Goal: Task Accomplishment & Management: Manage account settings

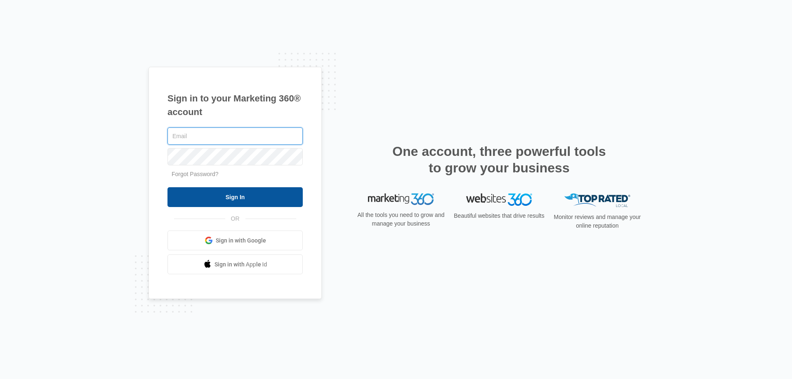
type input "[EMAIL_ADDRESS][DOMAIN_NAME]"
click at [216, 190] on input "Sign In" at bounding box center [234, 197] width 135 height 20
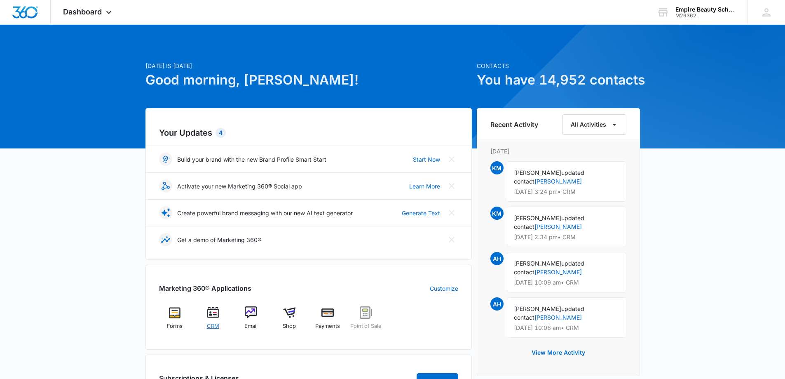
click at [221, 315] on div "CRM" at bounding box center [213, 320] width 32 height 29
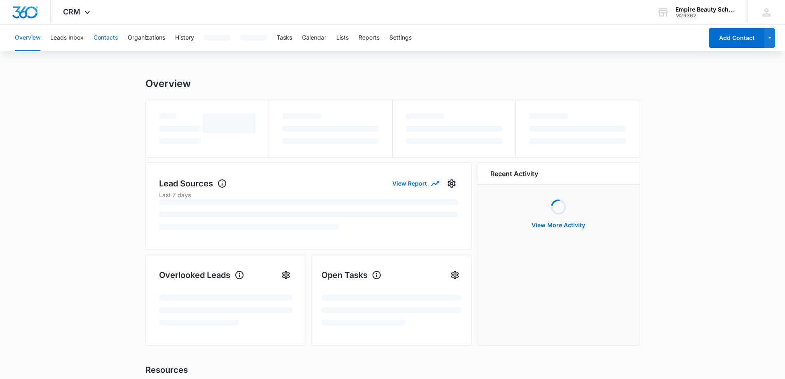
click at [96, 30] on button "Contacts" at bounding box center [106, 38] width 24 height 26
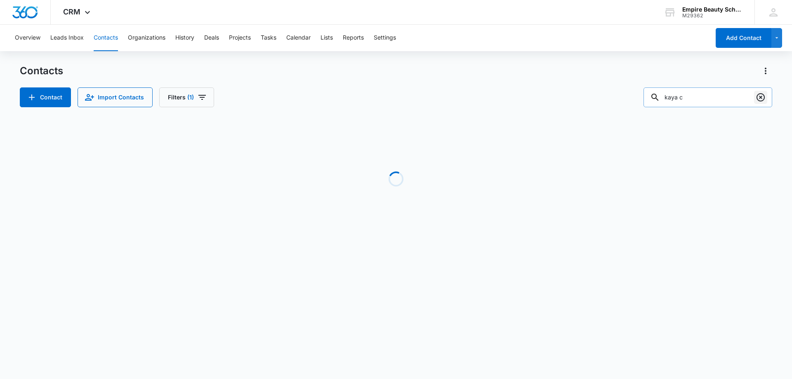
click at [760, 96] on icon "Clear" at bounding box center [760, 97] width 10 height 10
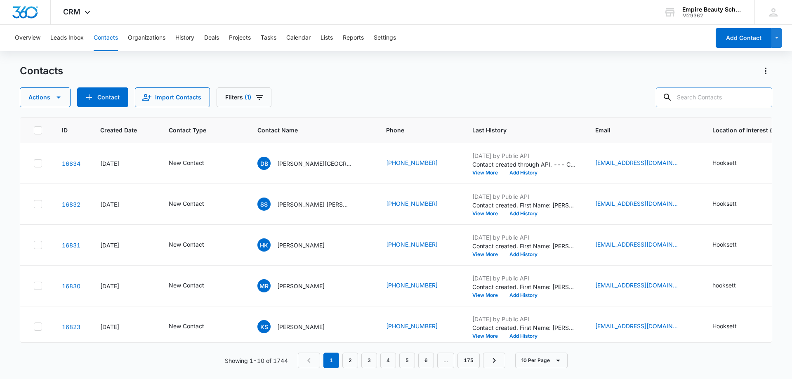
click at [721, 101] on input "text" at bounding box center [714, 97] width 116 height 20
paste input "603-438-0719"
type input "603-438-0719"
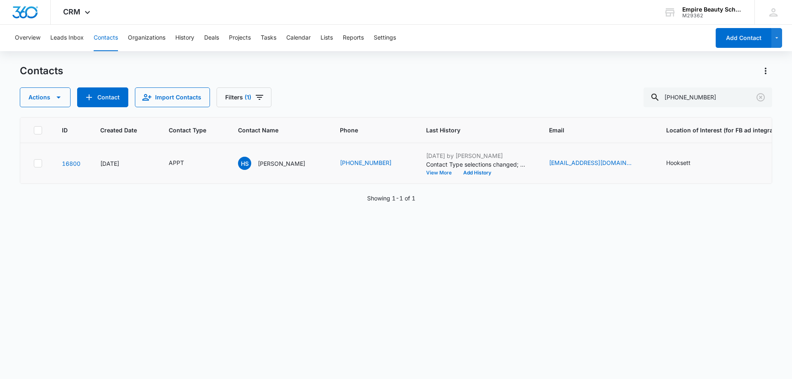
click at [435, 174] on button "View More" at bounding box center [441, 172] width 31 height 5
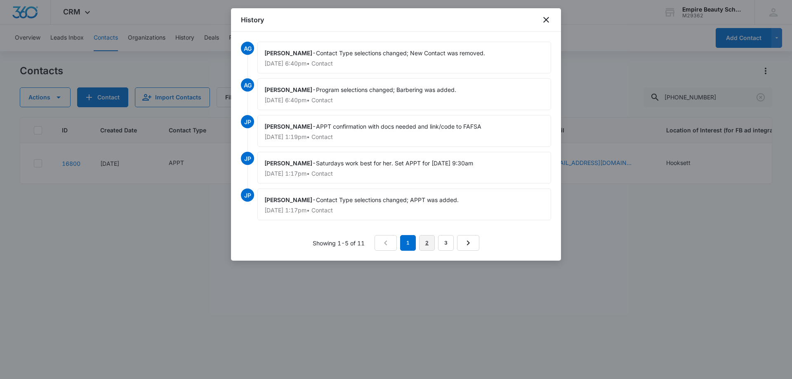
click at [425, 244] on link "2" at bounding box center [427, 243] width 16 height 16
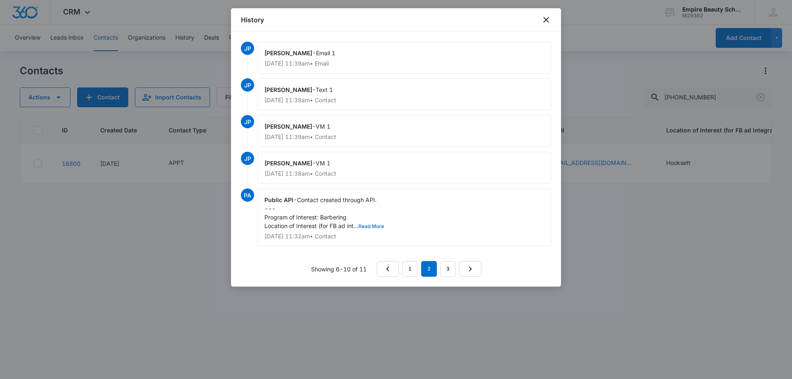
click at [374, 225] on button "Read More" at bounding box center [371, 226] width 26 height 5
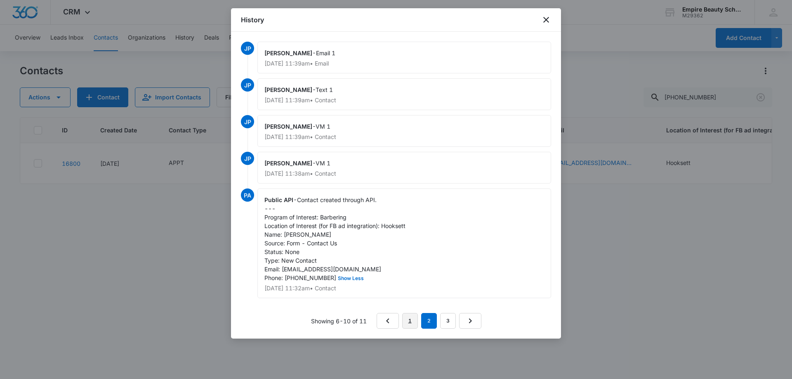
click at [416, 328] on link "1" at bounding box center [410, 321] width 16 height 16
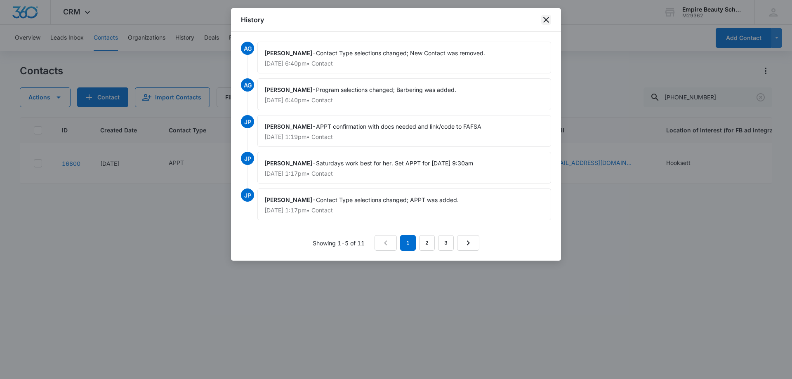
click at [543, 24] on icon "close" at bounding box center [546, 20] width 10 height 10
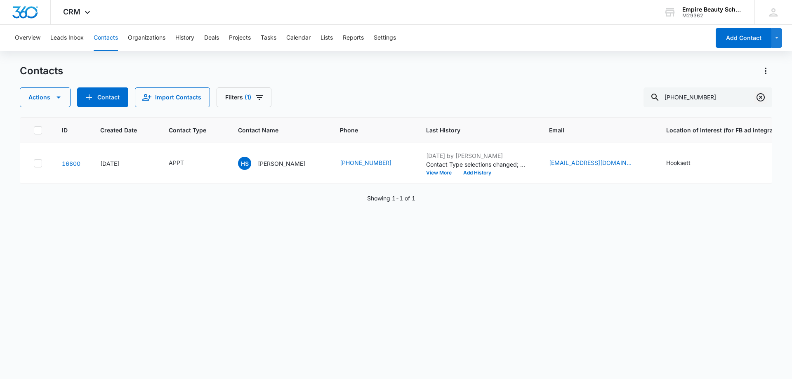
click at [754, 98] on button "Clear" at bounding box center [760, 97] width 13 height 13
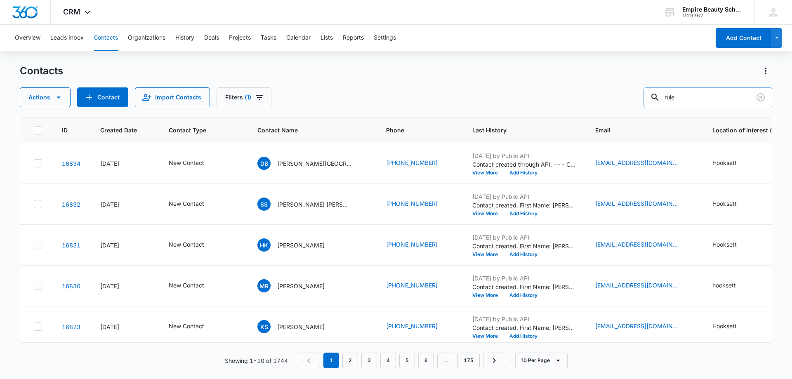
type input "rule"
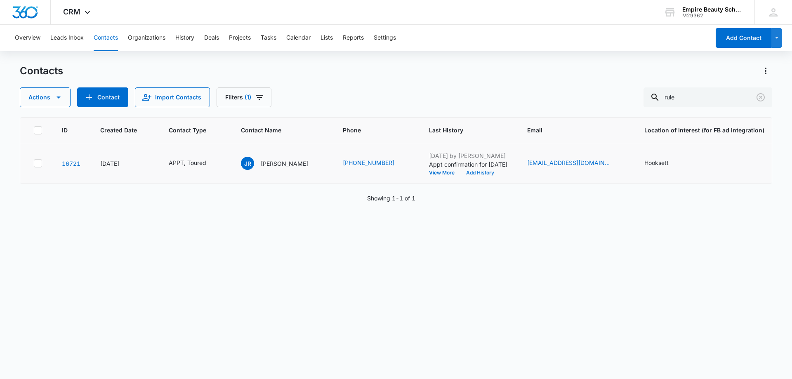
click at [460, 171] on button "Add History" at bounding box center [480, 172] width 40 height 5
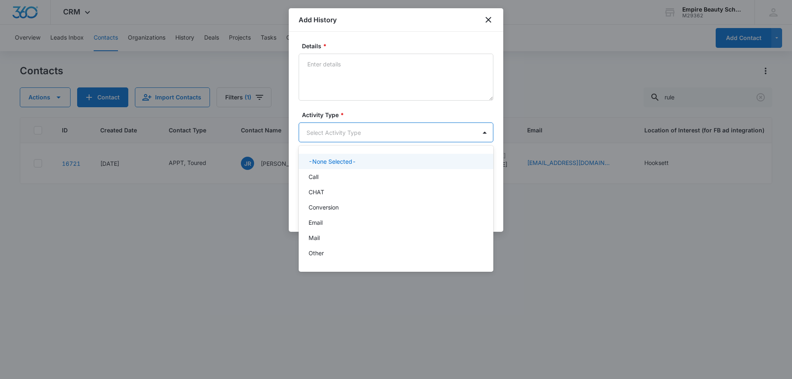
click at [338, 136] on body "CRM Apps Forms CRM Email Shop Payments POS Files Brand Settings Empire Beauty S…" at bounding box center [396, 189] width 792 height 379
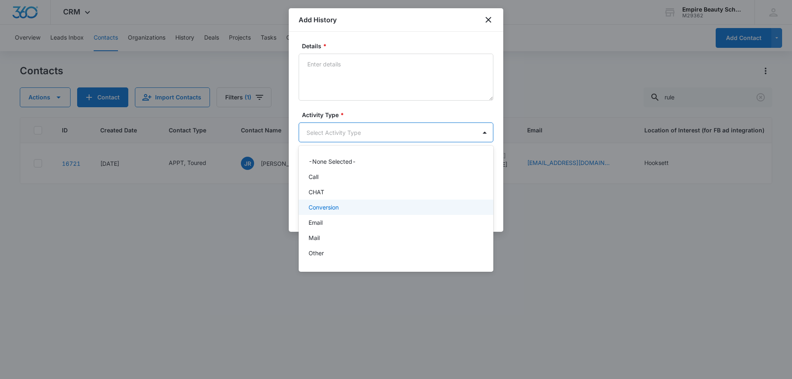
scroll to position [43, 0]
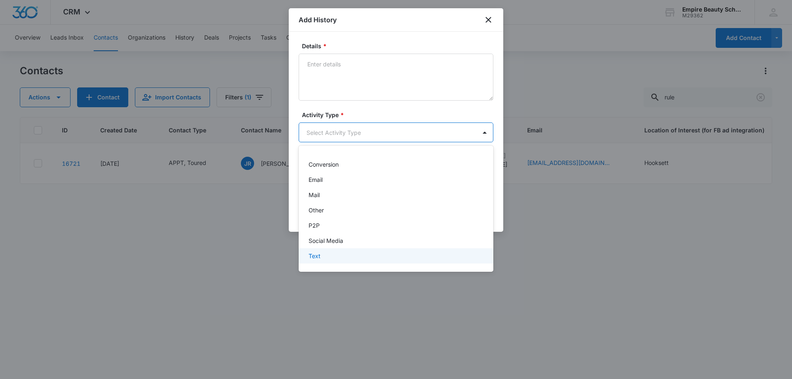
click at [326, 257] on div "Text" at bounding box center [394, 256] width 173 height 9
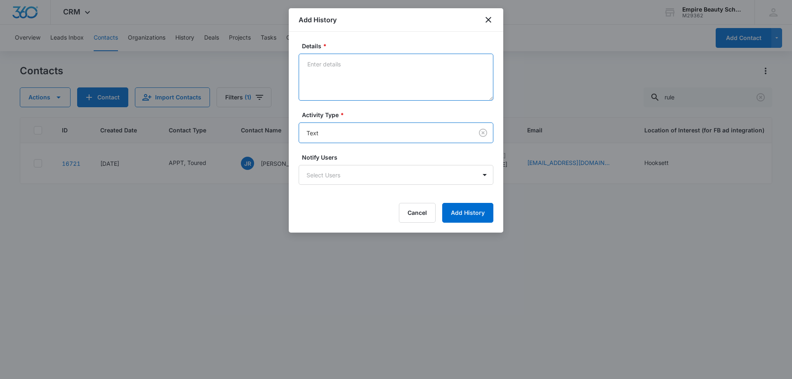
click at [343, 82] on textarea "Details *" at bounding box center [396, 77] width 195 height 47
type textarea "Looking forward to seeing you"
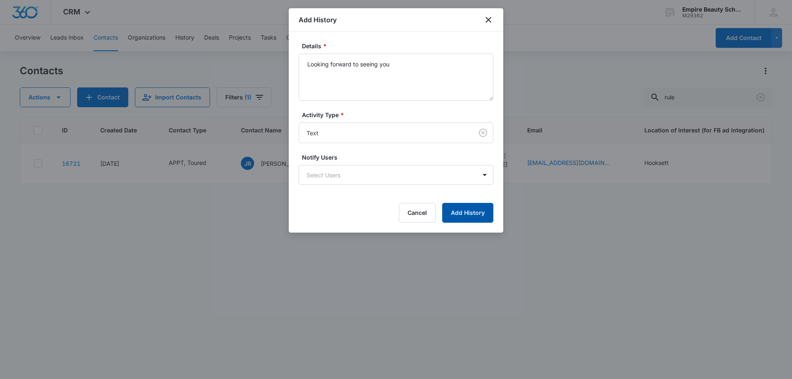
click at [468, 211] on button "Add History" at bounding box center [467, 213] width 51 height 20
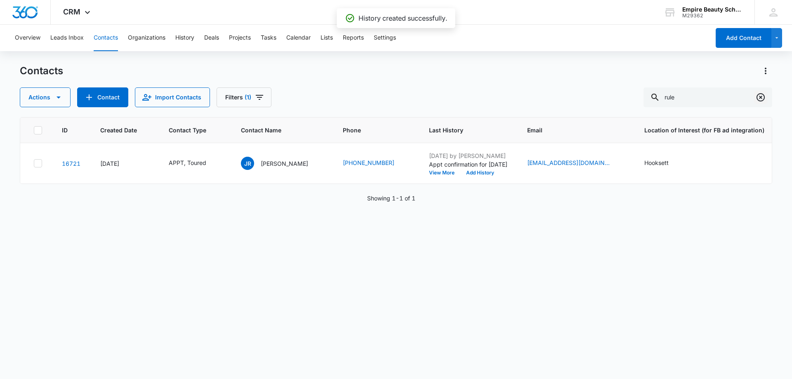
click at [757, 96] on icon "Clear" at bounding box center [760, 97] width 8 height 8
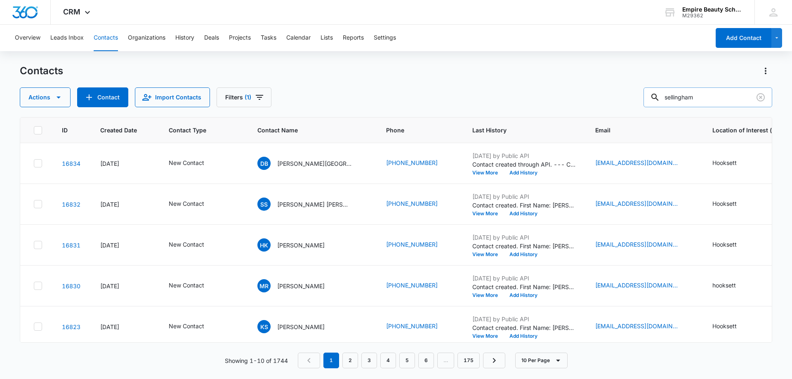
type input "sellingham"
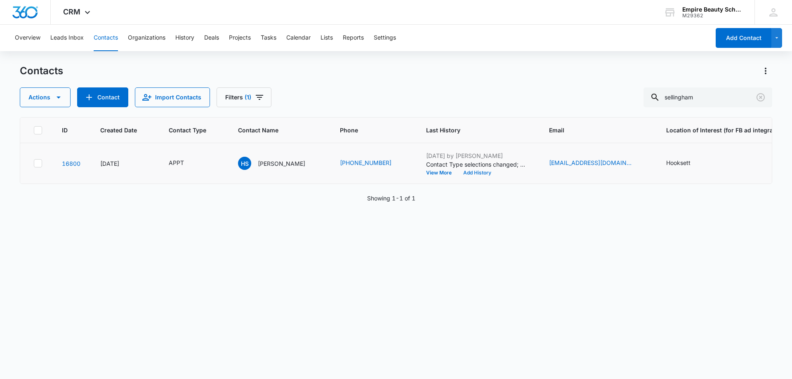
click at [477, 173] on button "Add History" at bounding box center [477, 172] width 40 height 5
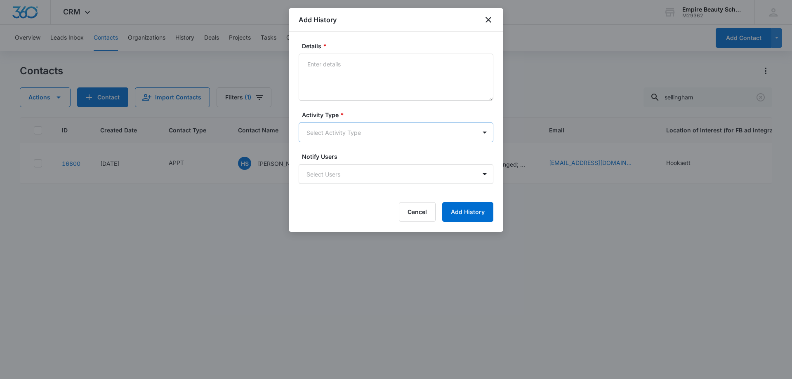
click at [335, 131] on body "CRM Apps Forms CRM Email Shop Payments POS Files Brand Settings Empire Beauty S…" at bounding box center [396, 189] width 792 height 379
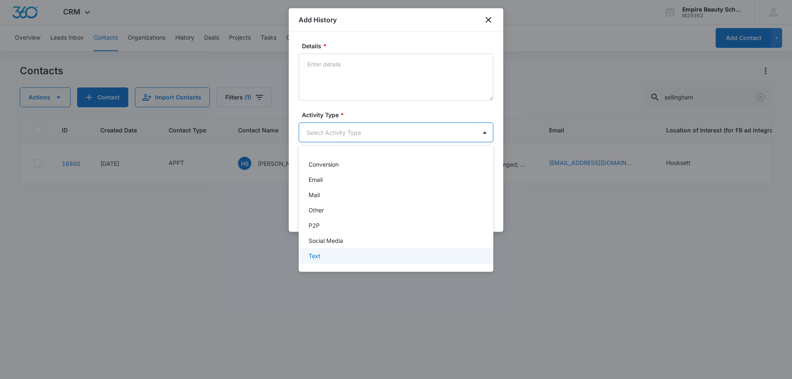
click at [322, 256] on div "Text" at bounding box center [394, 256] width 173 height 9
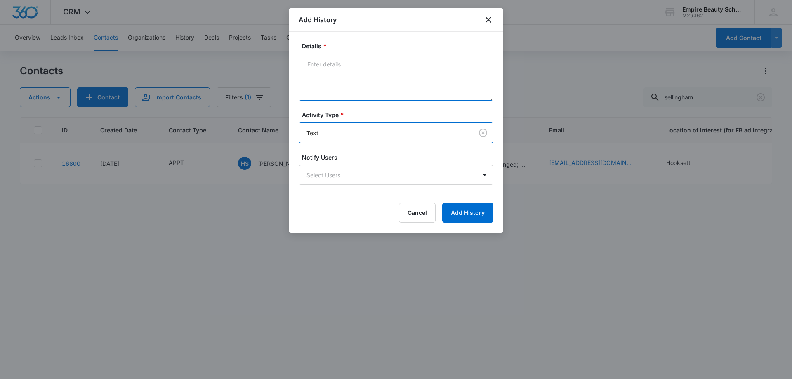
click at [351, 70] on textarea "Details *" at bounding box center [396, 77] width 195 height 47
type textarea "Looking forward to seeing you"
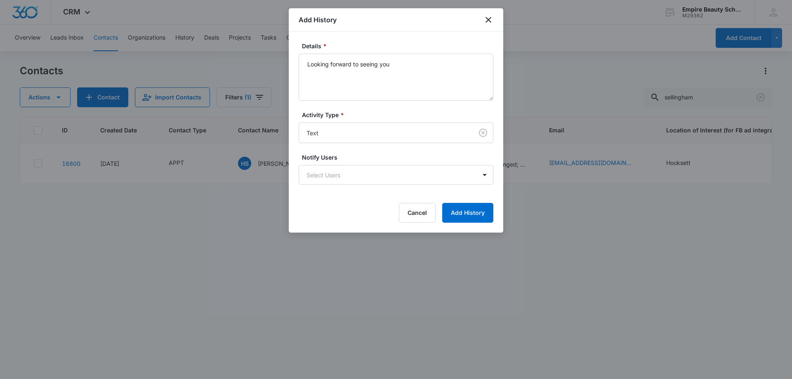
click at [478, 202] on form "Details * Looking forward to seeing you Activity Type * Text Notify Users Selec…" at bounding box center [396, 132] width 195 height 181
click at [476, 207] on button "Add History" at bounding box center [467, 213] width 51 height 20
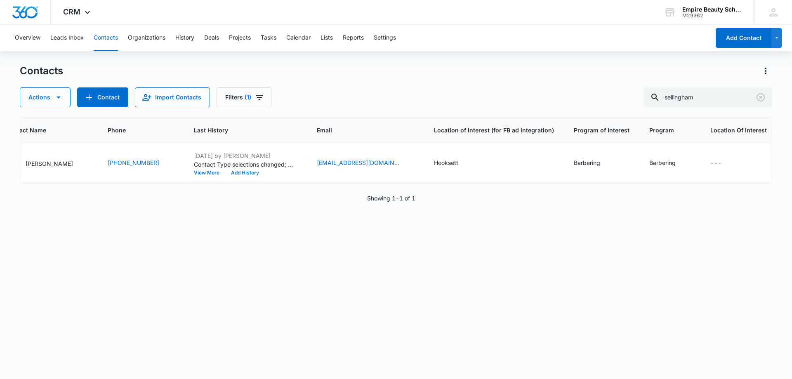
scroll to position [0, 0]
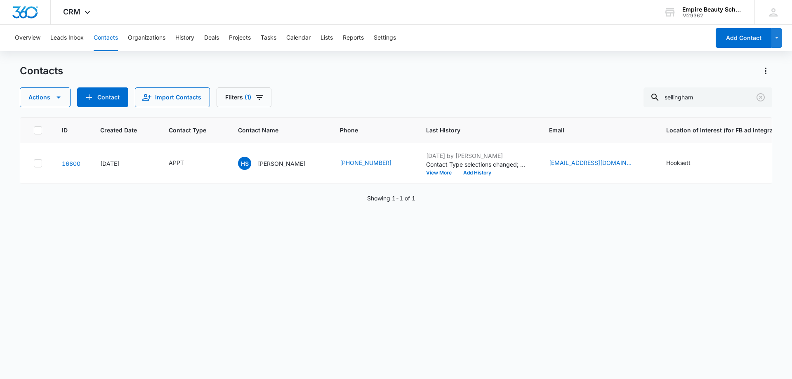
click at [296, 284] on div "ID Created Date Contact Type Contact Name Phone Last History Email Location of …" at bounding box center [396, 242] width 752 height 251
click at [759, 94] on icon "Clear" at bounding box center [760, 97] width 8 height 8
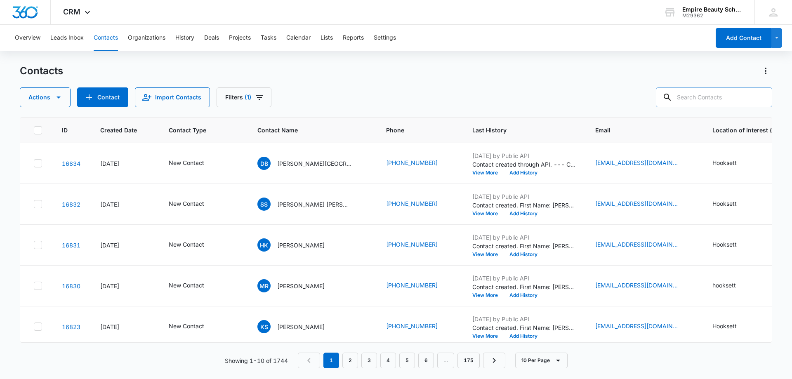
click at [712, 94] on input "text" at bounding box center [714, 97] width 116 height 20
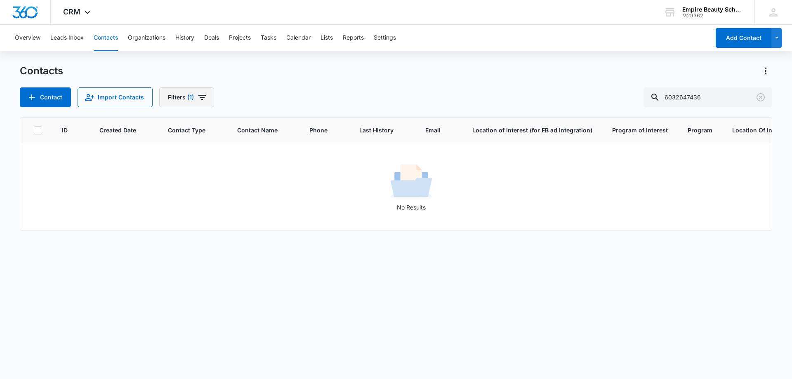
click at [188, 96] on span "(1)" at bounding box center [190, 97] width 7 height 6
drag, startPoint x: 199, startPoint y: 266, endPoint x: 261, endPoint y: 224, distance: 74.9
click at [199, 266] on button "Clear All" at bounding box center [215, 264] width 95 height 16
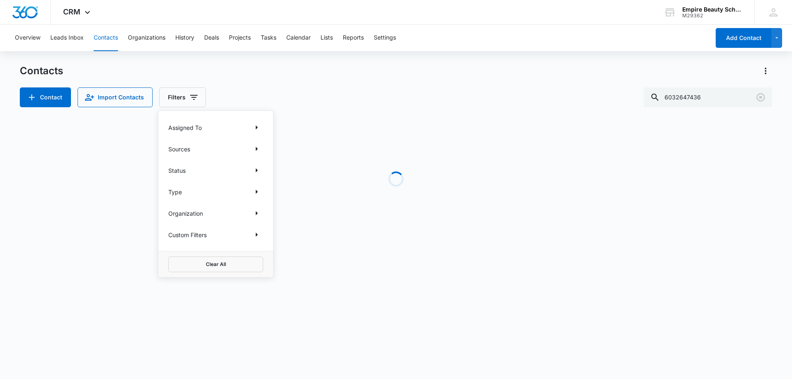
click at [492, 92] on div "Contact Import Contacts Filters Assigned To Sources Status Type Organization Cu…" at bounding box center [396, 97] width 752 height 20
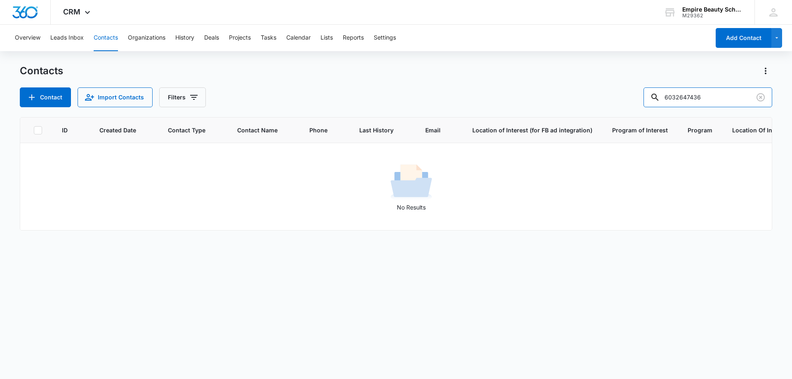
drag, startPoint x: 692, startPoint y: 99, endPoint x: 632, endPoint y: 101, distance: 59.8
click at [639, 99] on div "Contact Import Contacts Filters 6032647436" at bounding box center [396, 97] width 752 height 20
type input "7436"
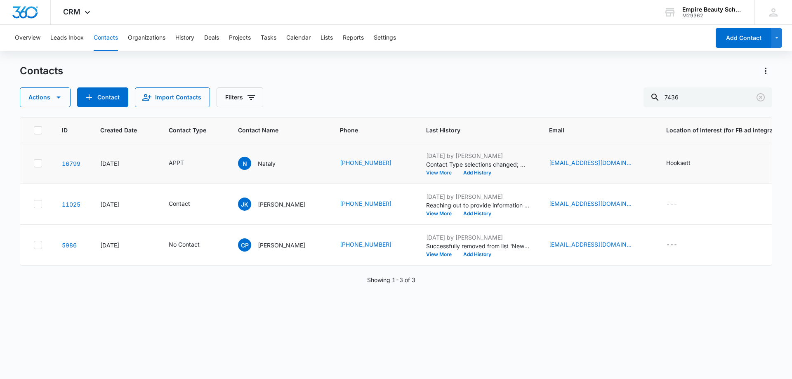
click at [439, 172] on button "View More" at bounding box center [441, 172] width 31 height 5
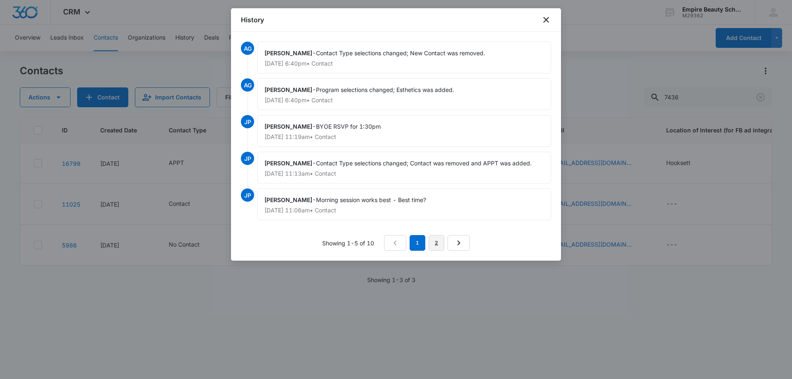
click at [438, 242] on link "2" at bounding box center [436, 243] width 16 height 16
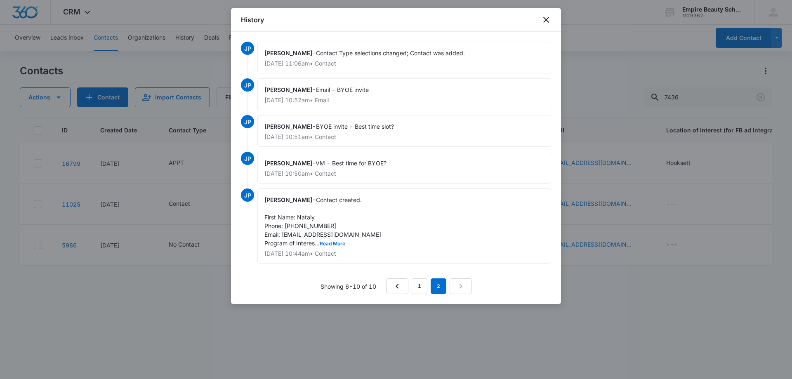
click at [337, 247] on div "Jess Peltonovich - Contact created. First Name: Nataly Phone: 6032647436 Email:…" at bounding box center [404, 225] width 294 height 75
click at [337, 245] on button "Read More" at bounding box center [333, 243] width 26 height 5
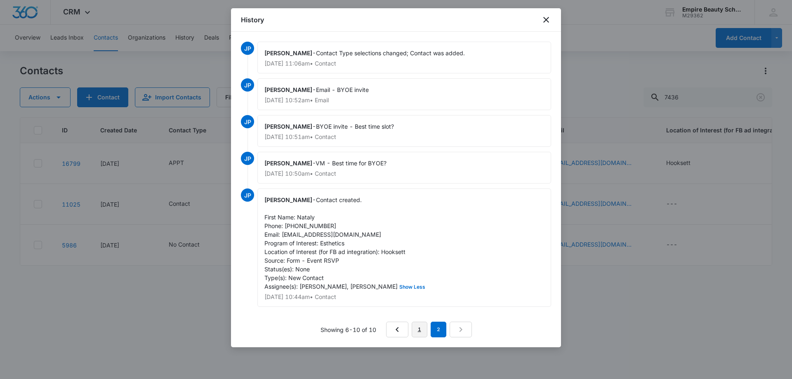
click at [420, 331] on link "1" at bounding box center [419, 330] width 16 height 16
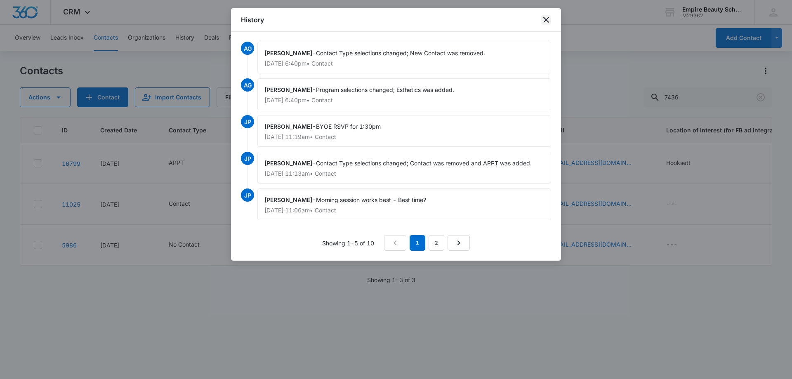
click at [549, 21] on icon "close" at bounding box center [546, 20] width 10 height 10
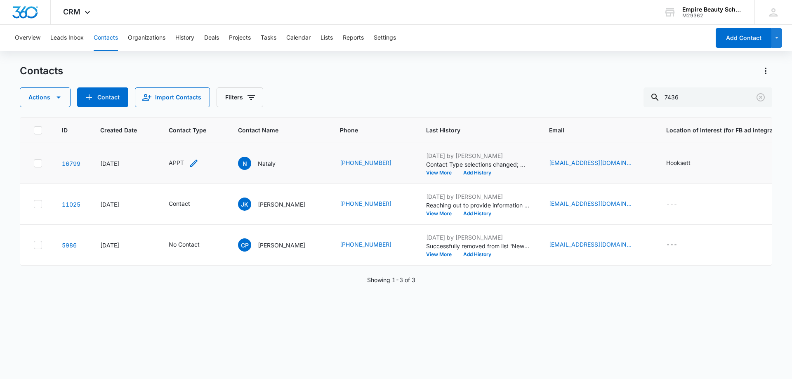
click at [190, 162] on icon "Contact Type - APPT - Select to Edit Field" at bounding box center [194, 163] width 10 height 10
click at [178, 110] on icon "Remove APPT" at bounding box center [178, 110] width 5 height 5
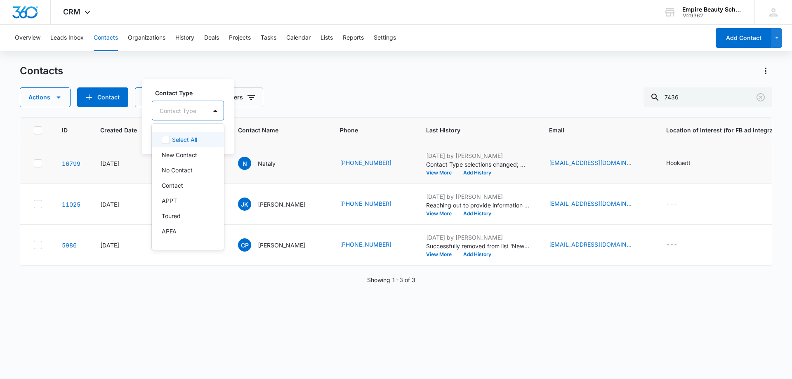
click at [178, 109] on div at bounding box center [178, 111] width 37 height 10
click at [176, 183] on p "Contact" at bounding box center [172, 185] width 21 height 9
click at [197, 84] on div "Contact Type option Contact, selected. 16 results available. Use Up and Down to…" at bounding box center [188, 116] width 92 height 76
click at [218, 137] on button "Save" at bounding box center [212, 137] width 24 height 16
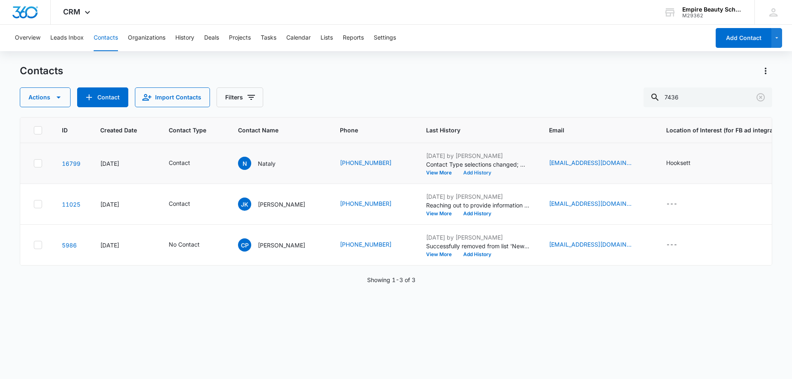
click at [489, 172] on button "Add History" at bounding box center [477, 172] width 40 height 5
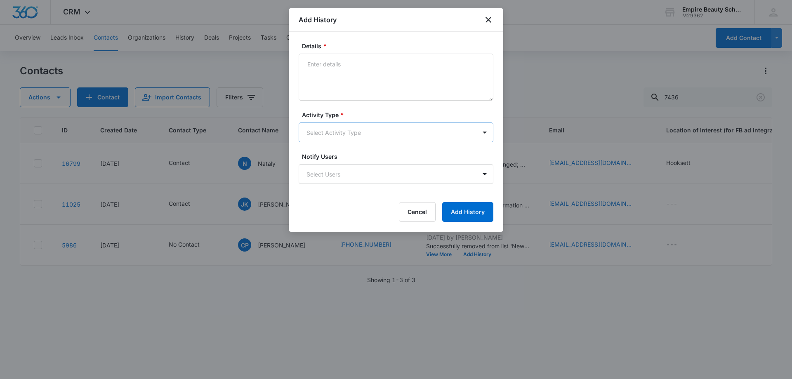
click at [328, 134] on body "CRM Apps Forms CRM Email Shop Payments POS Files Brand Settings Empire Beauty S…" at bounding box center [396, 189] width 792 height 379
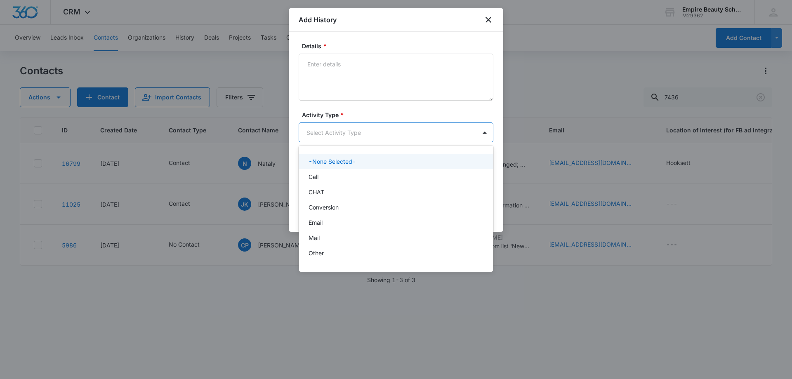
scroll to position [43, 0]
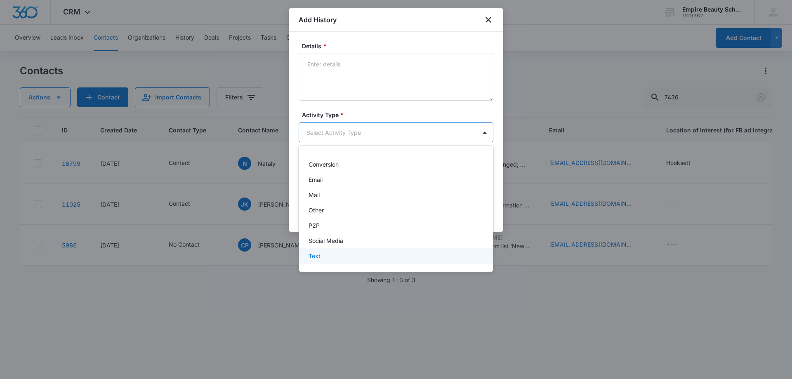
click at [328, 255] on div "Text" at bounding box center [394, 256] width 173 height 9
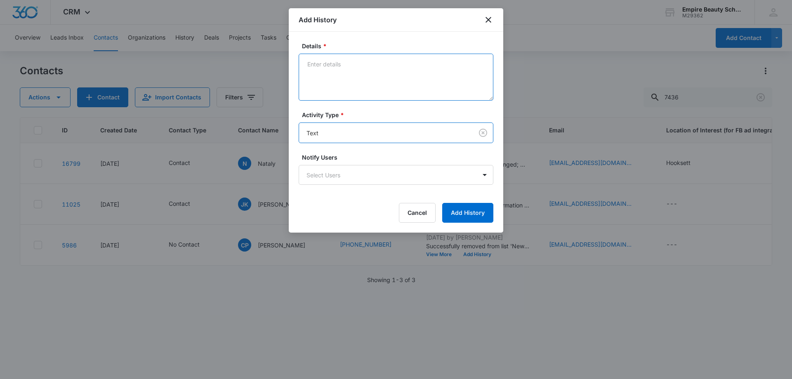
click at [333, 63] on textarea "Details *" at bounding box center [396, 77] width 195 height 47
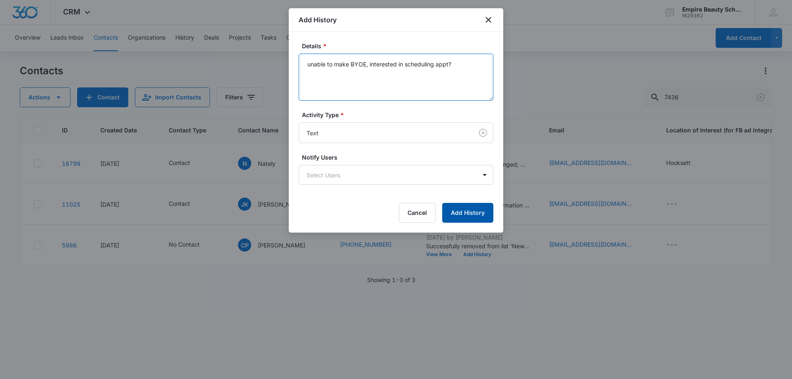
type textarea "unable to make BYOE, interested in scheduling appt?"
click at [477, 216] on button "Add History" at bounding box center [467, 213] width 51 height 20
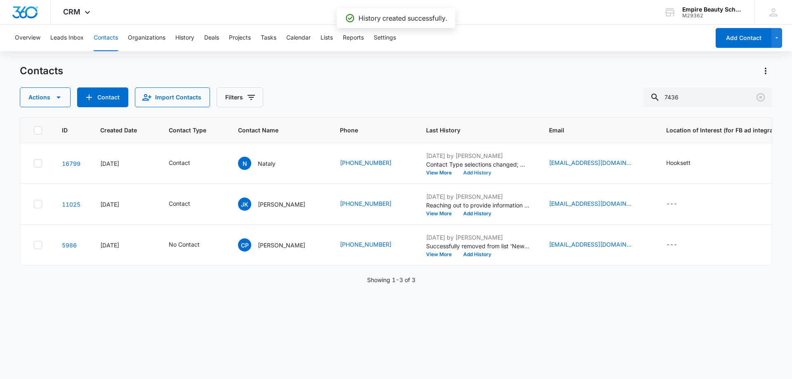
scroll to position [0, 200]
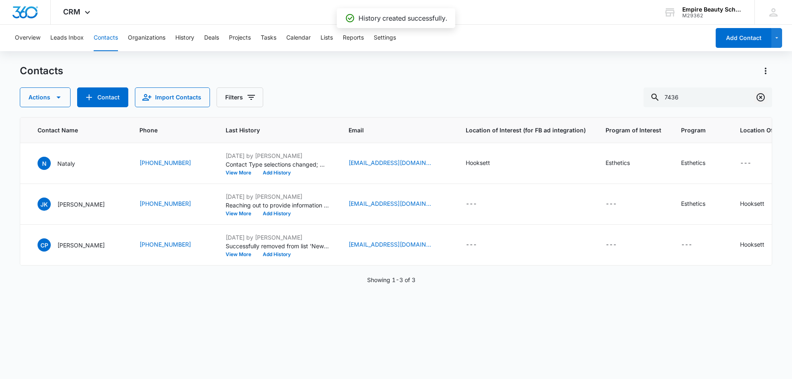
click at [758, 100] on icon "Clear" at bounding box center [760, 97] width 8 height 8
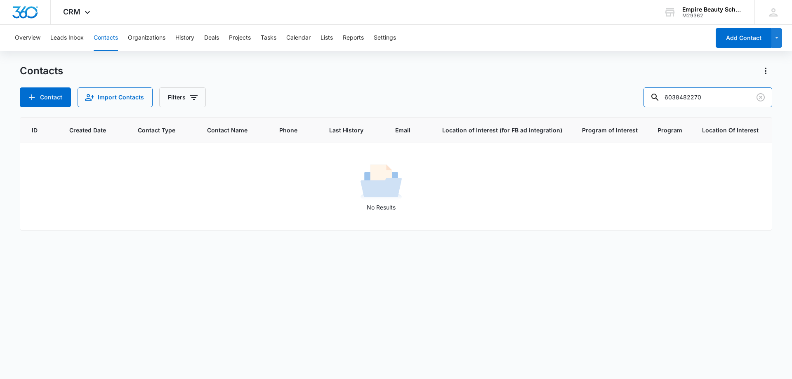
scroll to position [0, 28]
drag, startPoint x: 695, startPoint y: 94, endPoint x: 602, endPoint y: 100, distance: 93.4
click at [601, 100] on div "Contact Import Contacts Filters 6038482270" at bounding box center [396, 97] width 752 height 20
type input "2270"
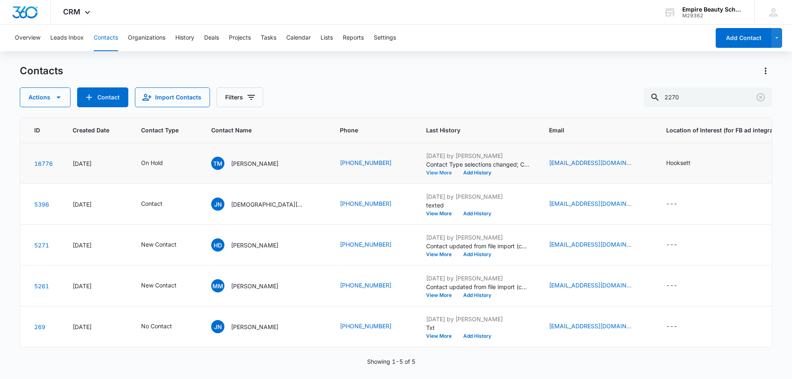
click at [426, 171] on button "View More" at bounding box center [441, 172] width 31 height 5
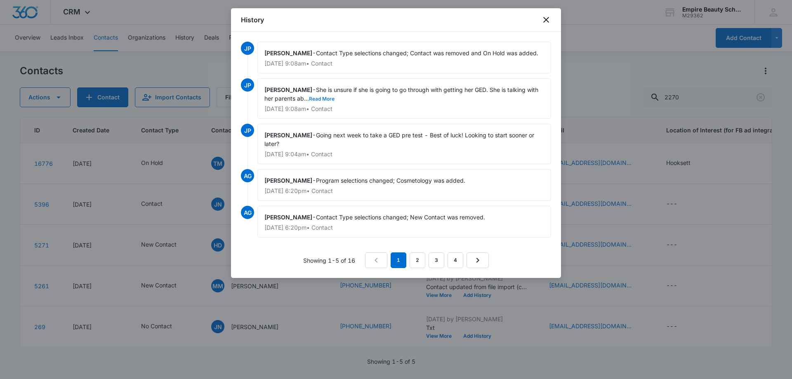
click at [326, 99] on button "Read More" at bounding box center [322, 98] width 26 height 5
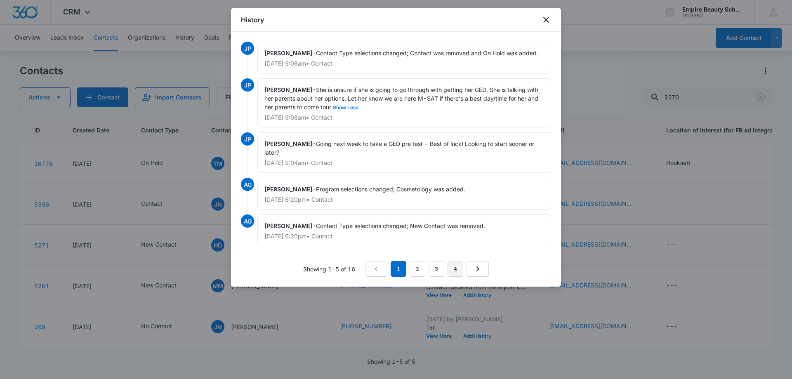
drag, startPoint x: 451, startPoint y: 270, endPoint x: 455, endPoint y: 270, distance: 4.1
click at [451, 270] on link "4" at bounding box center [455, 269] width 16 height 16
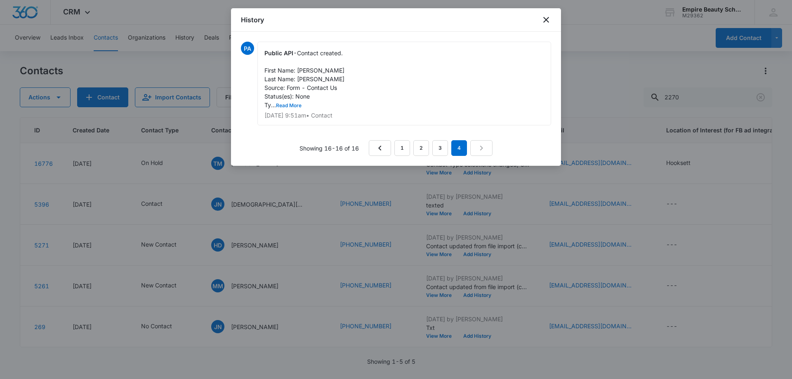
click at [291, 107] on button "Read More" at bounding box center [289, 105] width 26 height 5
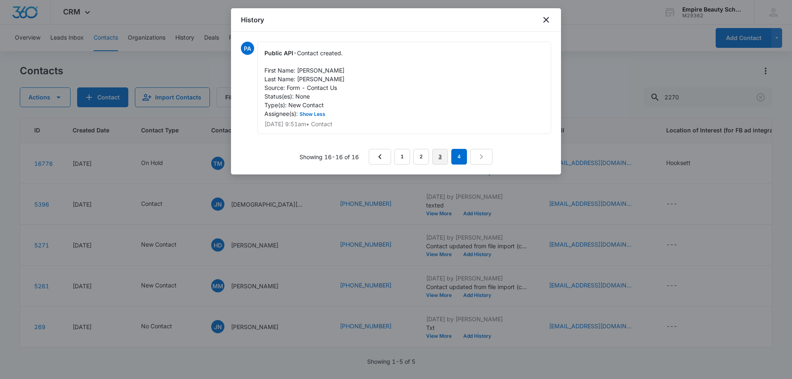
click at [436, 158] on link "3" at bounding box center [440, 157] width 16 height 16
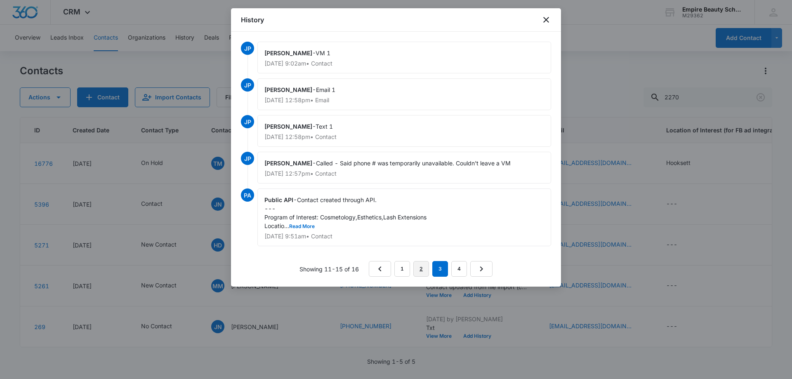
click at [418, 267] on link "2" at bounding box center [421, 269] width 16 height 16
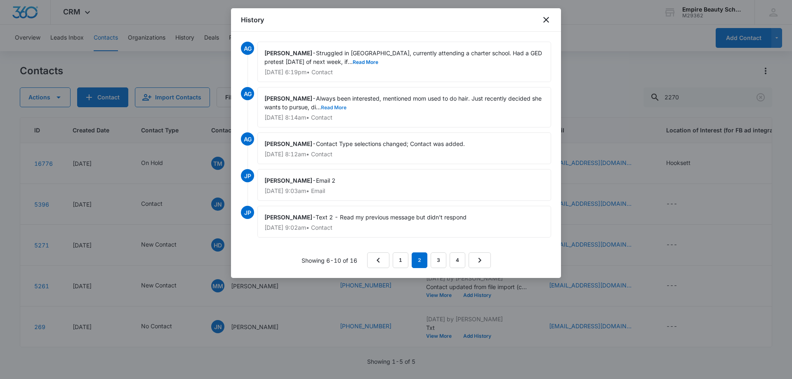
click at [331, 108] on button "Read More" at bounding box center [334, 107] width 26 height 5
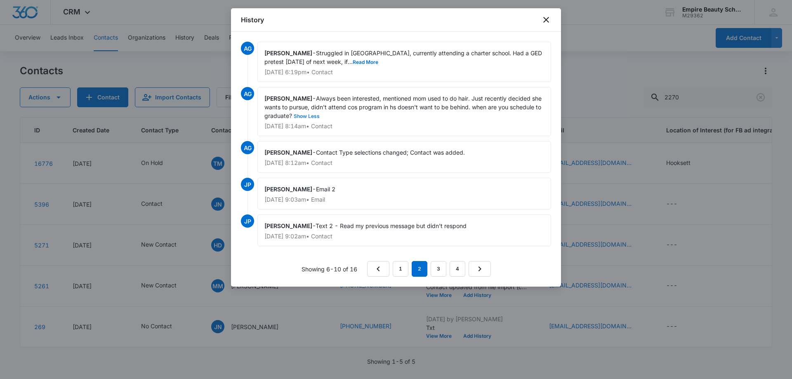
click at [310, 115] on button "Show Less" at bounding box center [306, 116] width 29 height 5
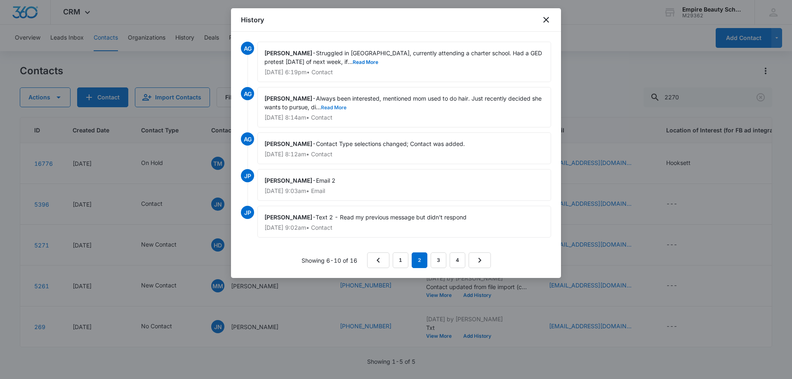
click at [331, 109] on button "Read More" at bounding box center [334, 107] width 26 height 5
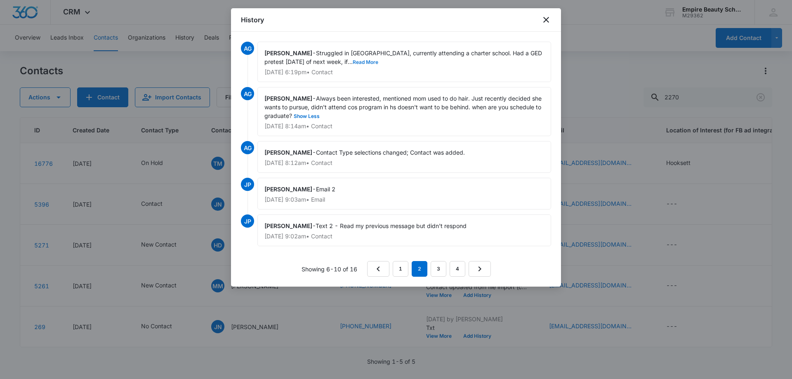
click at [353, 60] on button "Read More" at bounding box center [366, 62] width 26 height 5
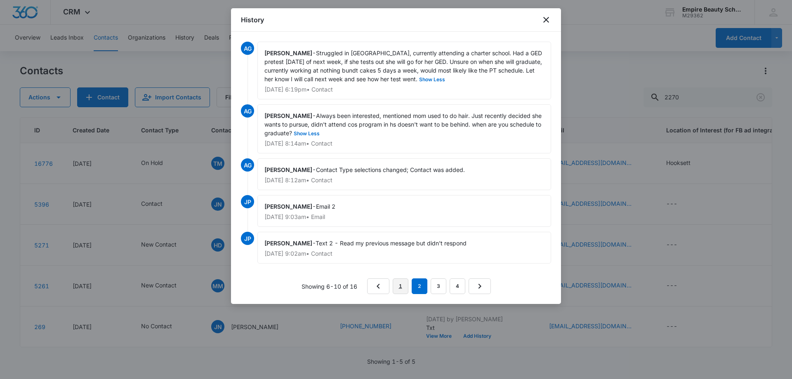
click at [404, 288] on link "1" at bounding box center [401, 286] width 16 height 16
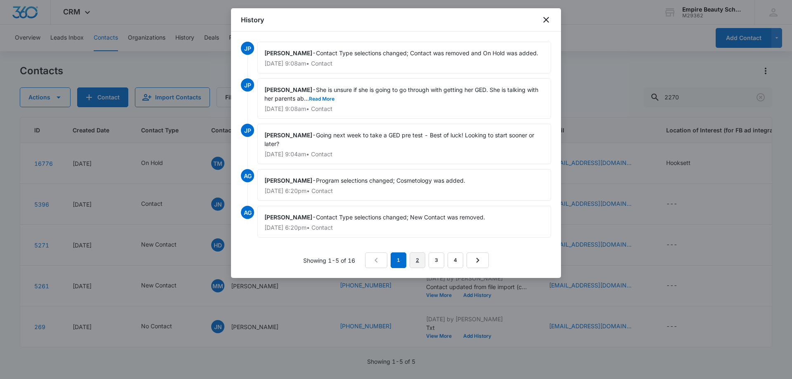
click at [413, 256] on link "2" at bounding box center [417, 260] width 16 height 16
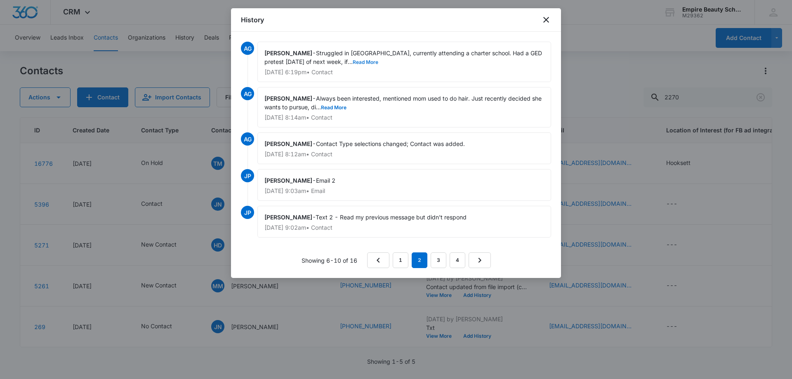
click at [353, 61] on button "Read More" at bounding box center [366, 62] width 26 height 5
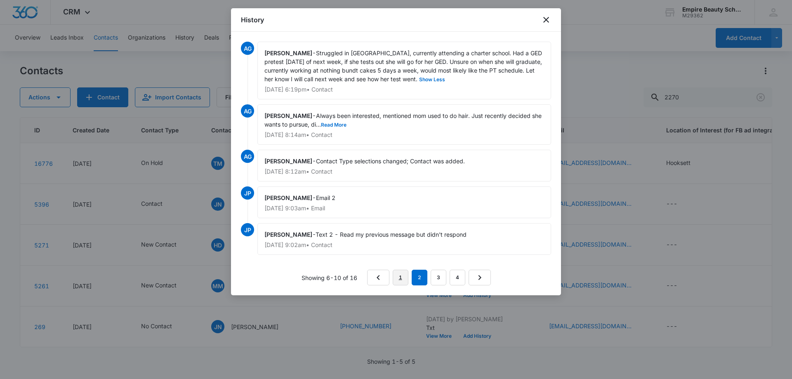
click at [395, 277] on link "1" at bounding box center [401, 278] width 16 height 16
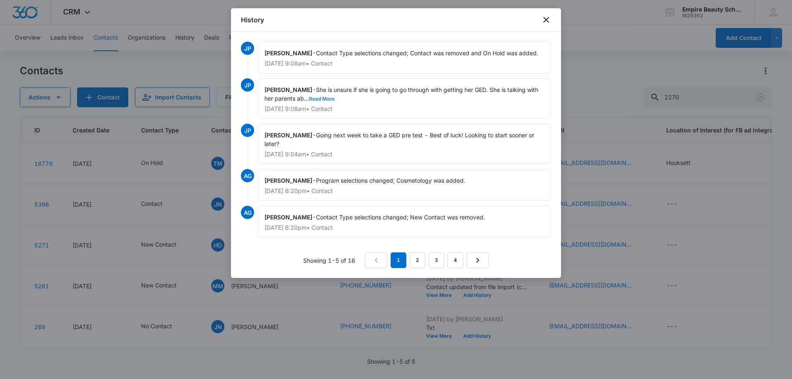
click at [324, 100] on button "Read More" at bounding box center [322, 98] width 26 height 5
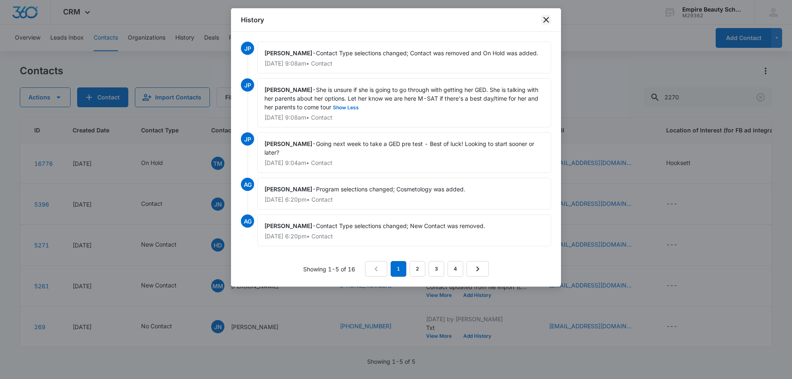
click at [549, 19] on icon "close" at bounding box center [546, 20] width 10 height 10
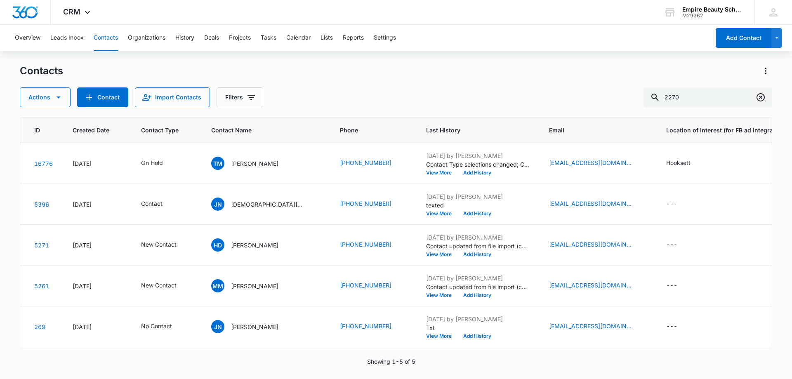
click at [761, 100] on icon "Clear" at bounding box center [760, 97] width 10 height 10
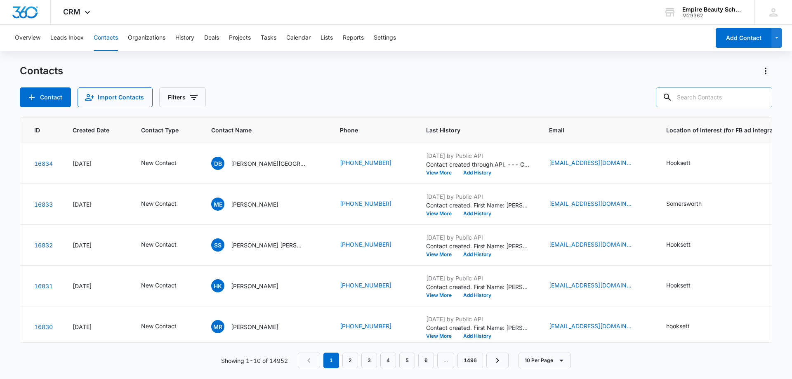
click at [713, 96] on input "text" at bounding box center [714, 97] width 116 height 20
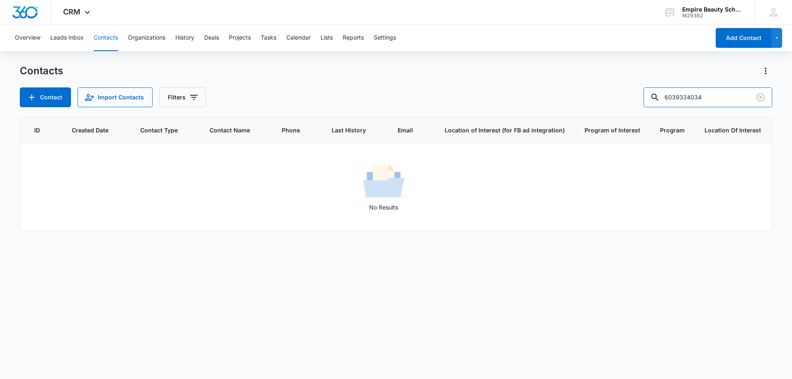
drag, startPoint x: 693, startPoint y: 94, endPoint x: 599, endPoint y: 99, distance: 94.2
click at [600, 101] on div "Contact Import Contacts Filters 6039334034" at bounding box center [396, 97] width 752 height 20
type input "4034"
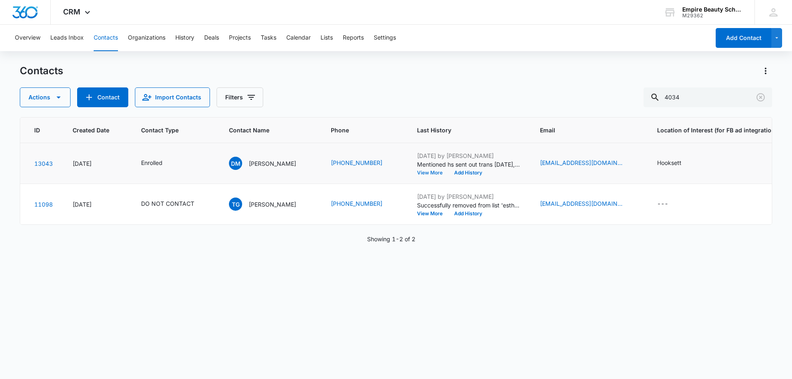
click at [421, 171] on button "View More" at bounding box center [432, 172] width 31 height 5
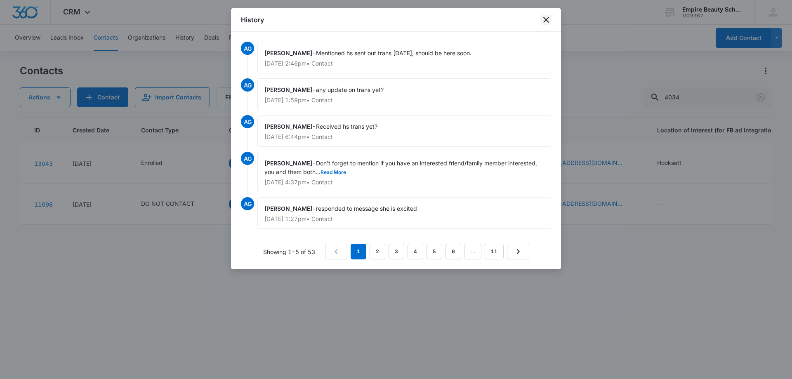
click at [547, 17] on icon "close" at bounding box center [546, 20] width 10 height 10
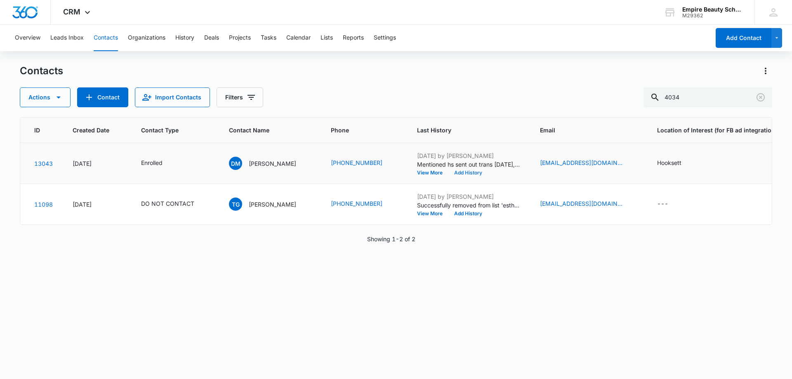
click at [459, 174] on button "Add History" at bounding box center [468, 172] width 40 height 5
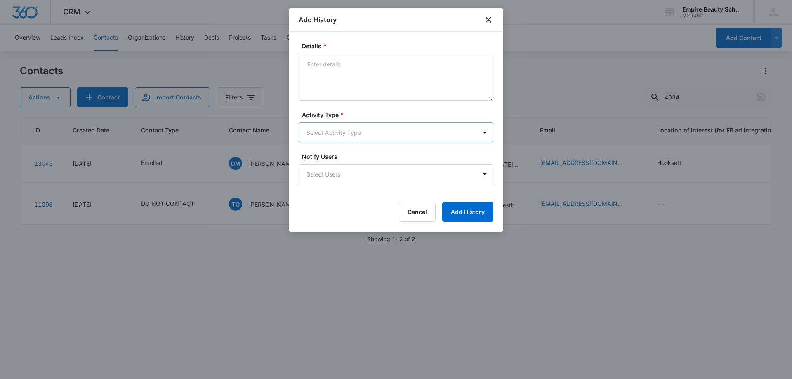
click at [328, 133] on body "CRM Apps Forms CRM Email Shop Payments POS Files Brand Settings Empire Beauty S…" at bounding box center [396, 189] width 792 height 379
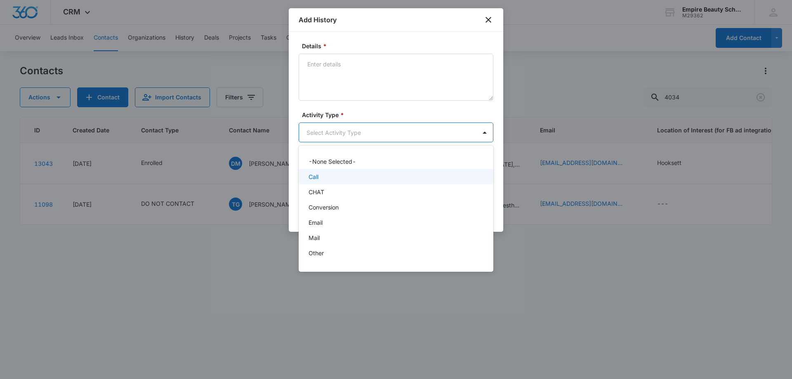
scroll to position [43, 0]
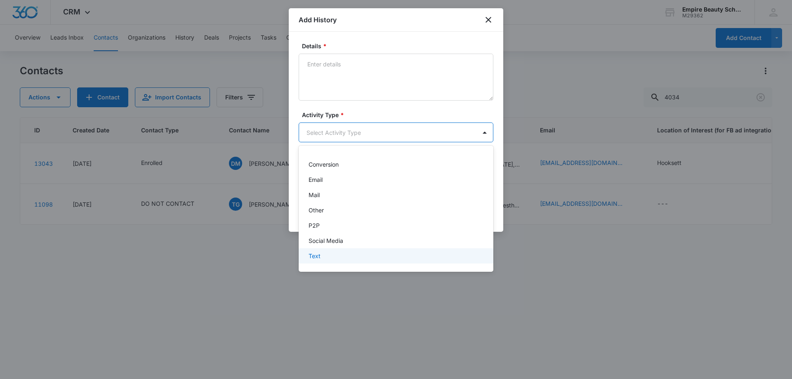
click at [317, 260] on div "Text" at bounding box center [396, 255] width 195 height 15
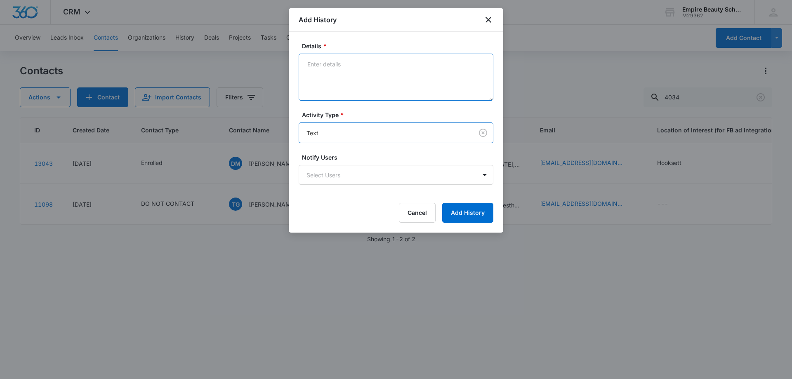
click at [339, 63] on textarea "Details *" at bounding box center [396, 77] width 195 height 47
type textarea "Provided email for dip"
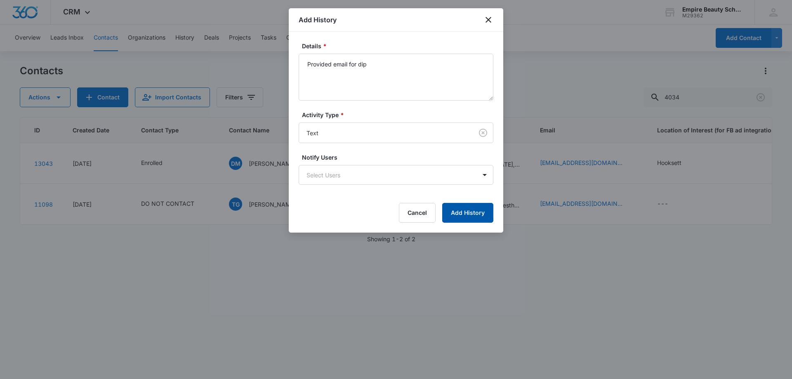
click at [452, 214] on button "Add History" at bounding box center [467, 213] width 51 height 20
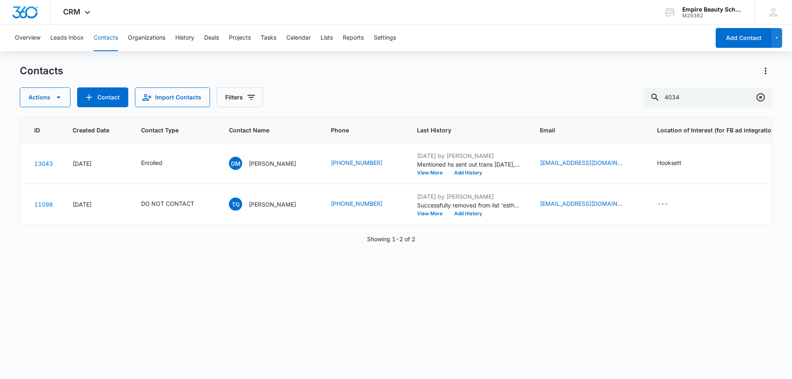
click at [764, 99] on icon "Clear" at bounding box center [760, 97] width 10 height 10
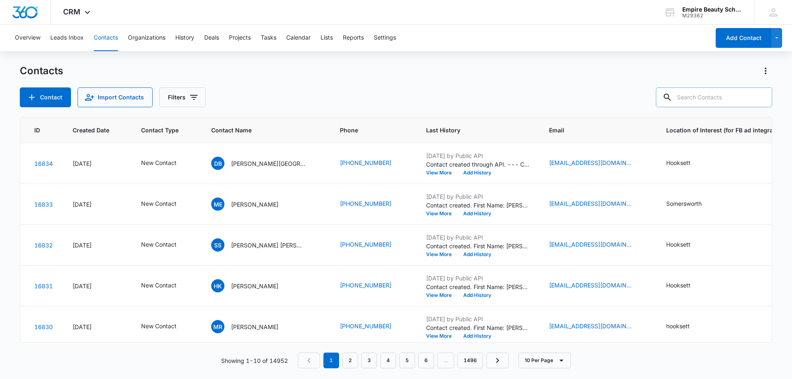
click at [710, 98] on input "text" at bounding box center [714, 97] width 116 height 20
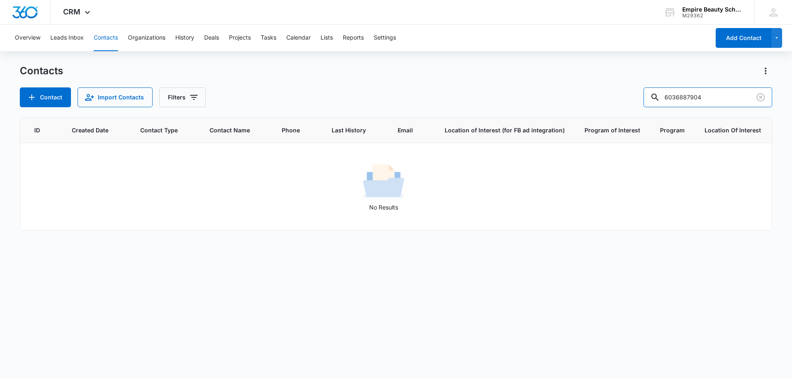
drag, startPoint x: 688, startPoint y: 96, endPoint x: 610, endPoint y: 96, distance: 78.3
click at [610, 96] on div "Contact Import Contacts Filters 6036887904" at bounding box center [396, 97] width 752 height 20
type input "7904"
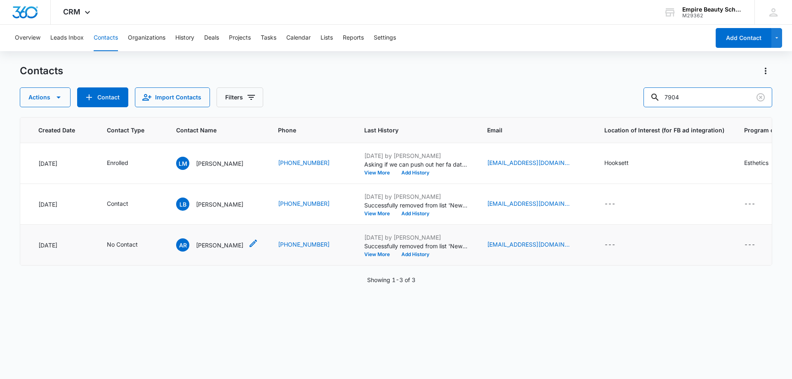
scroll to position [0, 0]
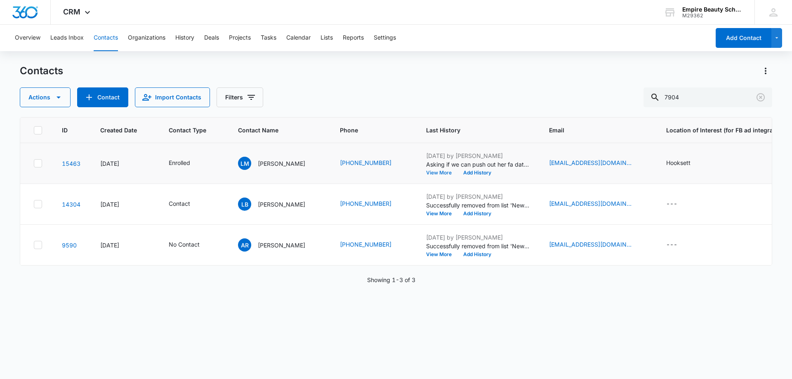
click at [437, 170] on button "View More" at bounding box center [441, 172] width 31 height 5
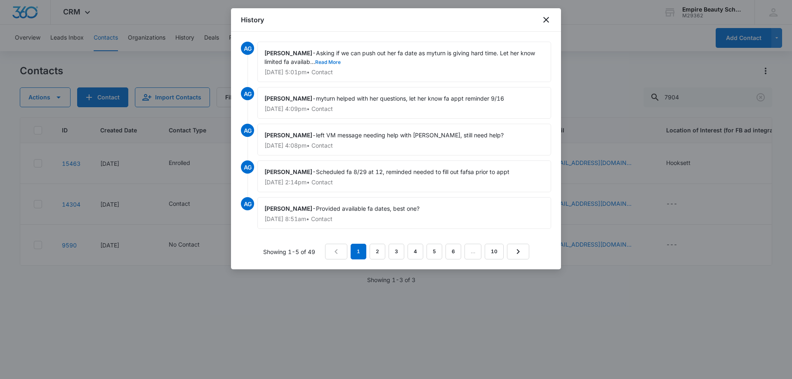
click at [327, 63] on button "Read More" at bounding box center [328, 62] width 26 height 5
click at [544, 21] on icon "close" at bounding box center [546, 20] width 10 height 10
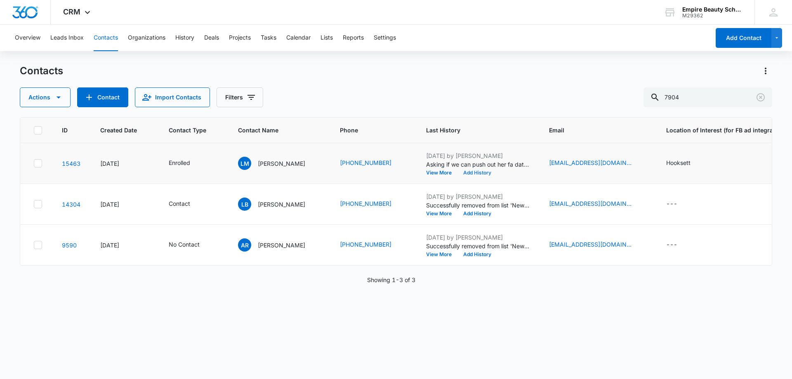
click at [470, 175] on button "Add History" at bounding box center [477, 172] width 40 height 5
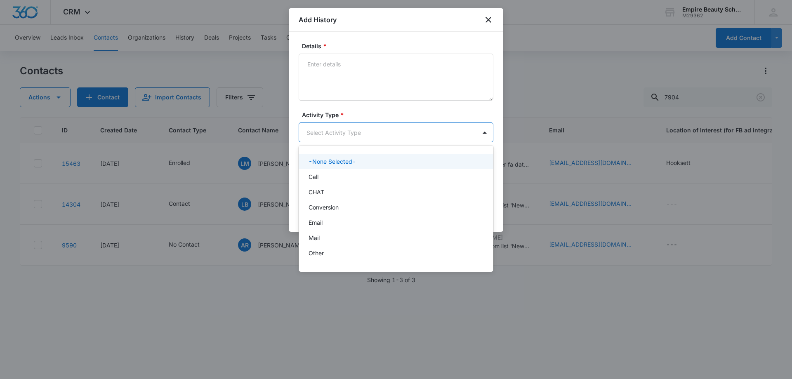
click at [319, 129] on body "CRM Apps Forms CRM Email Shop Payments POS Files Brand Settings Empire Beauty S…" at bounding box center [396, 189] width 792 height 379
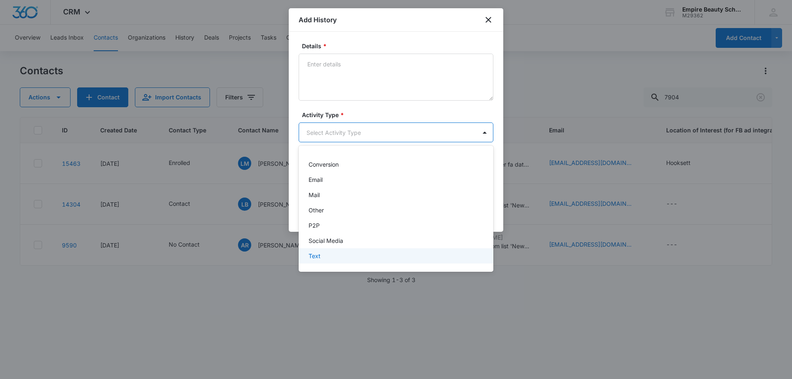
click at [326, 255] on div "Text" at bounding box center [394, 256] width 173 height 9
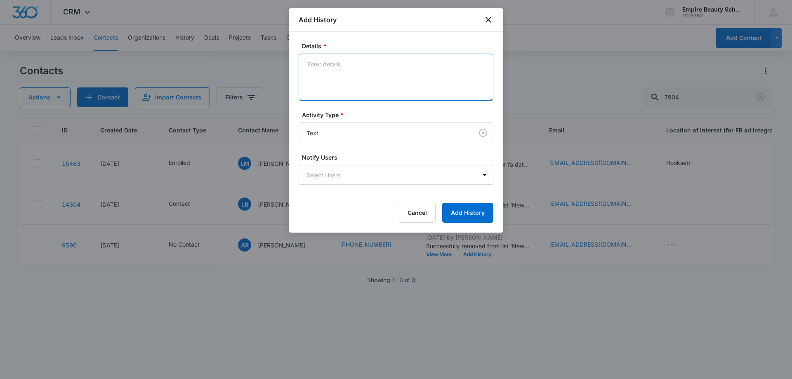
click at [334, 85] on textarea "Details *" at bounding box center [396, 77] width 195 height 47
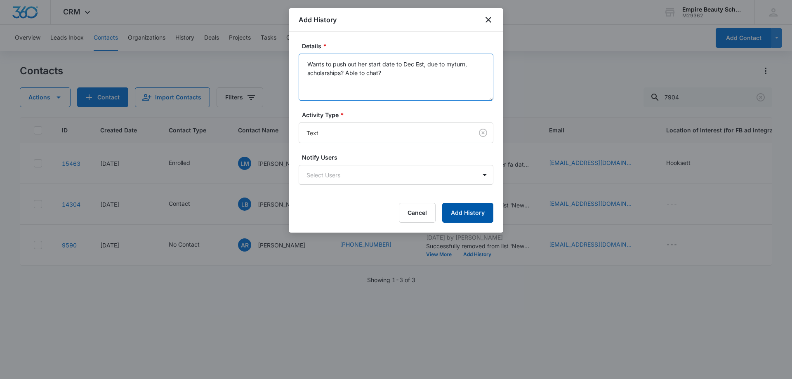
type textarea "Wants to push out her start date to Dec Est, due to myturn, scholarships? Able …"
click at [473, 209] on button "Add History" at bounding box center [467, 213] width 51 height 20
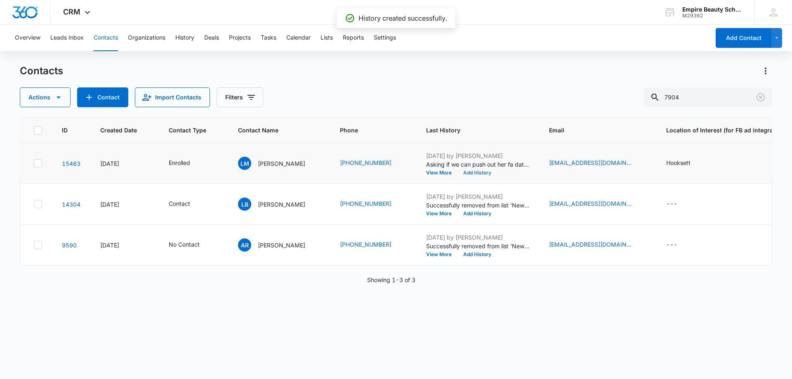
click at [462, 170] on button "Add History" at bounding box center [477, 172] width 40 height 5
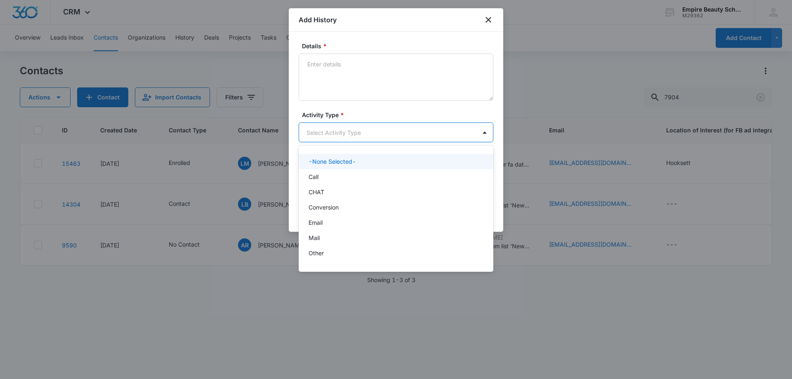
click at [316, 131] on body "CRM Apps Forms CRM Email Shop Payments POS Files Brand Settings Empire Beauty S…" at bounding box center [396, 189] width 792 height 379
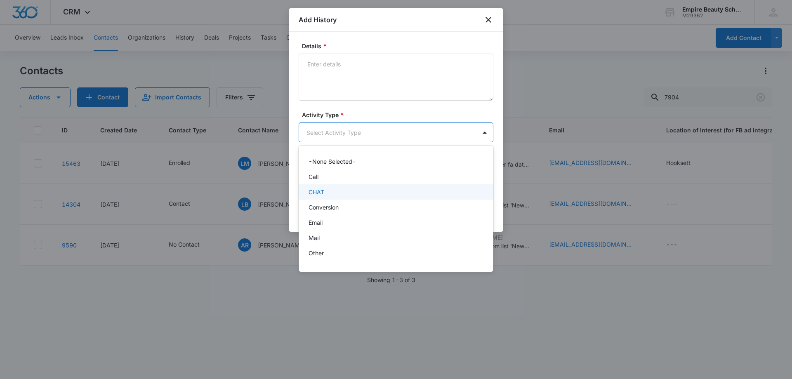
click at [317, 176] on p "Call" at bounding box center [313, 176] width 10 height 9
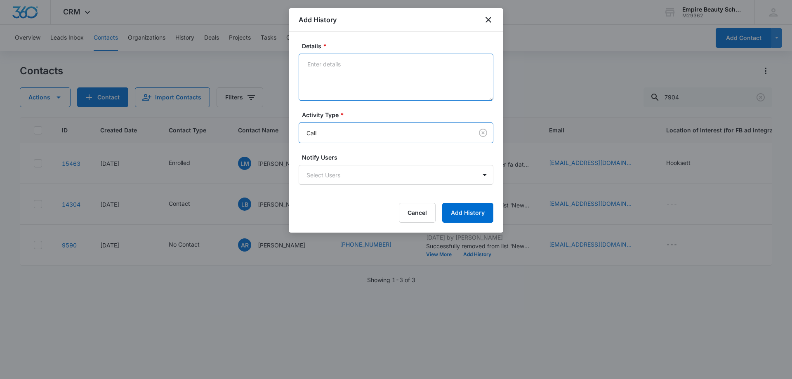
click at [348, 88] on textarea "Details *" at bounding box center [396, 77] width 195 height 47
type textarea "VM"
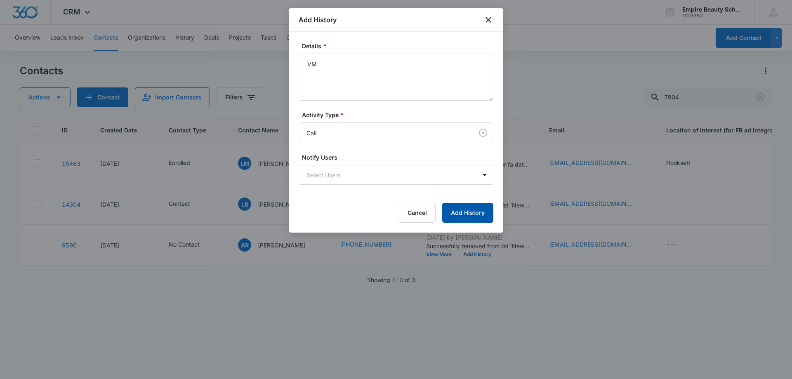
drag, startPoint x: 461, startPoint y: 213, endPoint x: 480, endPoint y: 221, distance: 20.5
click at [461, 211] on button "Add History" at bounding box center [467, 213] width 51 height 20
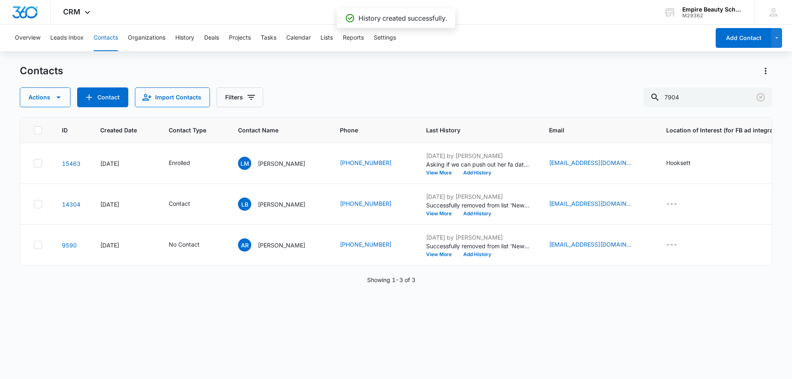
click at [761, 97] on icon "Clear" at bounding box center [760, 97] width 8 height 8
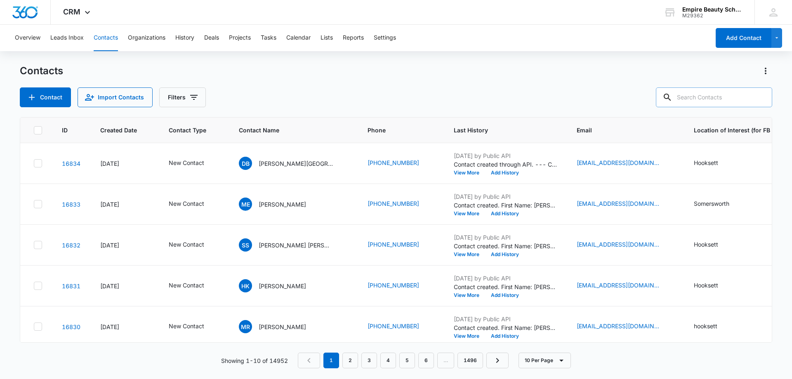
click at [706, 95] on input "text" at bounding box center [714, 97] width 116 height 20
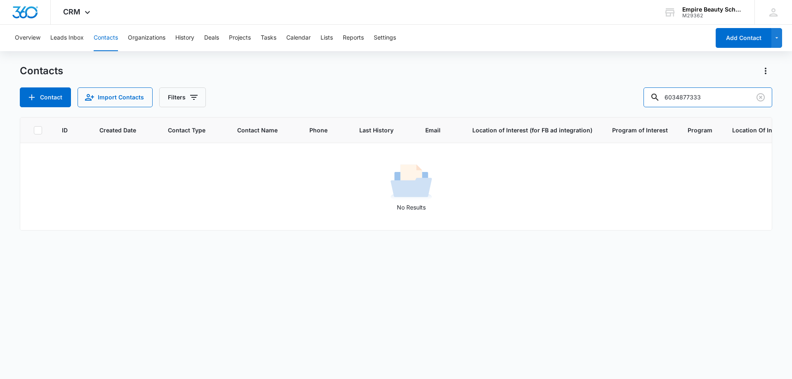
drag, startPoint x: 693, startPoint y: 96, endPoint x: 616, endPoint y: 94, distance: 77.1
click at [614, 96] on div "Contact Import Contacts Filters 6034877333" at bounding box center [396, 97] width 752 height 20
type input "7333"
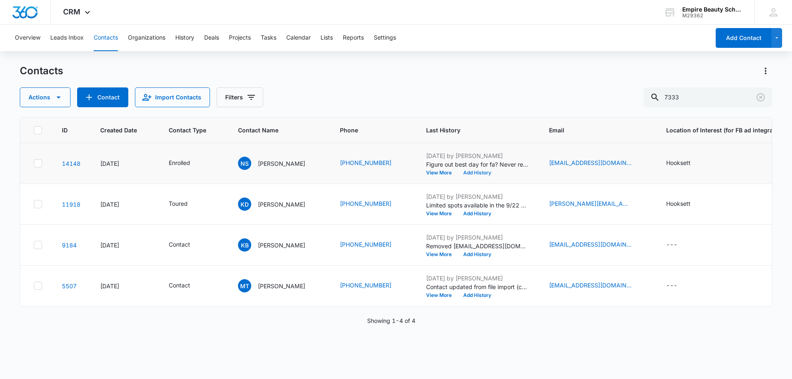
click at [486, 173] on button "Add History" at bounding box center [477, 172] width 40 height 5
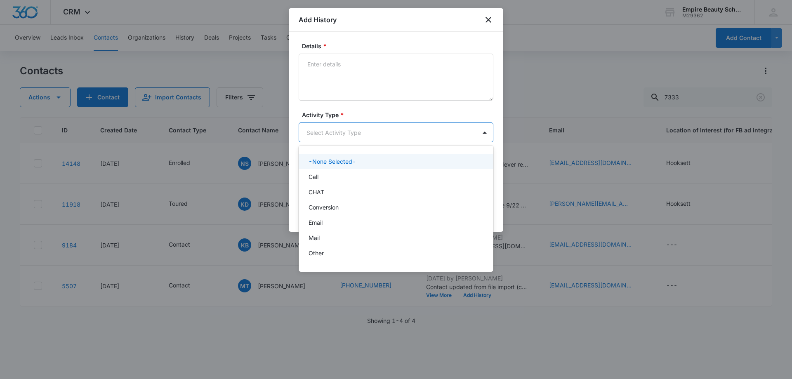
click at [348, 129] on body "CRM Apps Forms CRM Email Shop Payments POS Files Brand Settings Empire Beauty S…" at bounding box center [396, 189] width 792 height 379
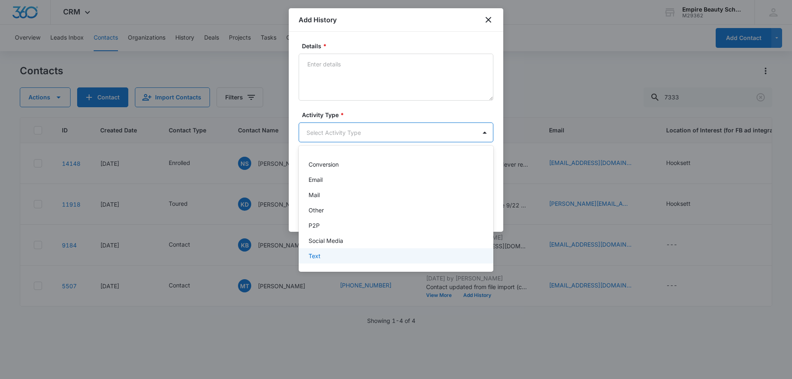
click at [315, 256] on p "Text" at bounding box center [314, 256] width 12 height 9
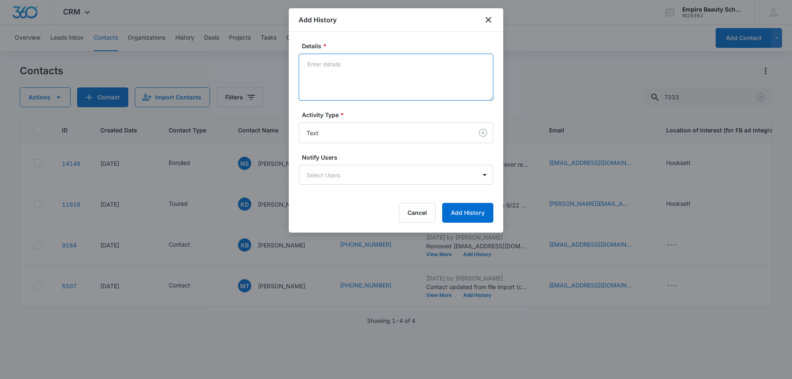
click at [370, 56] on textarea "Details *" at bounding box center [396, 77] width 195 height 47
click at [442, 62] on textarea "Doesn't have best day for fa as mom is busy," at bounding box center [396, 77] width 195 height 47
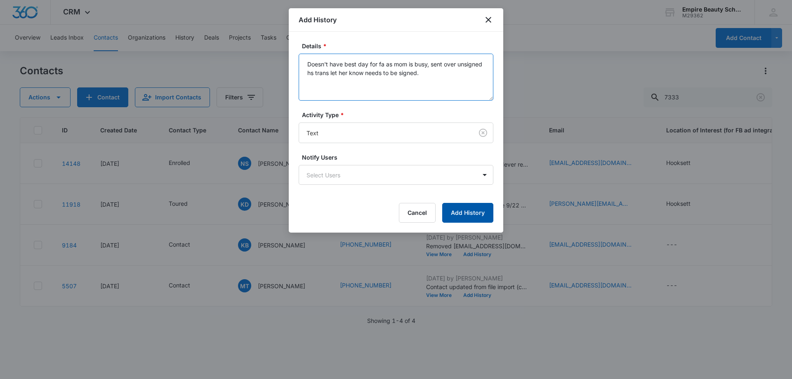
type textarea "Doesn't have best day for fa as mom is busy, sent over unsigned hs trans let he…"
click at [462, 216] on button "Add History" at bounding box center [467, 213] width 51 height 20
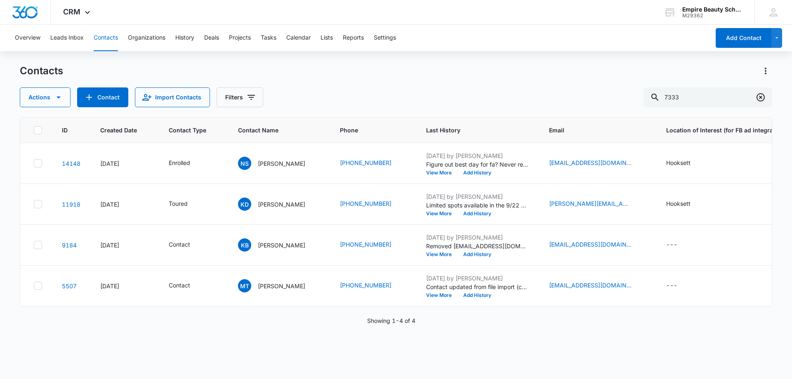
click at [762, 98] on icon "Clear" at bounding box center [760, 97] width 10 height 10
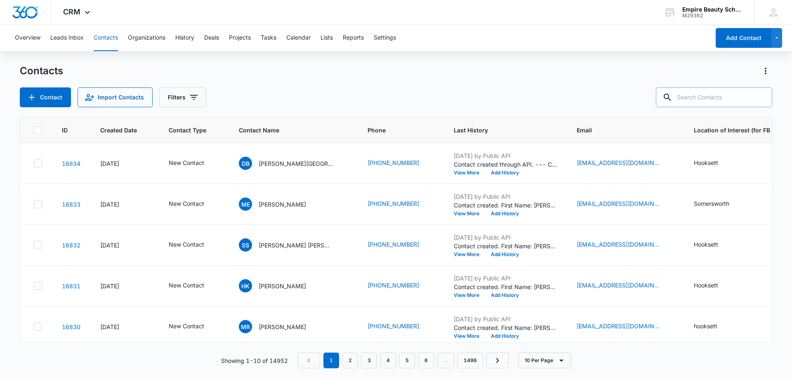
click at [710, 96] on input "text" at bounding box center [714, 97] width 116 height 20
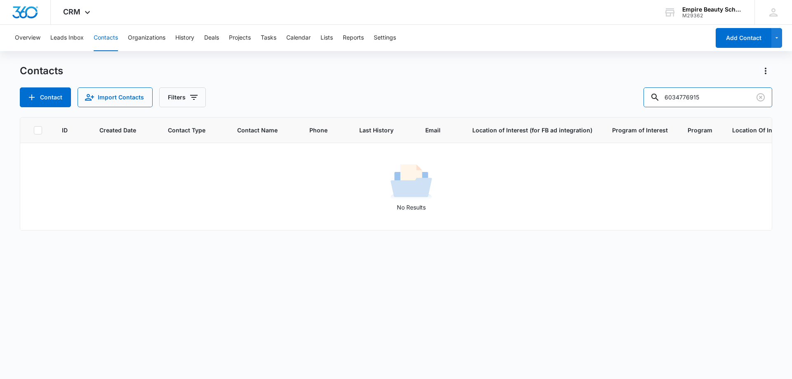
drag, startPoint x: 694, startPoint y: 97, endPoint x: 617, endPoint y: 99, distance: 77.1
click at [617, 99] on div "Contact Import Contacts Filters 6034776915" at bounding box center [396, 97] width 752 height 20
type input "6915"
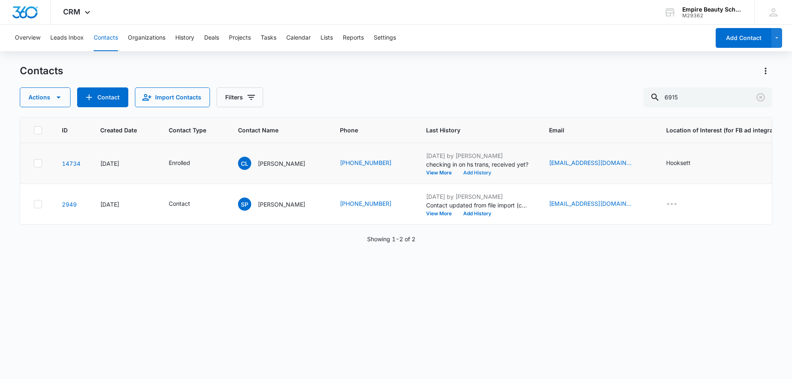
click at [463, 174] on button "Add History" at bounding box center [477, 172] width 40 height 5
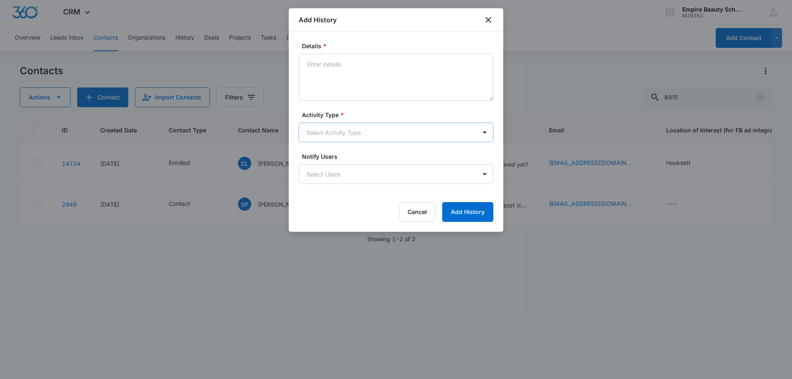
click at [317, 133] on body "CRM Apps Forms CRM Email Shop Payments POS Files Brand Settings Empire Beauty S…" at bounding box center [396, 189] width 792 height 379
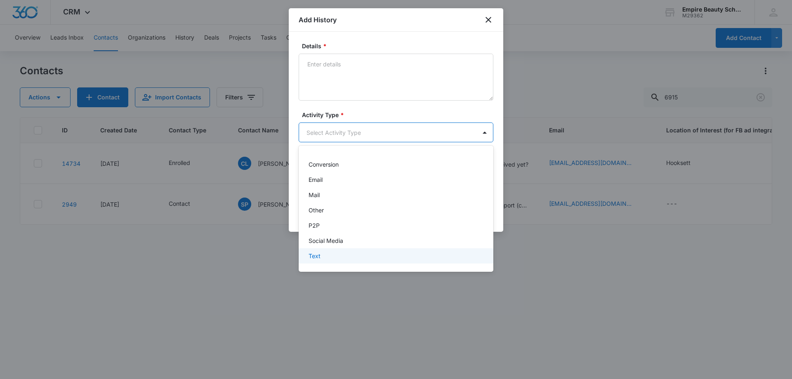
click at [314, 260] on p "Text" at bounding box center [314, 256] width 12 height 9
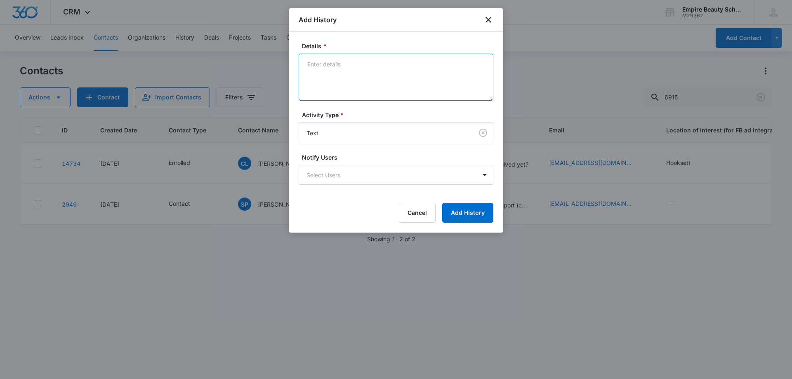
click at [346, 88] on textarea "Details *" at bounding box center [396, 77] width 195 height 47
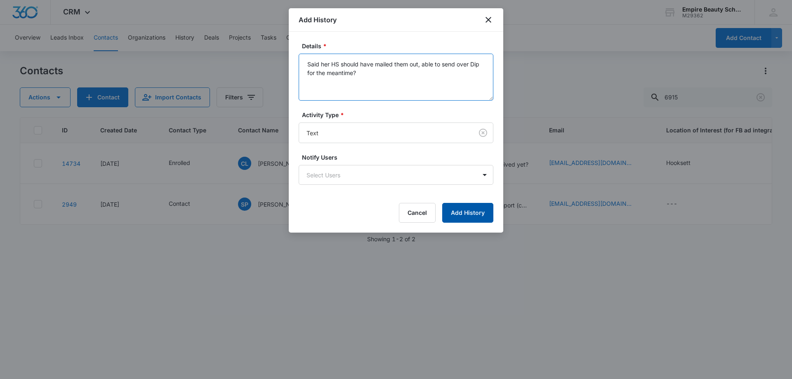
type textarea "Said her HS should have mailed them out, able to send over Dip for the meantime?"
click at [486, 211] on button "Add History" at bounding box center [467, 213] width 51 height 20
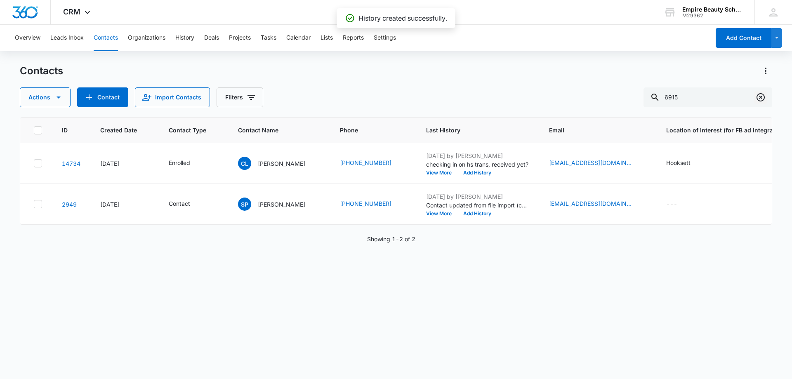
click at [765, 96] on icon "Clear" at bounding box center [760, 97] width 10 height 10
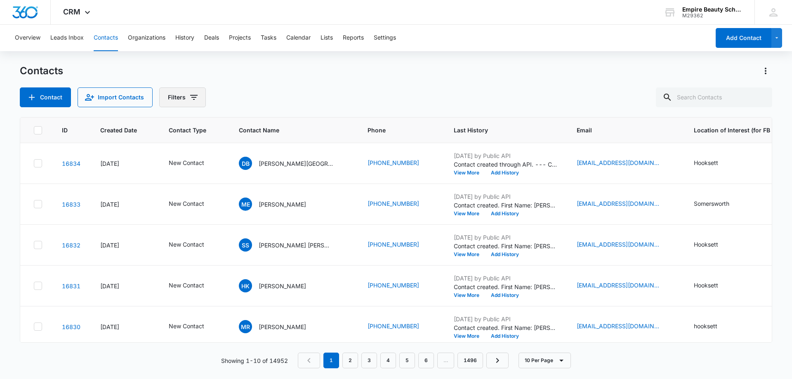
click at [189, 94] on icon "Filters" at bounding box center [194, 97] width 10 height 10
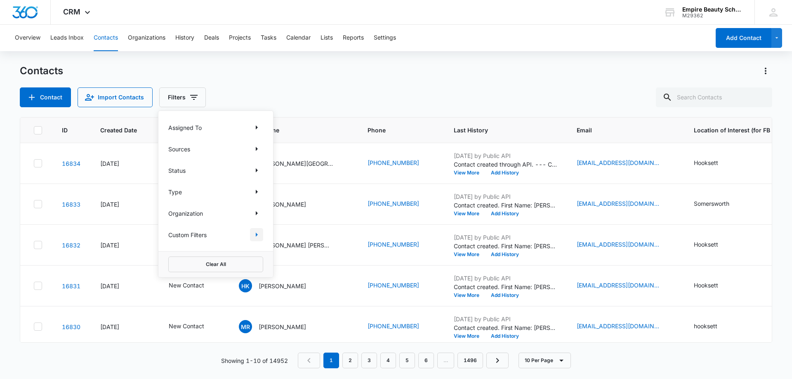
click at [257, 235] on icon "Show Custom Filters filters" at bounding box center [257, 235] width 2 height 4
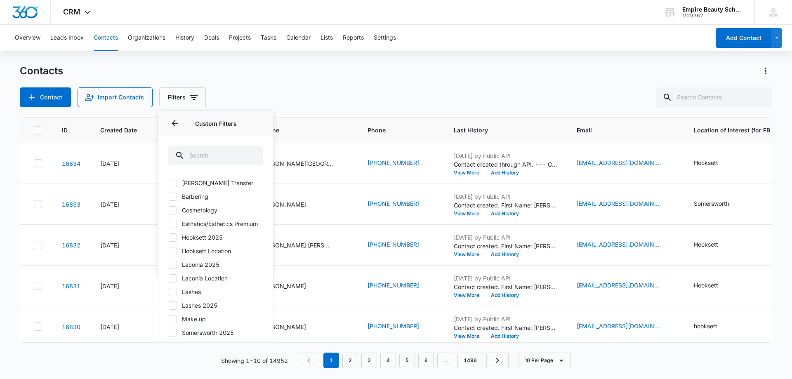
click at [177, 242] on label "Hooksett 2025" at bounding box center [215, 237] width 95 height 9
click at [169, 237] on input "Hooksett 2025" at bounding box center [168, 237] width 0 height 0
click at [295, 101] on div "Contact Import Contacts Filters Assigned To Sources Status Type Organization Cu…" at bounding box center [396, 97] width 752 height 20
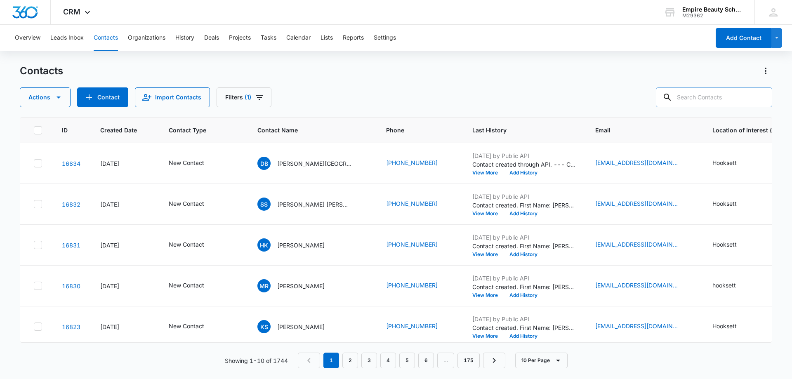
click at [702, 90] on input "text" at bounding box center [714, 97] width 116 height 20
type input "dejesus"
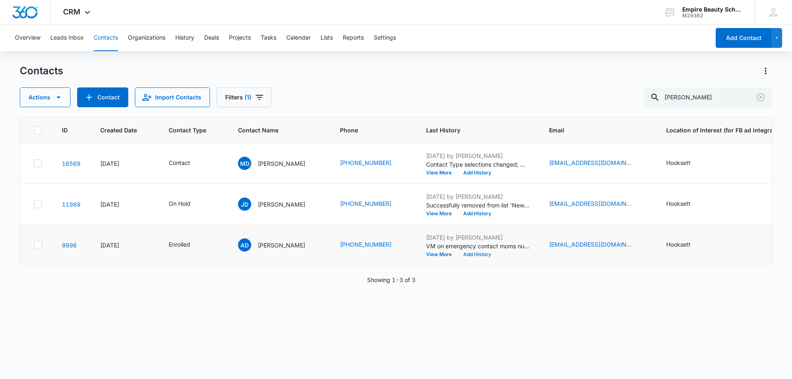
click at [469, 253] on button "Add History" at bounding box center [477, 254] width 40 height 5
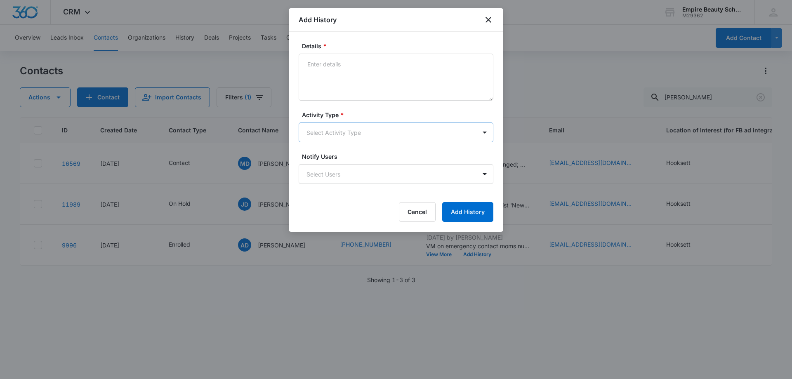
click at [324, 126] on body "CRM Apps Forms CRM Email Shop Payments POS Files Brand Settings Empire Beauty S…" at bounding box center [396, 189] width 792 height 379
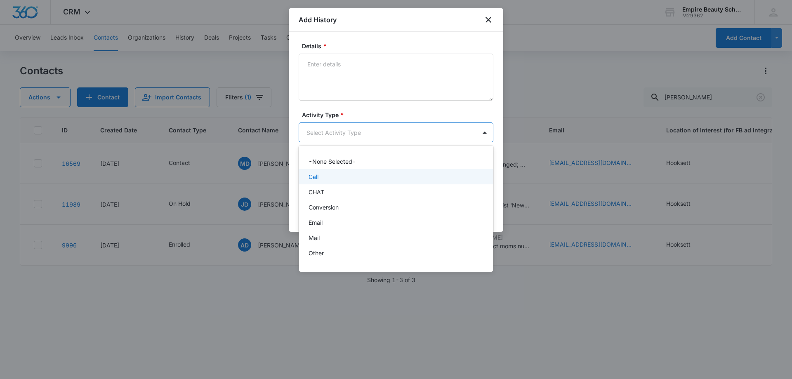
click at [324, 174] on div "Call" at bounding box center [394, 176] width 173 height 9
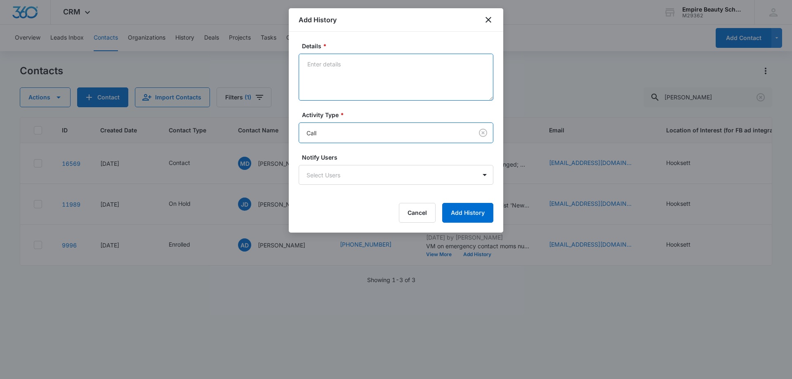
click at [346, 82] on textarea "Details *" at bounding box center [396, 77] width 195 height 47
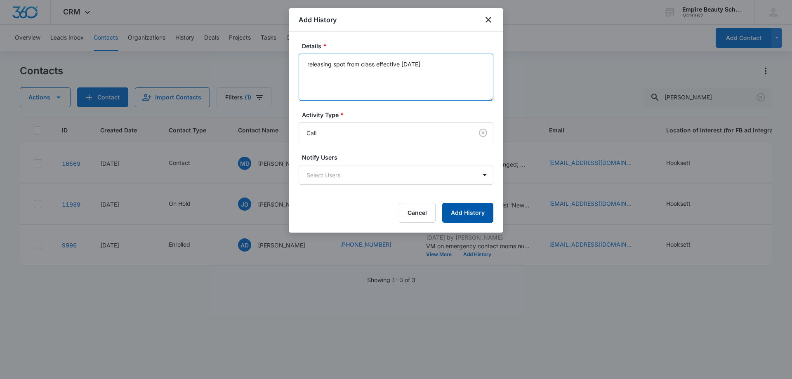
type textarea "releasing spot from class effective today"
click at [466, 215] on button "Add History" at bounding box center [467, 213] width 51 height 20
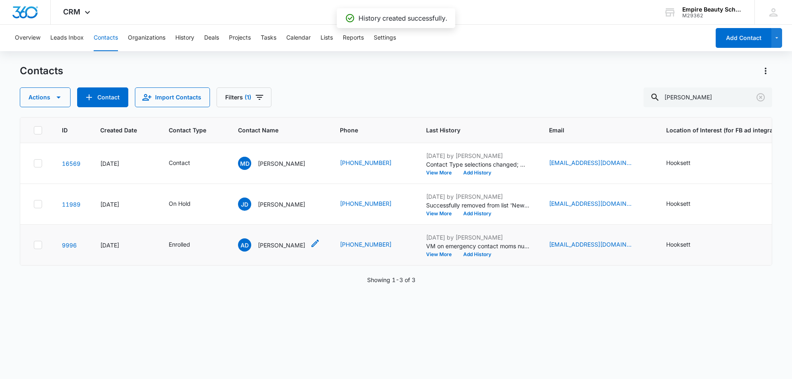
click at [280, 242] on p "Angelyna Dejesus" at bounding box center [281, 245] width 47 height 9
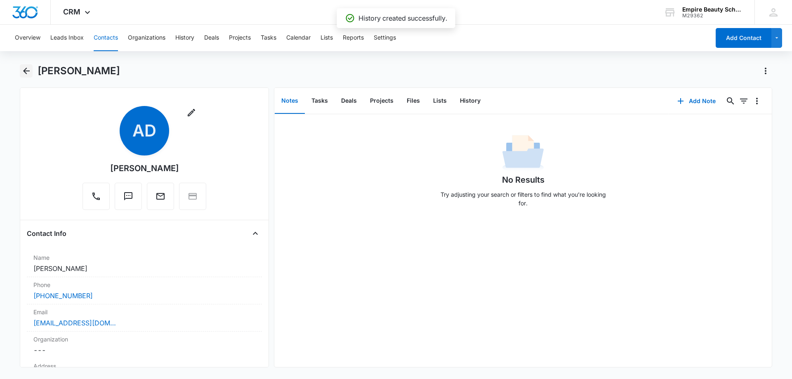
click at [25, 71] on icon "Back" at bounding box center [26, 71] width 7 height 7
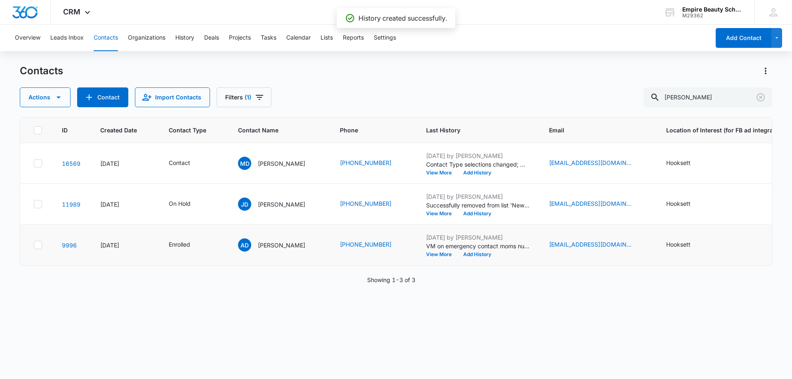
click at [357, 264] on td "(603) 333-4410" at bounding box center [373, 245] width 86 height 41
click at [321, 90] on div "Actions Contact Import Contacts Filters (1) dejesus" at bounding box center [396, 97] width 752 height 20
click at [759, 93] on icon "Clear" at bounding box center [760, 97] width 10 height 10
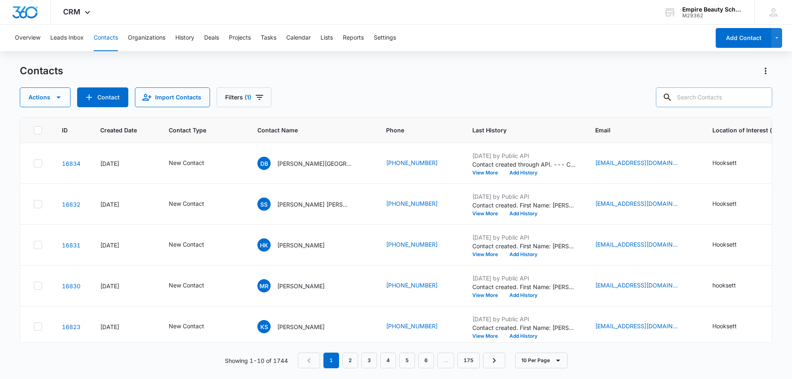
click at [368, 98] on div "Actions Contact Import Contacts Filters (1)" at bounding box center [396, 97] width 752 height 20
click at [724, 95] on input "text" at bounding box center [714, 97] width 116 height 20
paste input "603) 809-6521"
type input "603) 809-6521"
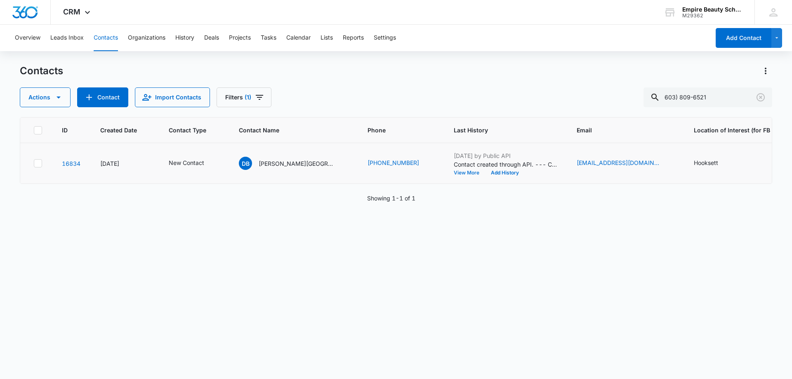
click at [454, 172] on button "View More" at bounding box center [469, 172] width 31 height 5
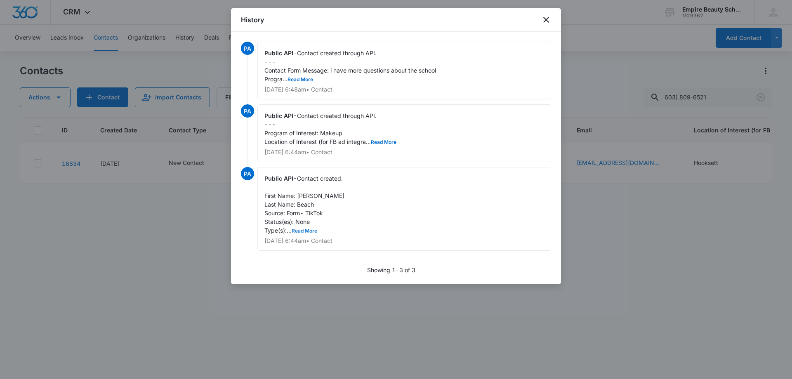
click at [308, 229] on button "Read More" at bounding box center [305, 230] width 26 height 5
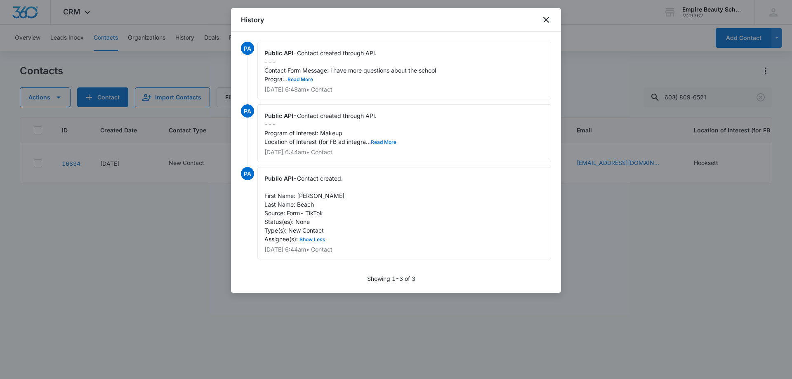
click at [385, 140] on button "Read More" at bounding box center [384, 142] width 26 height 5
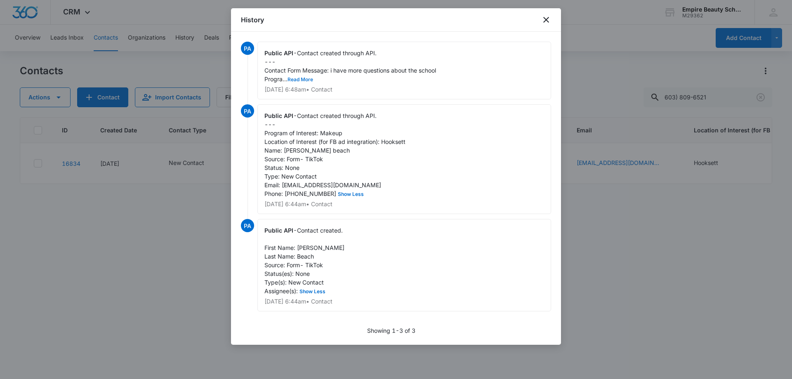
drag, startPoint x: 302, startPoint y: 77, endPoint x: 316, endPoint y: 88, distance: 17.6
click at [303, 77] on button "Read More" at bounding box center [300, 79] width 26 height 5
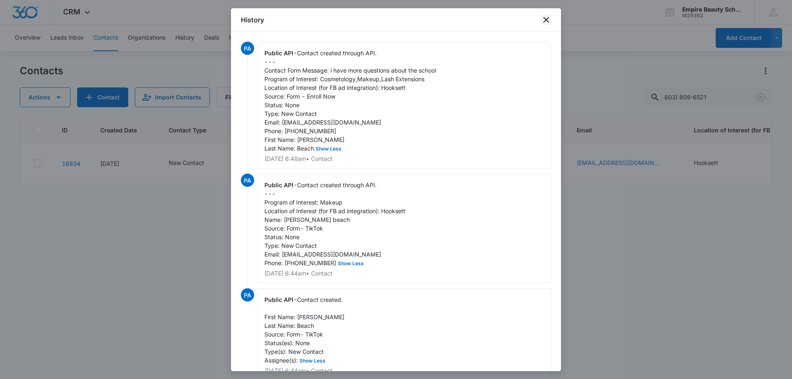
click at [548, 22] on icon "close" at bounding box center [546, 20] width 6 height 6
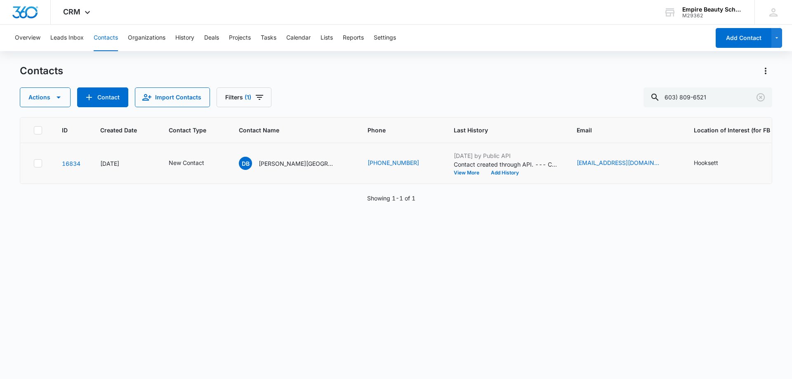
click at [297, 183] on td "DB Deanna Beach" at bounding box center [293, 163] width 129 height 41
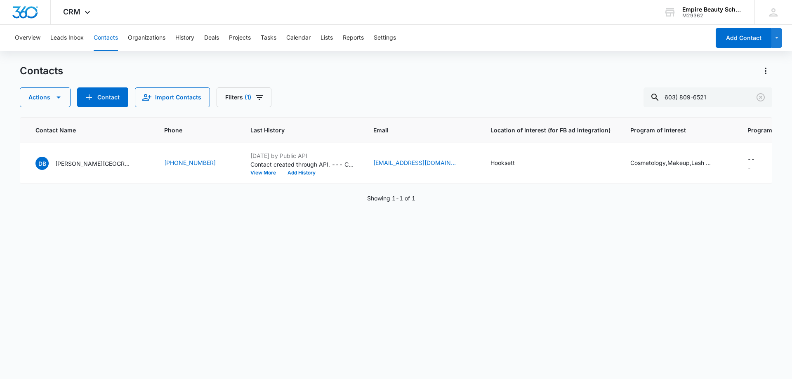
scroll to position [0, 244]
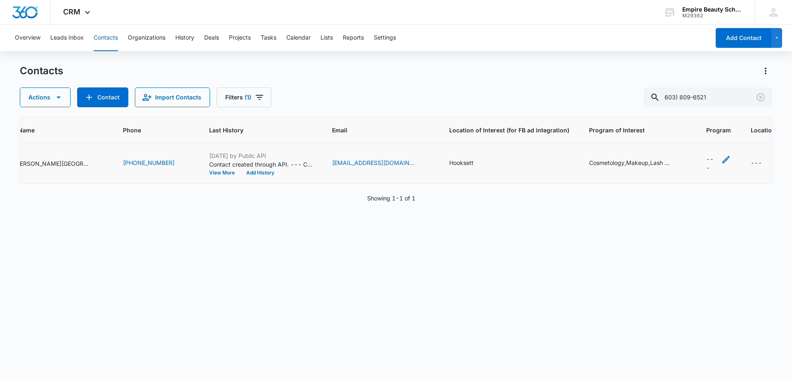
click at [721, 156] on icon "Program - - Select to Edit Field" at bounding box center [726, 160] width 10 height 10
click at [721, 160] on icon "Program - - Select to Edit Field" at bounding box center [726, 160] width 10 height 10
click at [637, 195] on icon at bounding box center [637, 195] width 7 height 7
click at [633, 195] on input "Cosmetology" at bounding box center [633, 195] width 0 height 0
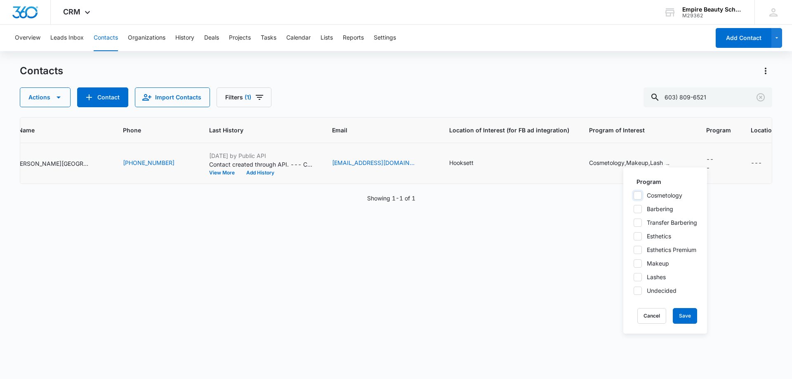
checkbox input "true"
click at [637, 264] on icon at bounding box center [637, 263] width 5 height 4
click at [633, 263] on input "Makeup" at bounding box center [633, 263] width 0 height 0
checkbox input "true"
click at [636, 275] on icon at bounding box center [637, 276] width 7 height 7
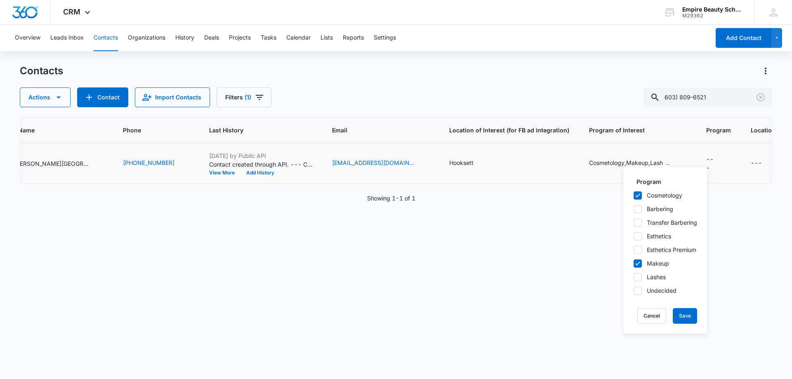
click at [633, 277] on input "Lashes" at bounding box center [633, 277] width 0 height 0
checkbox input "true"
click at [683, 311] on button "Save" at bounding box center [684, 316] width 24 height 16
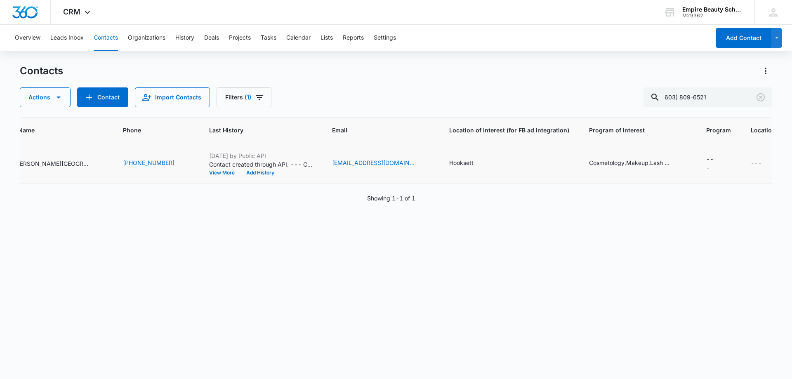
scroll to position [0, 0]
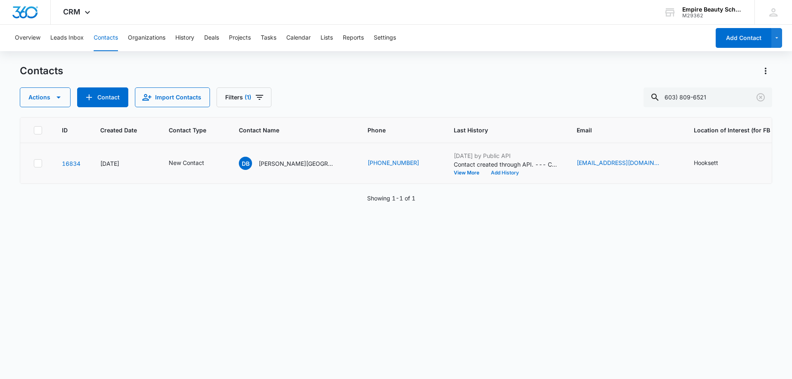
click at [485, 175] on button "Add History" at bounding box center [505, 172] width 40 height 5
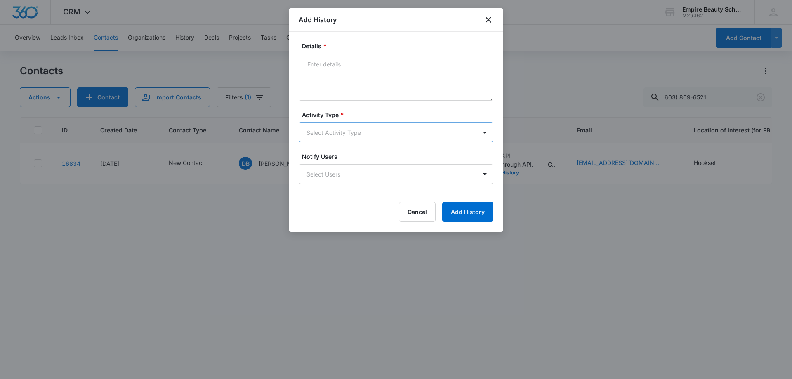
click at [346, 135] on body "CRM Apps Forms CRM Email Shop Payments POS Files Brand Settings Empire Beauty S…" at bounding box center [396, 189] width 792 height 379
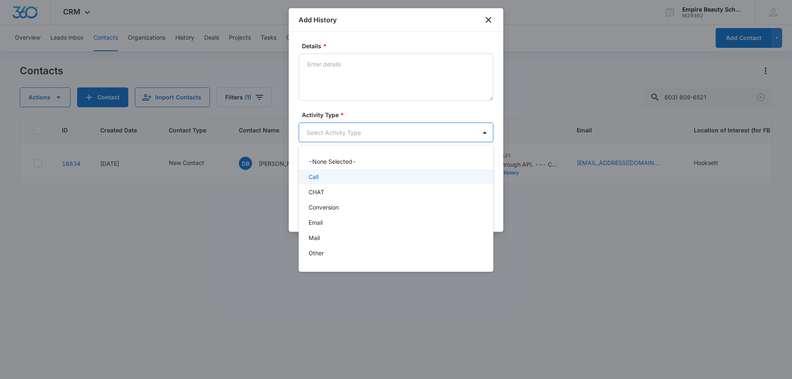
click at [325, 179] on div "Call" at bounding box center [394, 176] width 173 height 9
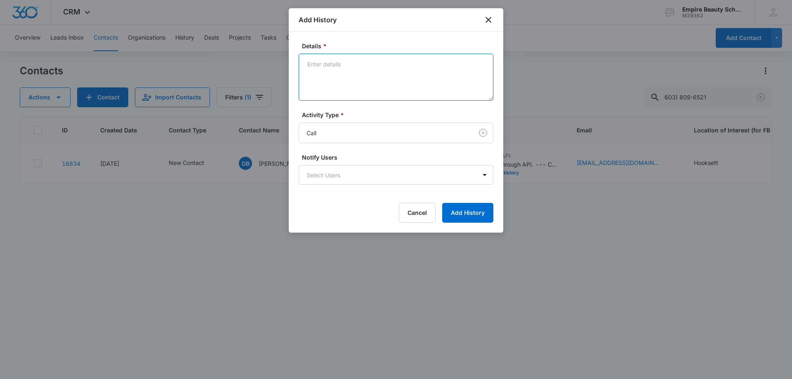
click at [365, 85] on textarea "Details *" at bounding box center [396, 77] width 195 height 47
type textarea "VM 1"
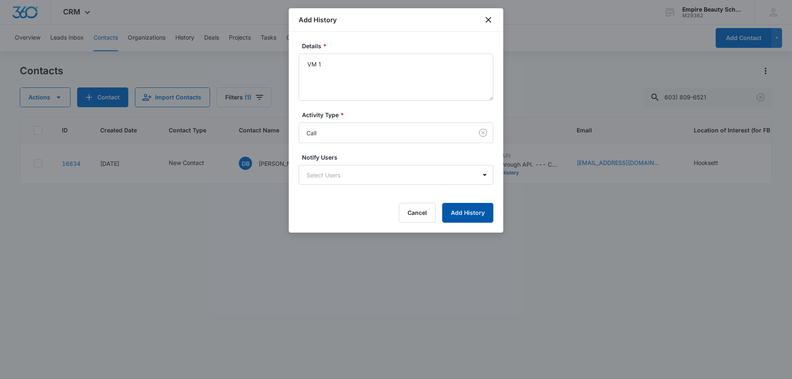
click at [481, 212] on button "Add History" at bounding box center [467, 213] width 51 height 20
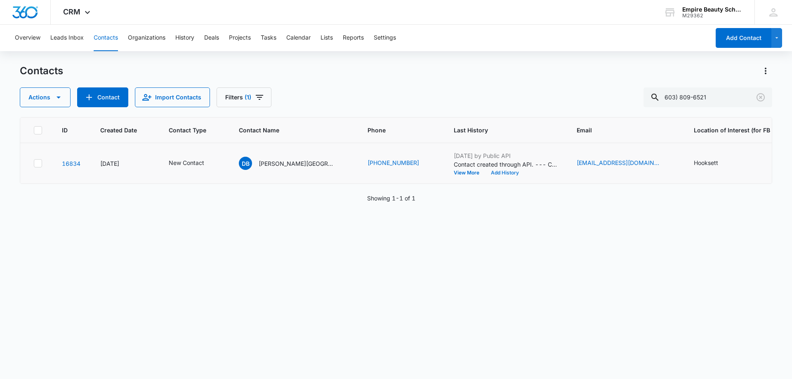
click at [485, 174] on button "Add History" at bounding box center [505, 172] width 40 height 5
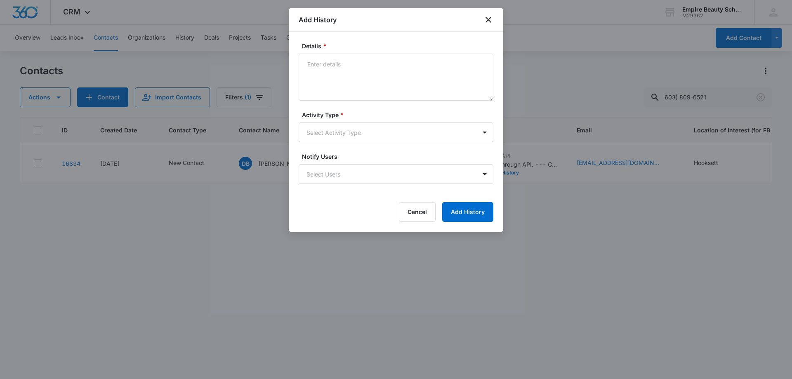
click at [320, 119] on label "Activity Type *" at bounding box center [399, 114] width 195 height 9
click at [322, 130] on body "CRM Apps Forms CRM Email Shop Payments POS Files Brand Settings Empire Beauty S…" at bounding box center [396, 189] width 792 height 379
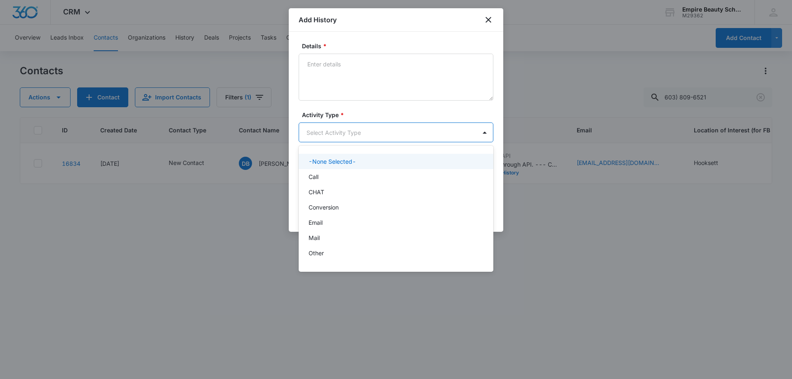
scroll to position [43, 0]
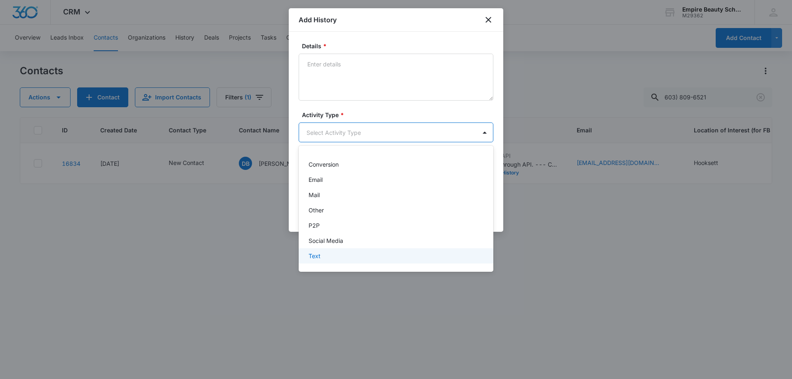
click at [318, 251] on div "Text" at bounding box center [396, 255] width 195 height 15
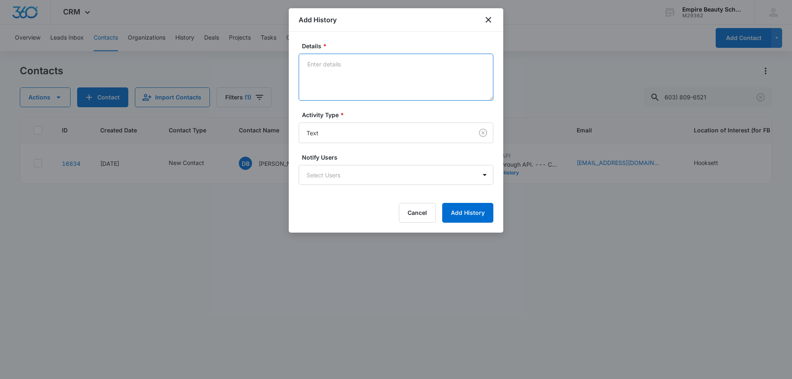
drag, startPoint x: 338, startPoint y: 94, endPoint x: 337, endPoint y: 89, distance: 4.3
click at [338, 89] on textarea "Details *" at bounding box center [396, 77] width 195 height 47
click at [337, 88] on textarea "Details *" at bounding box center [396, 77] width 195 height 47
type textarea "text 1"
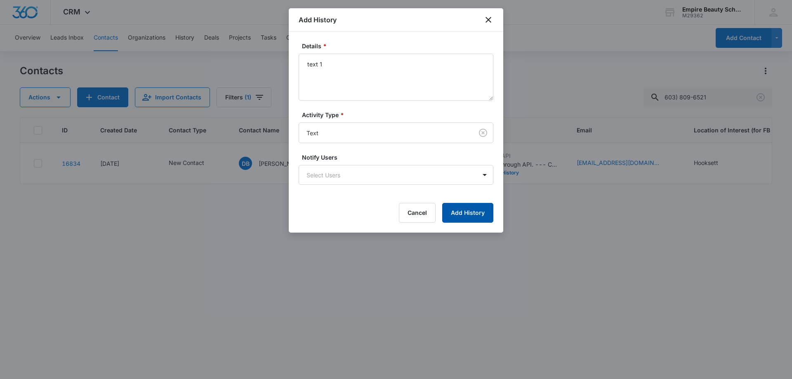
click at [460, 209] on button "Add History" at bounding box center [467, 213] width 51 height 20
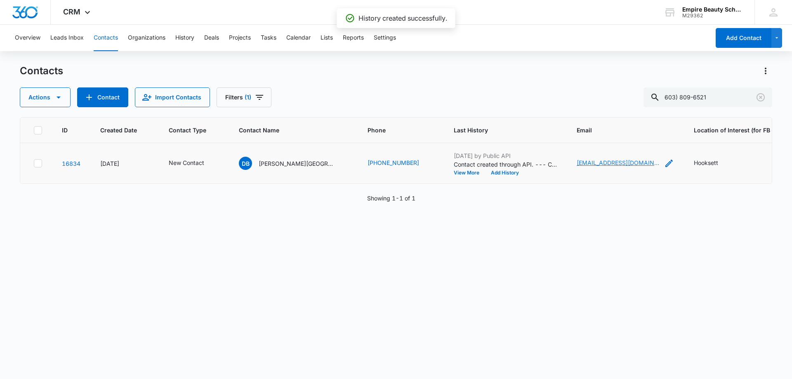
drag, startPoint x: 554, startPoint y: 163, endPoint x: 543, endPoint y: 165, distance: 11.3
click at [499, 242] on div "ID Created Date Contact Type Contact Name Phone Last History Email Location of …" at bounding box center [396, 242] width 752 height 251
click at [485, 174] on button "Add History" at bounding box center [505, 172] width 40 height 5
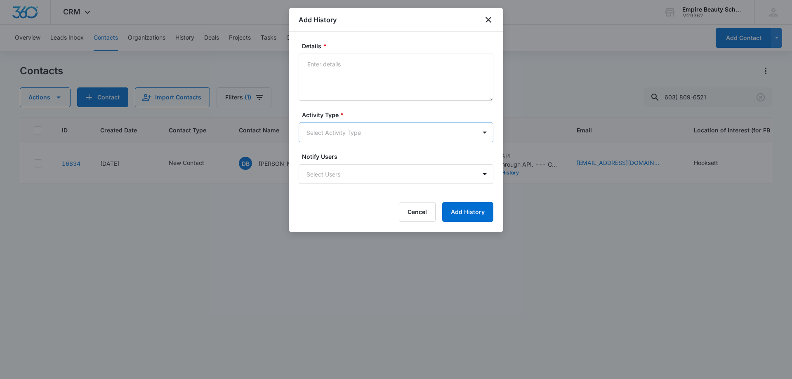
click at [325, 127] on body "CRM Apps Forms CRM Email Shop Payments POS Files Brand Settings Empire Beauty S…" at bounding box center [396, 189] width 792 height 379
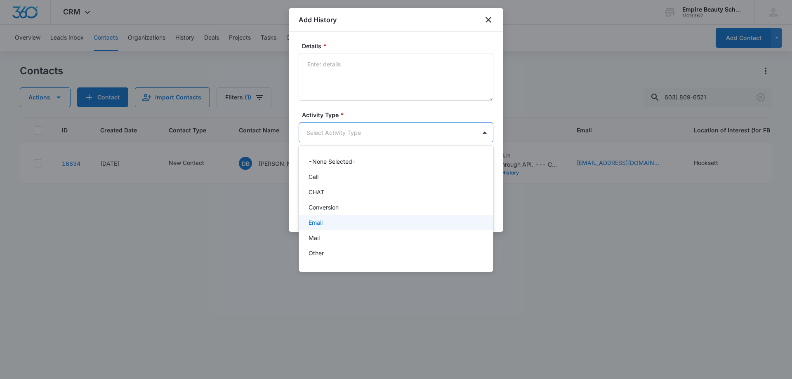
click at [322, 228] on div "Email" at bounding box center [396, 222] width 195 height 15
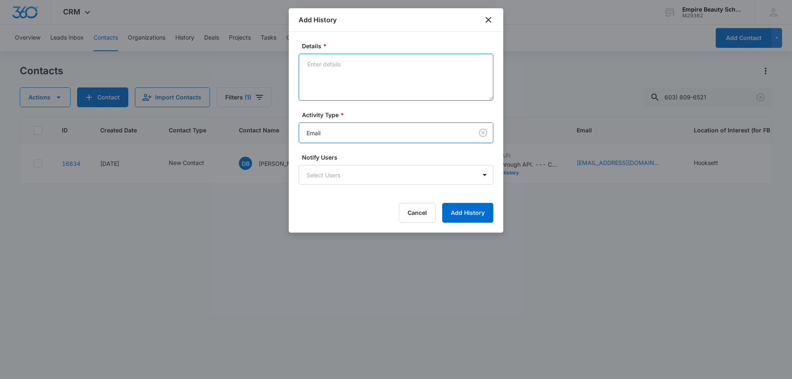
click at [329, 85] on textarea "Details *" at bounding box center [396, 77] width 195 height 47
type textarea "email 1"
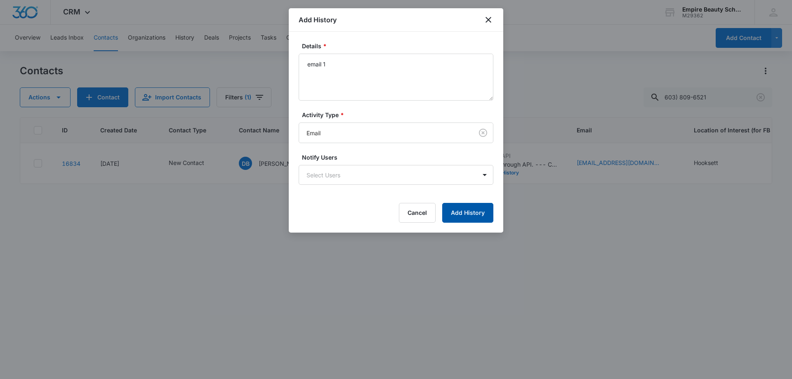
click at [472, 210] on button "Add History" at bounding box center [467, 213] width 51 height 20
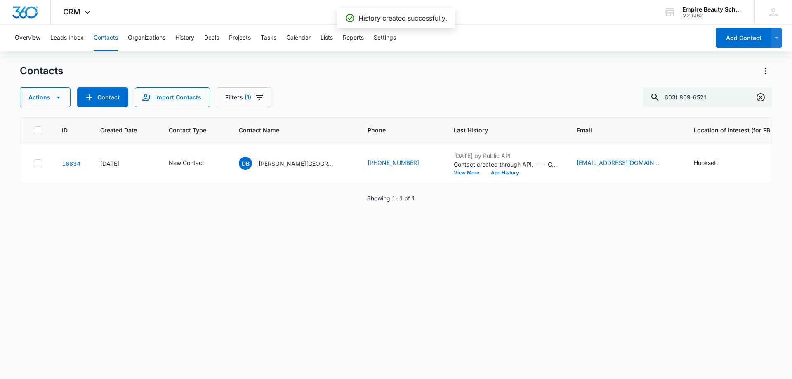
click at [759, 97] on icon "Clear" at bounding box center [760, 97] width 10 height 10
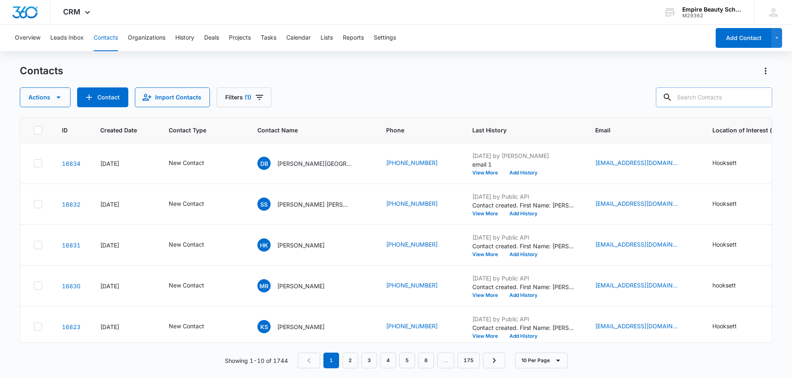
drag, startPoint x: 703, startPoint y: 91, endPoint x: 702, endPoint y: 97, distance: 6.3
click at [703, 95] on input "text" at bounding box center [714, 97] width 116 height 20
paste input "(484) 239-2844"
type input "(484) 239-2844"
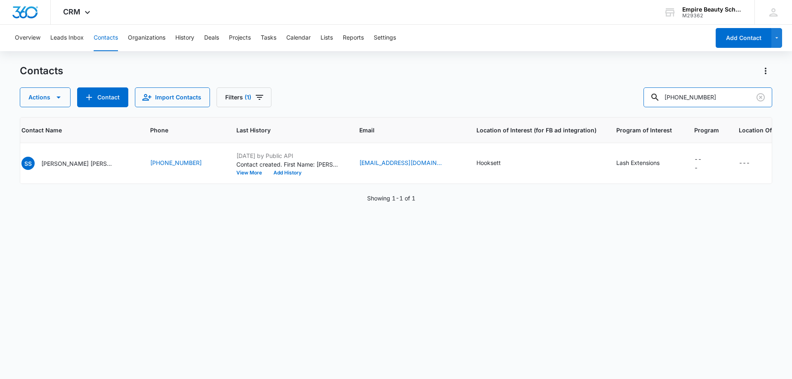
scroll to position [0, 0]
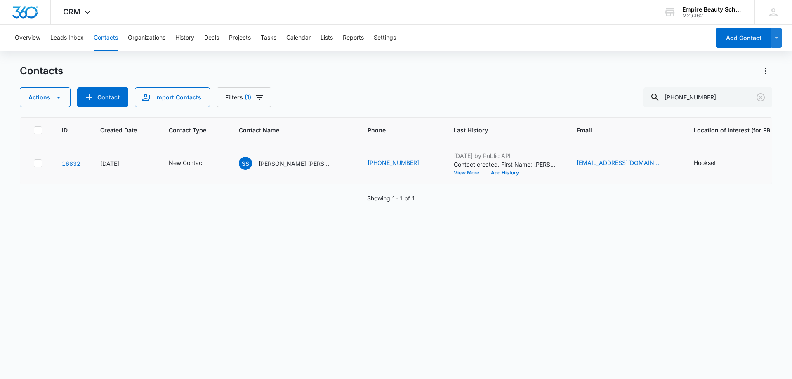
click at [454, 171] on button "View More" at bounding box center [469, 172] width 31 height 5
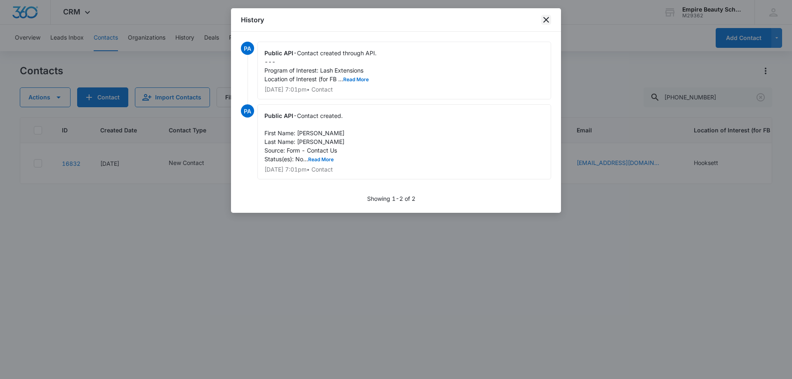
click at [544, 19] on icon "close" at bounding box center [546, 20] width 10 height 10
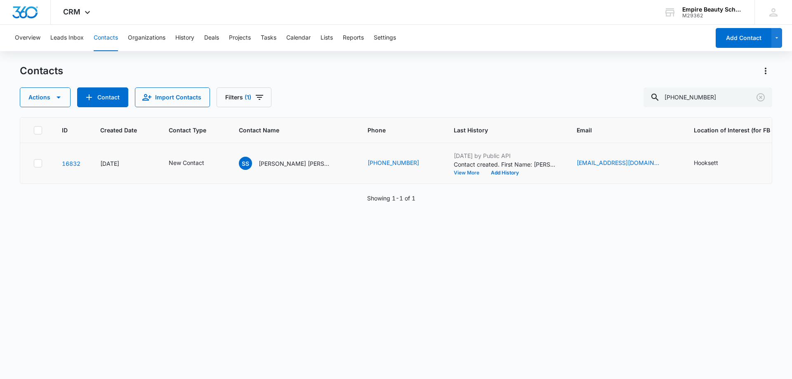
click at [454, 172] on button "View More" at bounding box center [469, 172] width 31 height 5
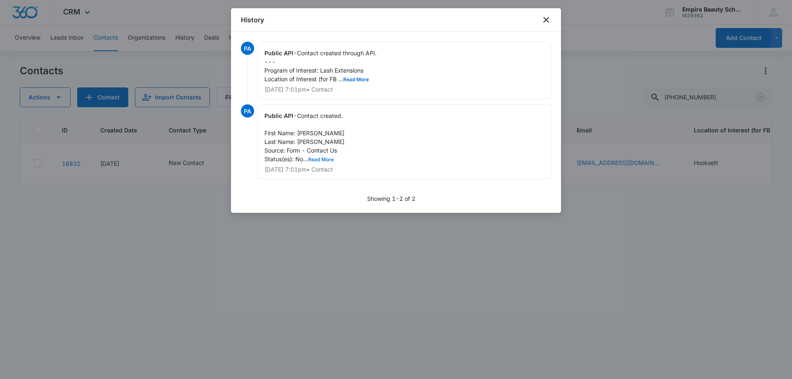
click at [328, 161] on button "Read More" at bounding box center [321, 159] width 26 height 5
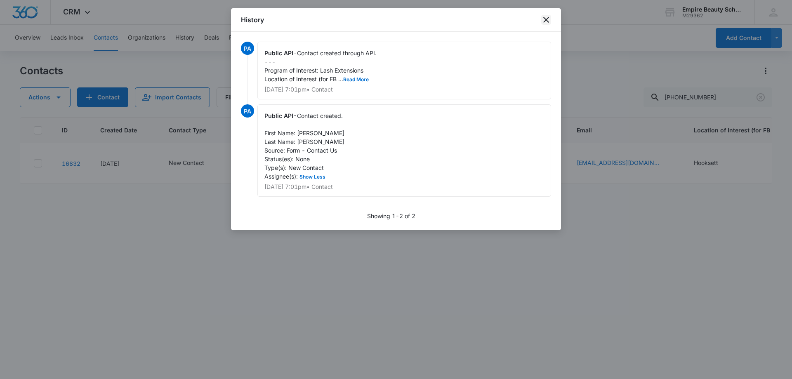
click at [548, 19] on icon "close" at bounding box center [546, 20] width 10 height 10
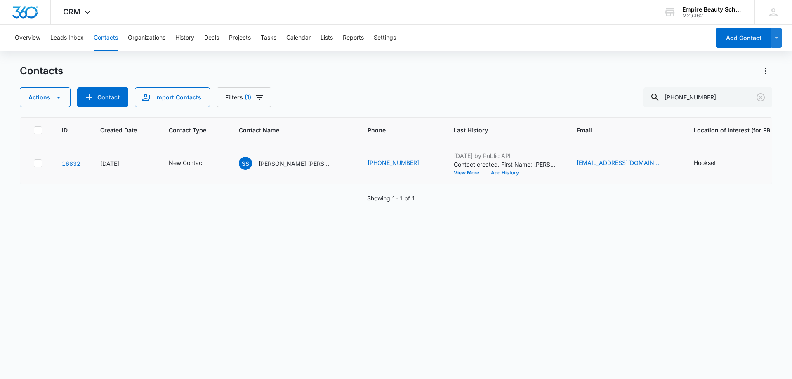
click at [485, 173] on button "Add History" at bounding box center [505, 172] width 40 height 5
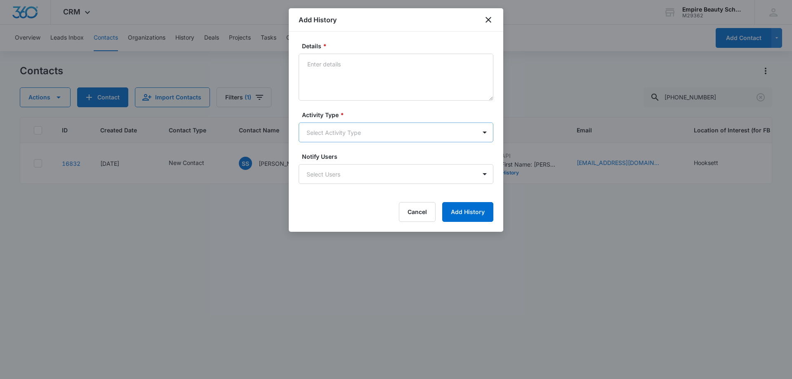
click at [316, 127] on body "CRM Apps Forms CRM Email Shop Payments POS Files Brand Settings Empire Beauty S…" at bounding box center [396, 189] width 792 height 379
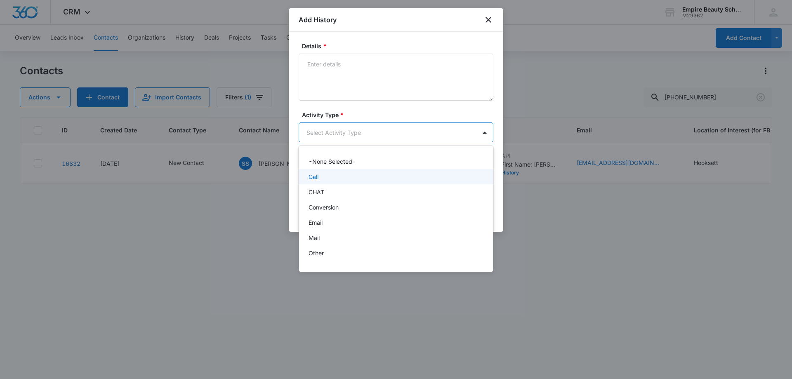
click at [324, 178] on div "Call" at bounding box center [394, 176] width 173 height 9
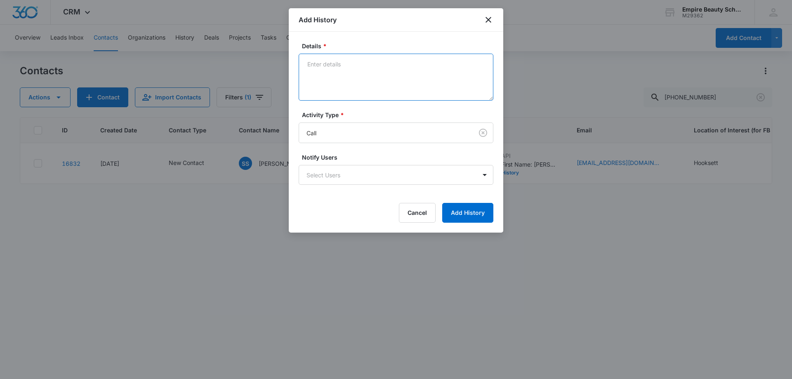
click at [349, 83] on textarea "Details *" at bounding box center [396, 77] width 195 height 47
type textarea "VM 1"
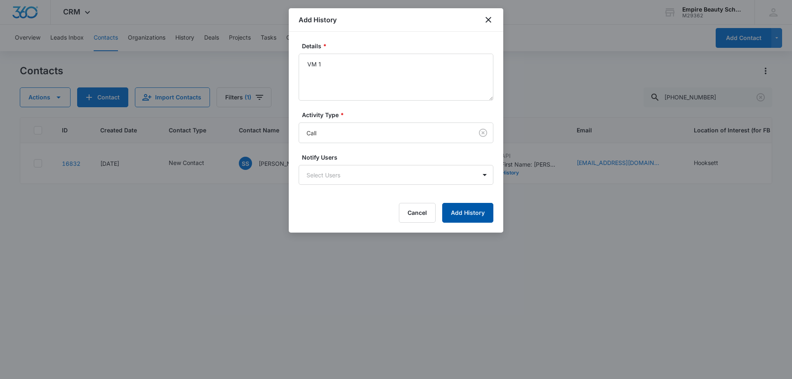
click at [458, 212] on button "Add History" at bounding box center [467, 213] width 51 height 20
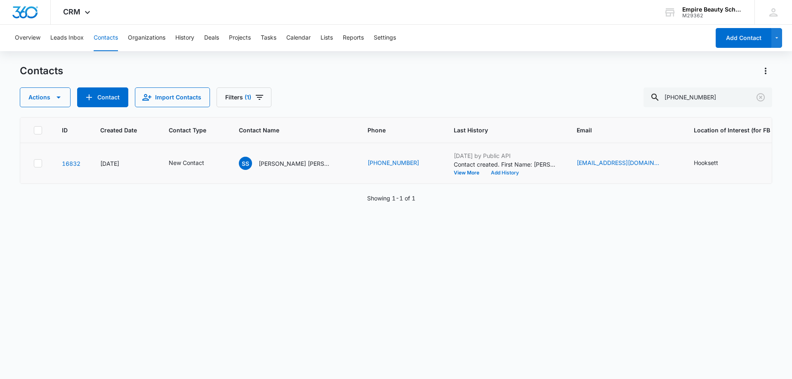
click at [485, 173] on button "Add History" at bounding box center [505, 172] width 40 height 5
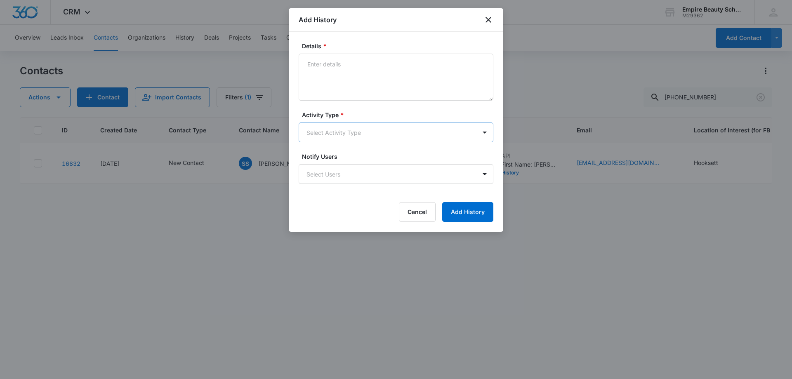
click at [319, 133] on body "CRM Apps Forms CRM Email Shop Payments POS Files Brand Settings Empire Beauty S…" at bounding box center [396, 189] width 792 height 379
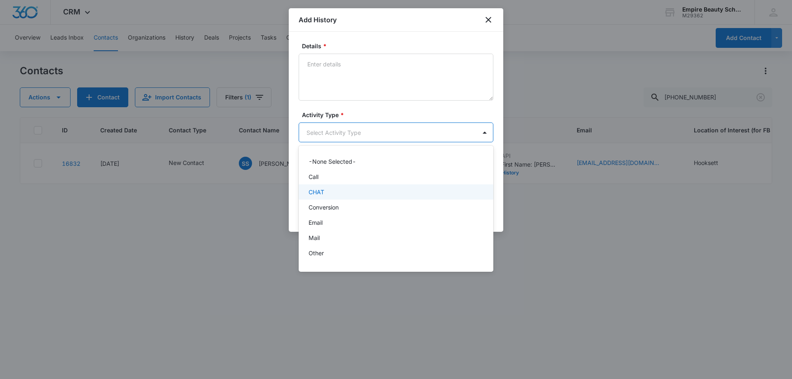
scroll to position [43, 0]
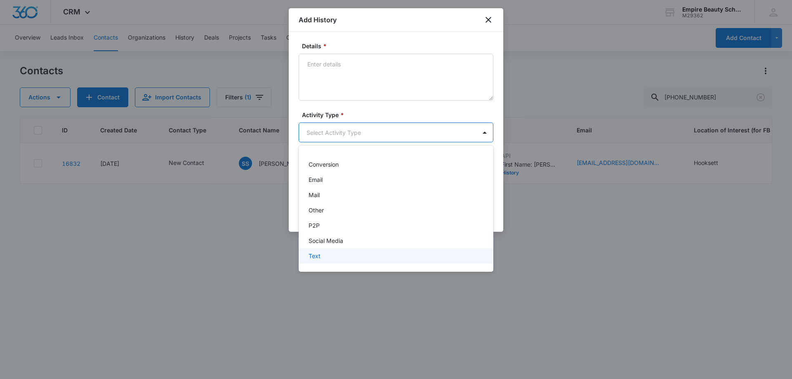
click at [317, 256] on p "Text" at bounding box center [314, 256] width 12 height 9
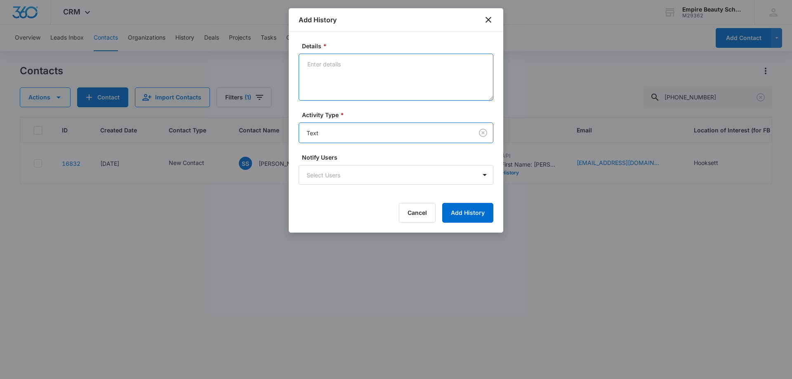
click at [338, 73] on textarea "Details *" at bounding box center [396, 77] width 195 height 47
type textarea "text 1"
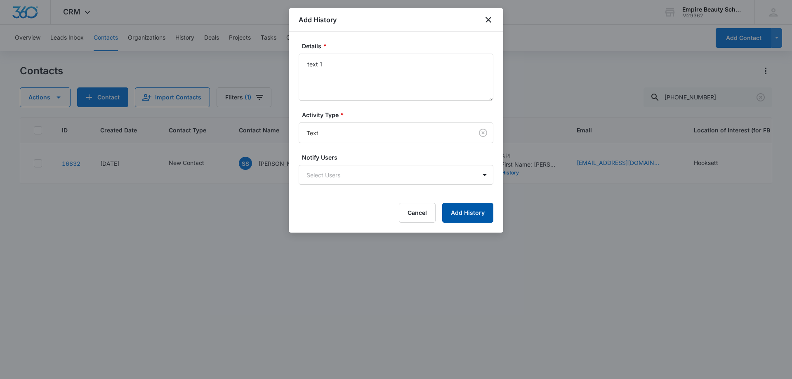
click at [448, 209] on button "Add History" at bounding box center [467, 213] width 51 height 20
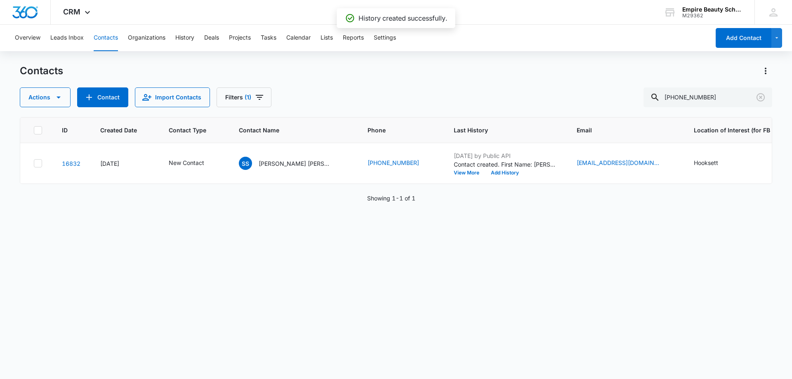
click at [569, 250] on div "ID Created Date Contact Type Contact Name Phone Last History Email Location of …" at bounding box center [396, 242] width 752 height 251
click at [485, 170] on button "Add History" at bounding box center [505, 172] width 40 height 5
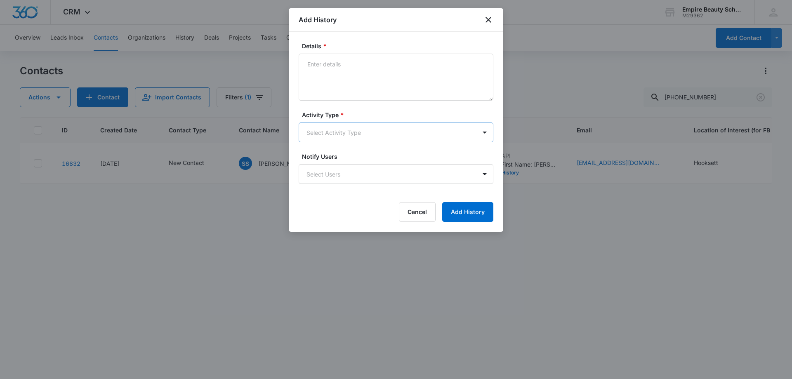
click at [323, 135] on body "CRM Apps Forms CRM Email Shop Payments POS Files Brand Settings Empire Beauty S…" at bounding box center [396, 189] width 792 height 379
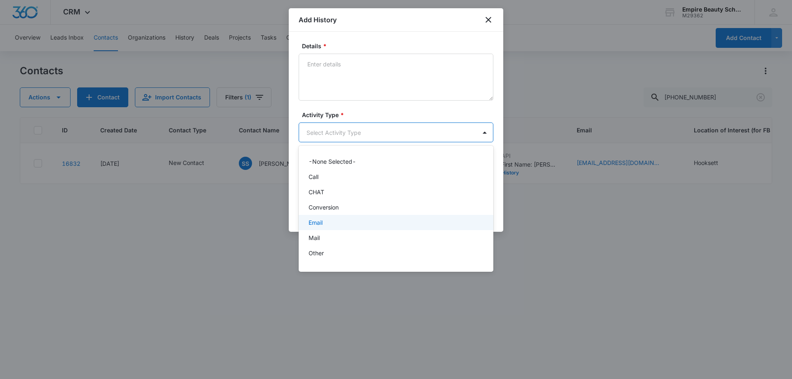
click at [314, 222] on p "Email" at bounding box center [315, 222] width 14 height 9
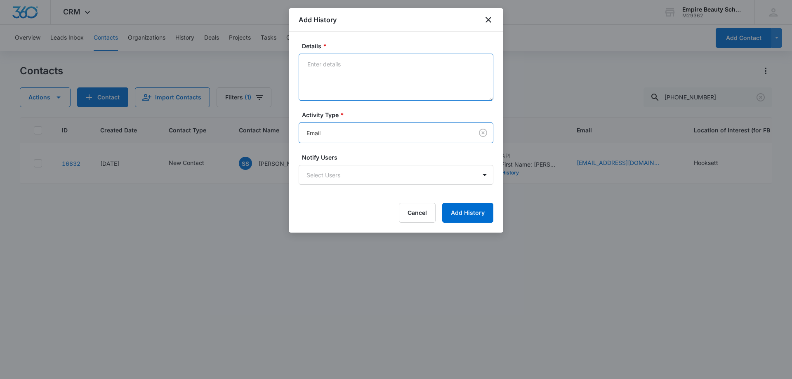
click at [339, 71] on textarea "Details *" at bounding box center [396, 77] width 195 height 47
type textarea "email 1"
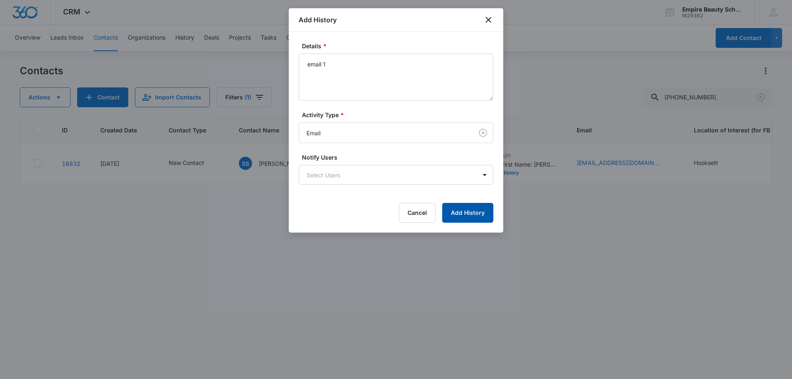
click at [461, 214] on button "Add History" at bounding box center [467, 213] width 51 height 20
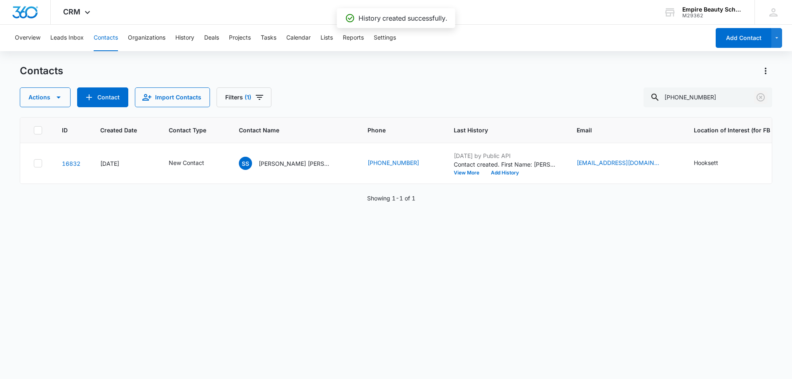
click at [759, 97] on icon "Clear" at bounding box center [760, 97] width 10 height 10
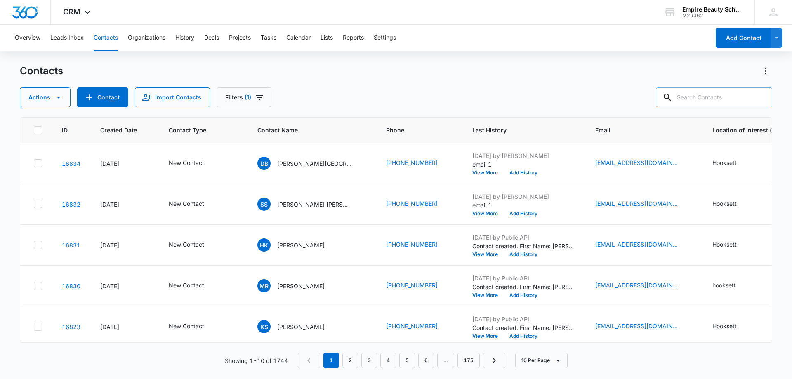
click at [724, 91] on input "text" at bounding box center [714, 97] width 116 height 20
paste input "(603) 851-8391"
type input "(603) 851-8391"
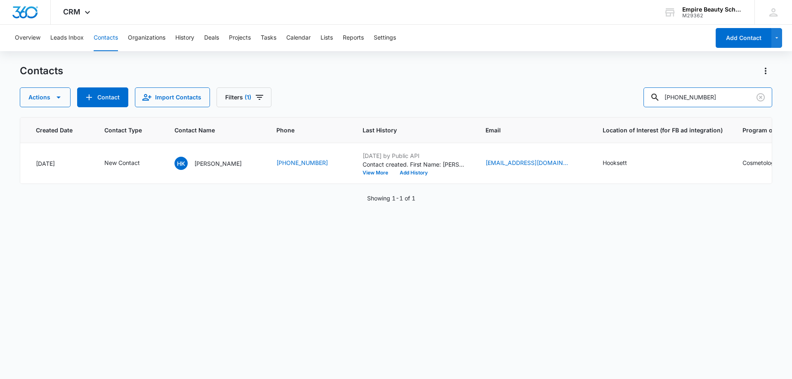
scroll to position [0, 0]
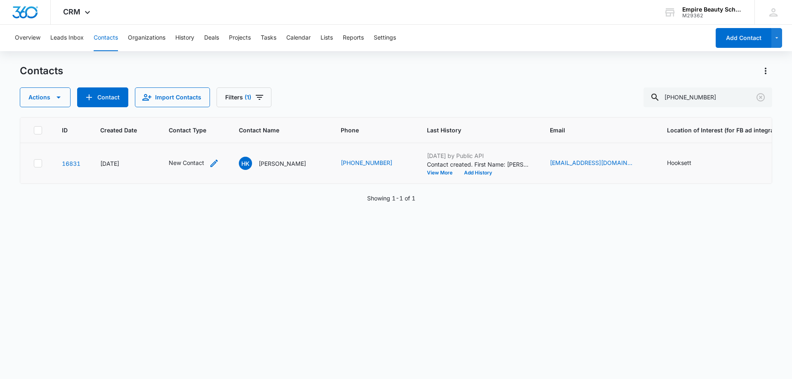
click at [214, 163] on icon "Contact Type - New Contact - Select to Edit Field" at bounding box center [214, 163] width 10 height 10
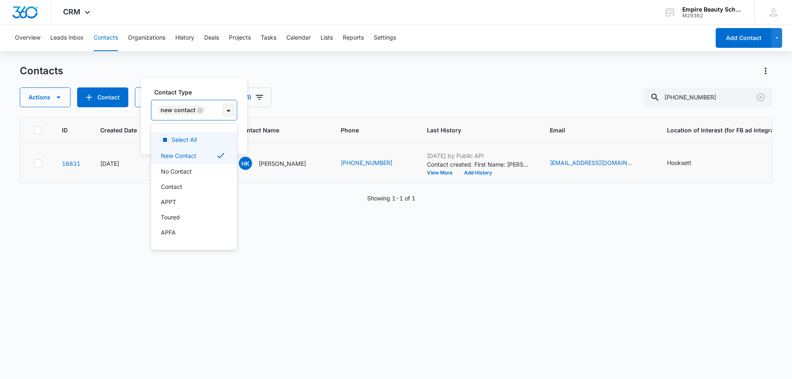
click at [227, 108] on div at bounding box center [228, 109] width 13 height 13
click at [181, 185] on p "Contact" at bounding box center [171, 186] width 21 height 9
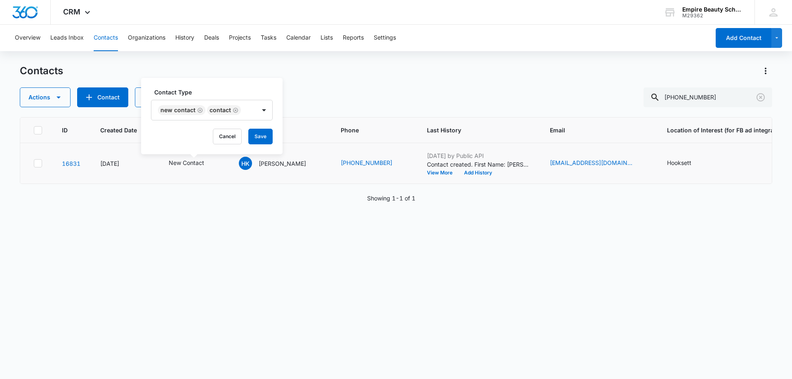
click at [226, 92] on label "Contact Type" at bounding box center [215, 92] width 122 height 9
click at [261, 141] on button "Save" at bounding box center [260, 137] width 24 height 16
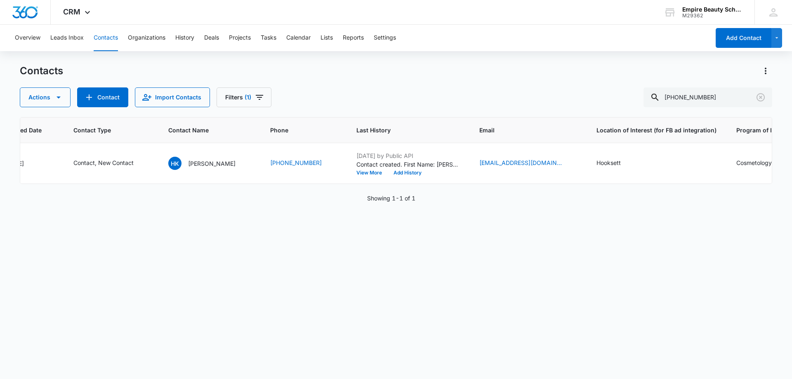
scroll to position [0, 64]
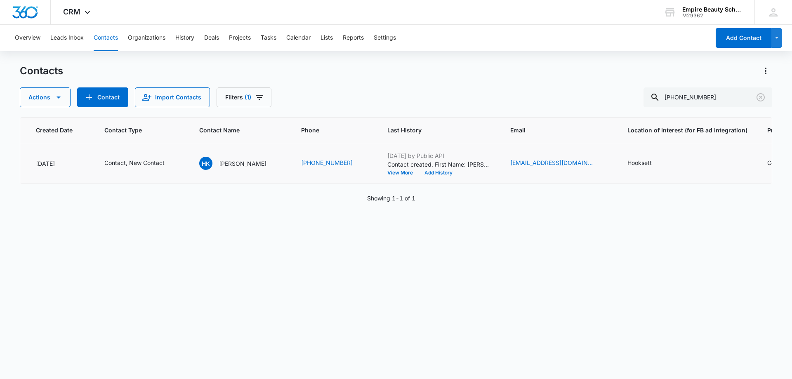
click at [418, 174] on button "Add History" at bounding box center [438, 172] width 40 height 5
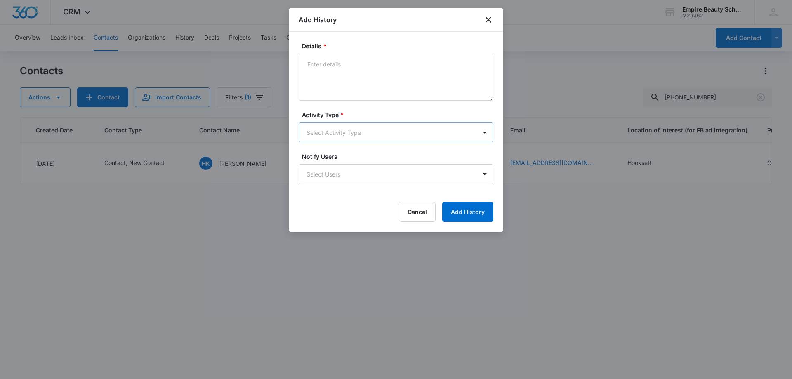
click at [341, 132] on body "CRM Apps Forms CRM Email Shop Payments POS Files Brand Settings Empire Beauty S…" at bounding box center [396, 189] width 792 height 379
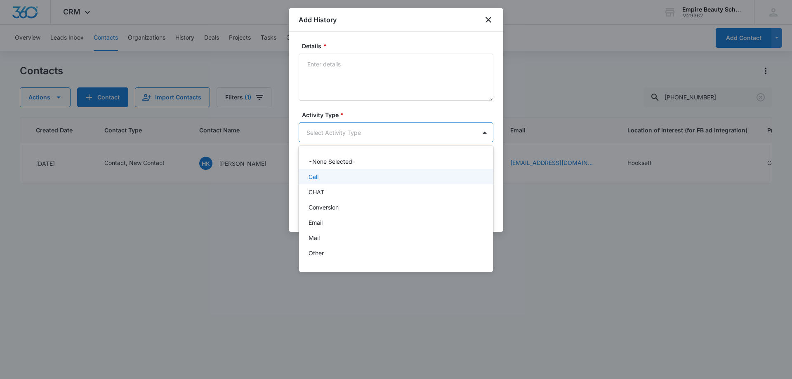
click at [319, 181] on div "Call" at bounding box center [396, 176] width 195 height 15
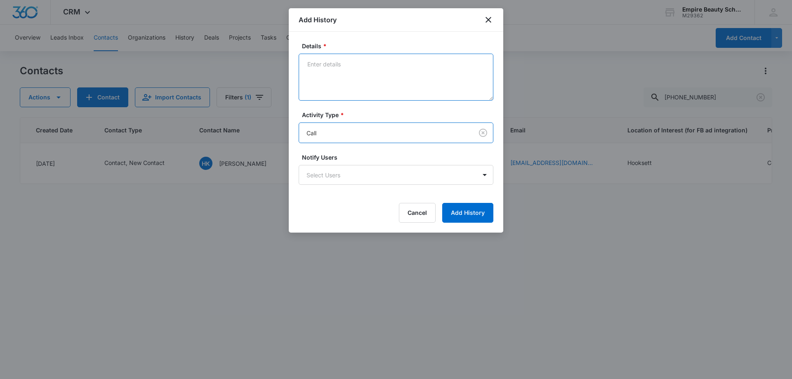
click at [324, 81] on textarea "Details *" at bounding box center [396, 77] width 195 height 47
click at [301, 63] on textarea "Cosmetology, Later" at bounding box center [396, 77] width 195 height 47
click at [407, 64] on textarea "Interested in Cosmetology, Later" at bounding box center [396, 77] width 195 height 47
click at [443, 65] on textarea "Interested in Cosmetology, Later, Yes working PT," at bounding box center [396, 77] width 195 height 47
click at [468, 68] on textarea "Interested in Cosmetology, Later, Yes working PT," at bounding box center [396, 77] width 195 height 47
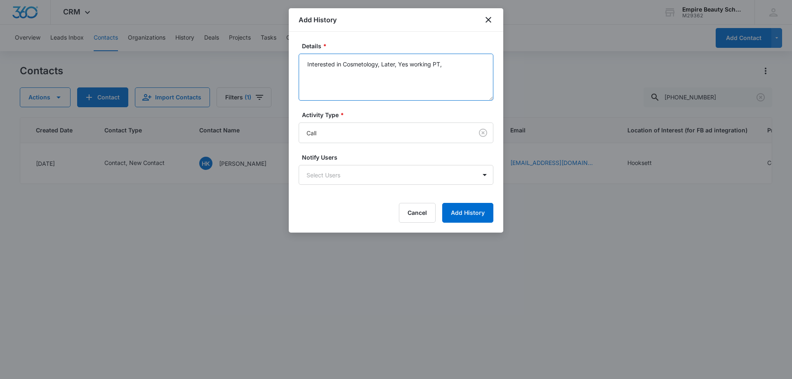
click at [379, 64] on textarea "Interested in Cosmetology, Later, Yes working PT," at bounding box center [396, 77] width 195 height 47
click at [413, 77] on textarea "Interested in Cosmetology first, Later, Yes working PT," at bounding box center [396, 77] width 195 height 47
click at [465, 62] on textarea "Interested in Cosmetology first, Later, Yes working PT," at bounding box center [396, 77] width 195 height 47
click at [395, 63] on textarea "Interested in Cosmetology first, Later, Yes working PT," at bounding box center [396, 77] width 195 height 47
click at [464, 65] on textarea "Interested in Cosmetology first - mentioned starting Later, Yes working PT," at bounding box center [396, 77] width 195 height 47
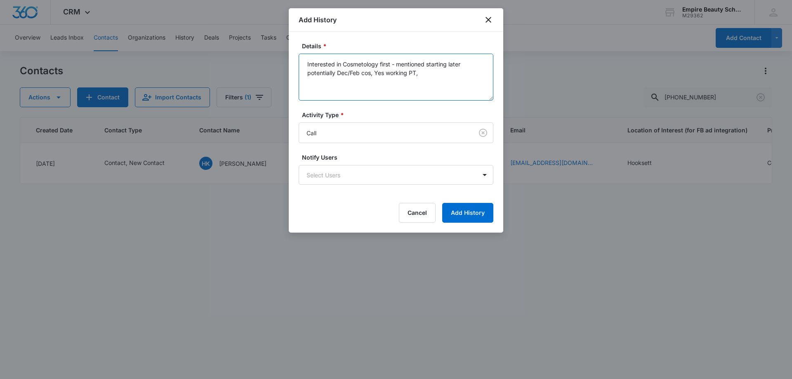
click at [386, 73] on textarea "Interested in Cosmetology first - mentioned starting later potentially Dec/Feb …" at bounding box center [396, 77] width 195 height 47
click at [422, 73] on textarea "Interested in Cosmetology first - mentioned starting later potentially Dec/Feb …" at bounding box center [396, 77] width 195 height 47
type textarea "Interested in Cosmetology first - mentioned starting later potentially Dec/Feb …"
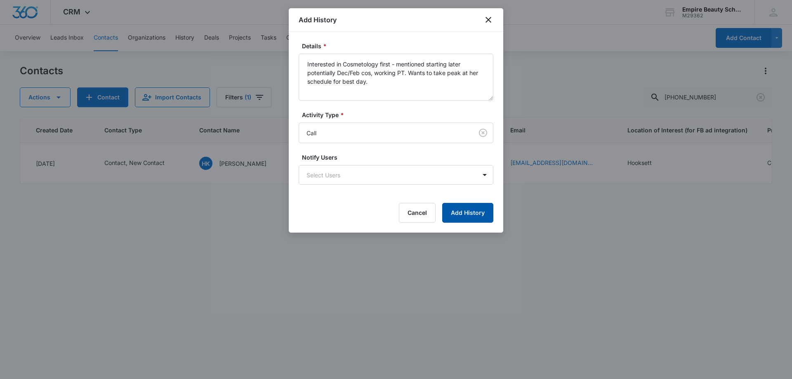
click at [468, 219] on button "Add History" at bounding box center [467, 213] width 51 height 20
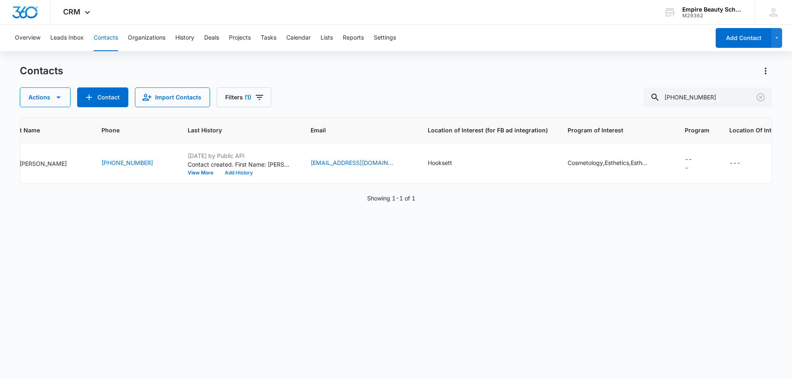
scroll to position [0, 19]
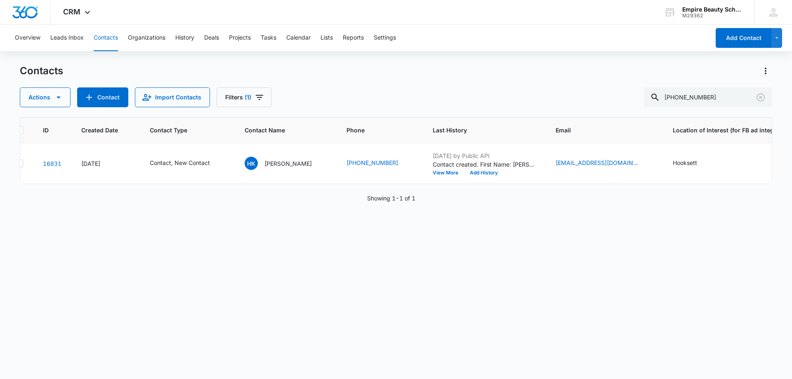
click at [519, 257] on div "ID Created Date Contact Type Contact Name Phone Last History Email Location of …" at bounding box center [396, 242] width 752 height 251
click at [466, 173] on button "Add History" at bounding box center [484, 172] width 40 height 5
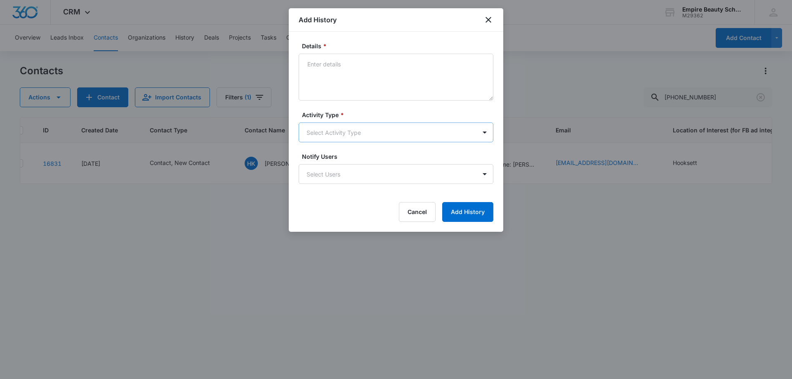
click at [322, 134] on body "CRM Apps Forms CRM Email Shop Payments POS Files Brand Settings Empire Beauty S…" at bounding box center [396, 189] width 792 height 379
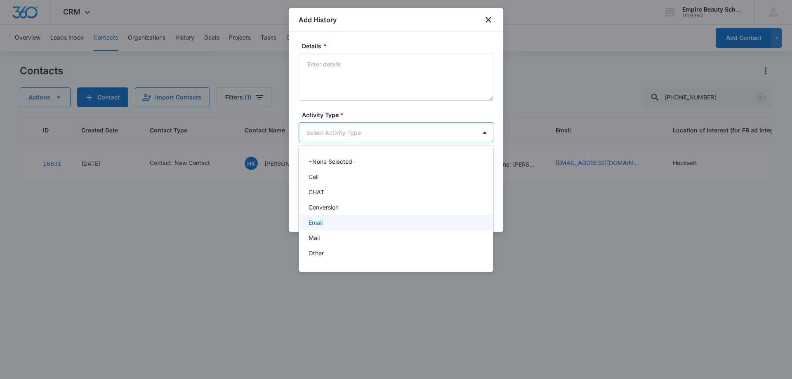
click at [308, 223] on div "Email" at bounding box center [396, 222] width 195 height 15
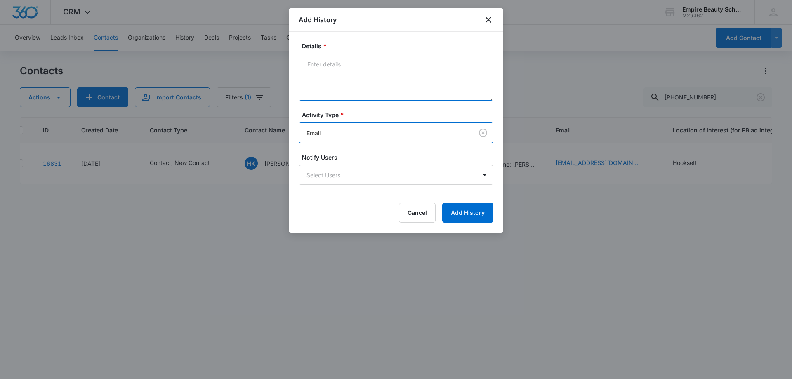
click at [323, 80] on textarea "Details *" at bounding box center [396, 77] width 195 height 47
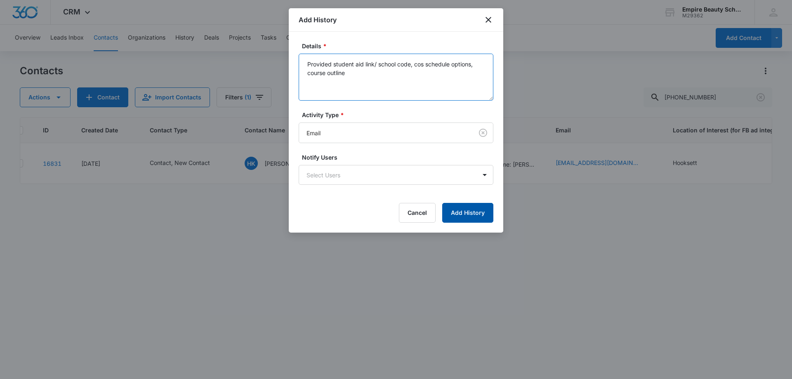
type textarea "Provided student aid link/ school code, cos schedule options, course outline"
click at [461, 209] on button "Add History" at bounding box center [467, 213] width 51 height 20
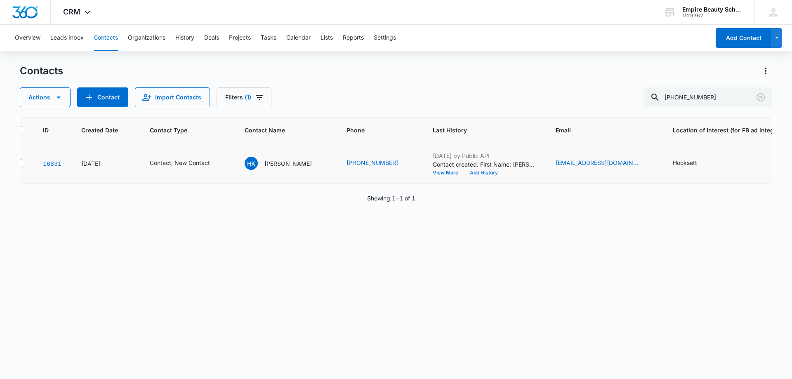
click at [470, 174] on button "Add History" at bounding box center [484, 172] width 40 height 5
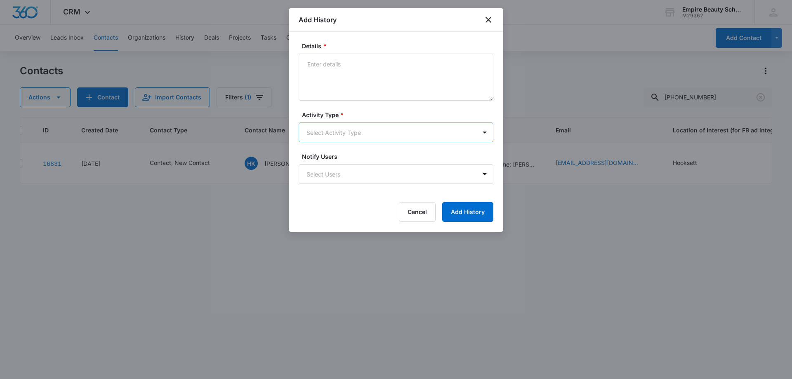
click at [332, 129] on body "CRM Apps Forms CRM Email Shop Payments POS Files Brand Settings Empire Beauty S…" at bounding box center [396, 189] width 792 height 379
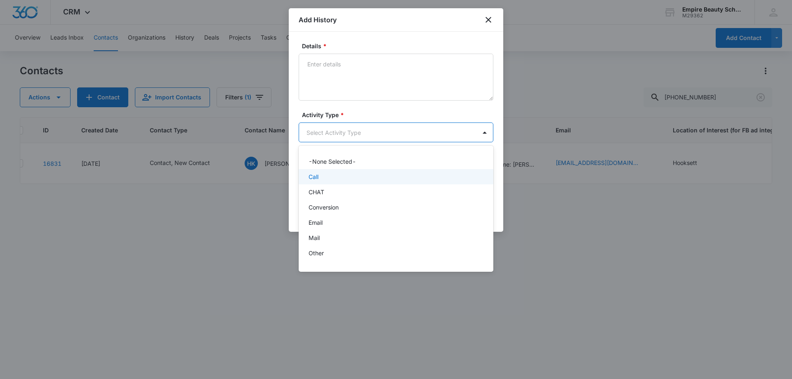
scroll to position [43, 0]
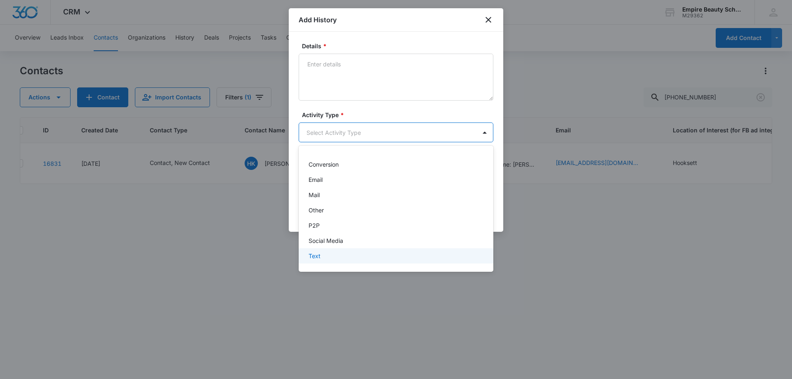
click at [331, 255] on div "Text" at bounding box center [394, 256] width 173 height 9
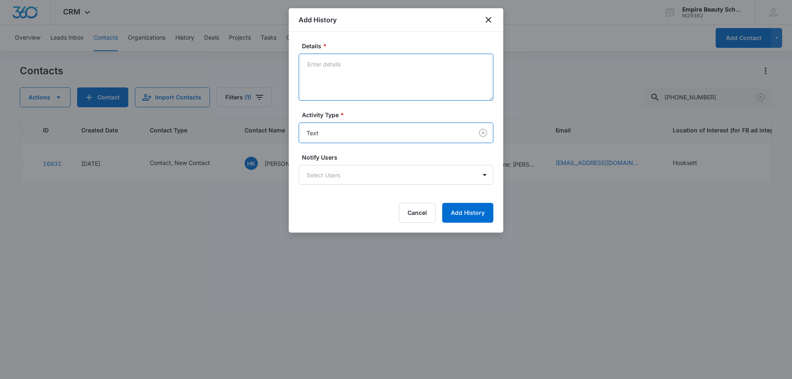
click at [355, 63] on textarea "Details *" at bounding box center [396, 77] width 195 height 47
type textarea "text"
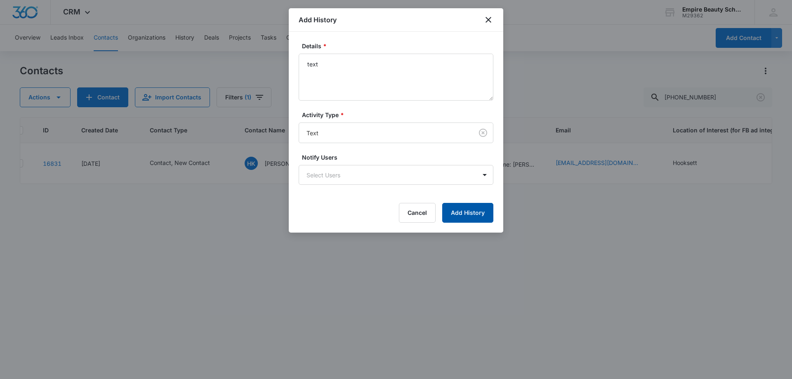
click at [452, 215] on button "Add History" at bounding box center [467, 213] width 51 height 20
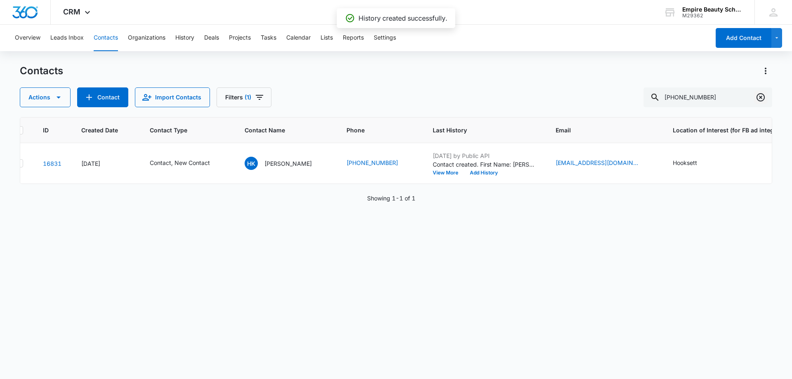
click at [759, 96] on icon "Clear" at bounding box center [760, 97] width 8 height 8
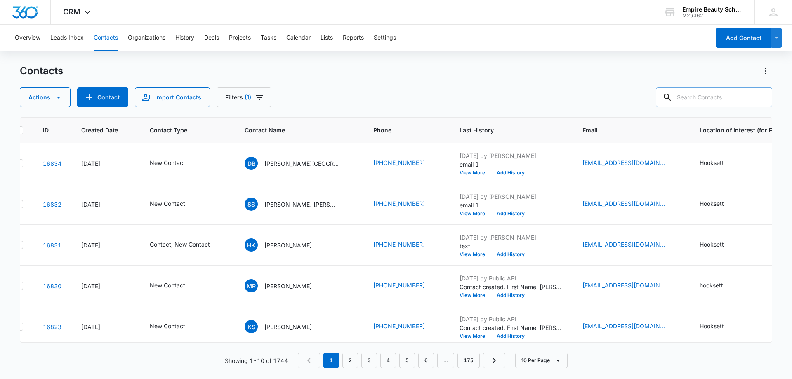
click at [709, 98] on input "text" at bounding box center [714, 97] width 116 height 20
paste input "16035055540"
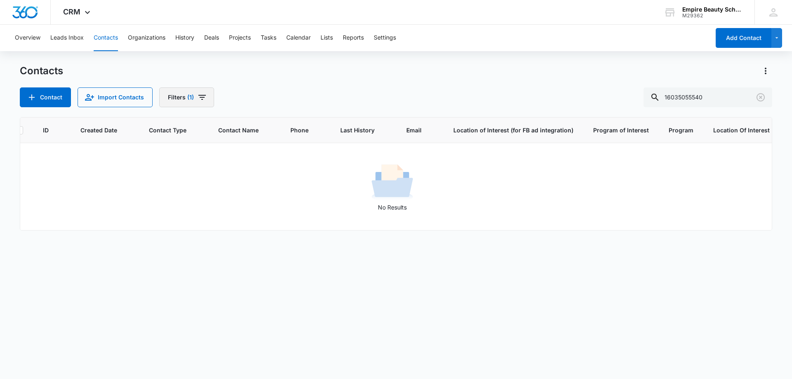
click at [179, 92] on button "Filters (1)" at bounding box center [186, 97] width 55 height 20
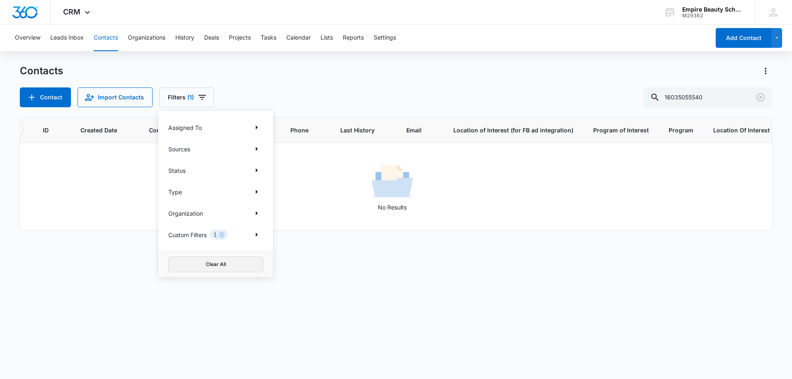
click at [216, 270] on button "Clear All" at bounding box center [215, 264] width 95 height 16
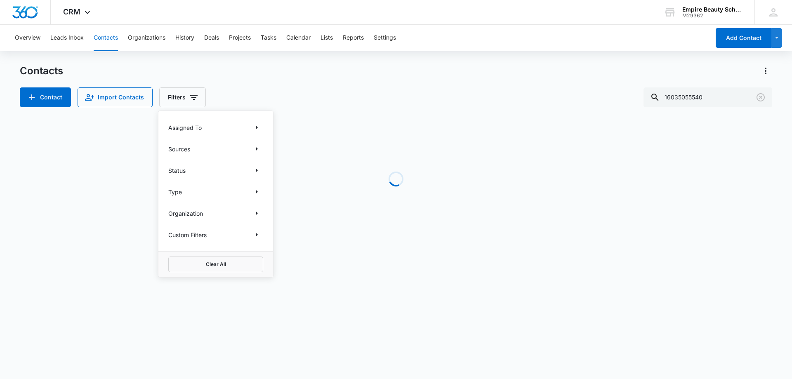
click at [329, 90] on div "Contact Import Contacts Filters Assigned To Sources Status Type Organization Cu…" at bounding box center [396, 97] width 752 height 20
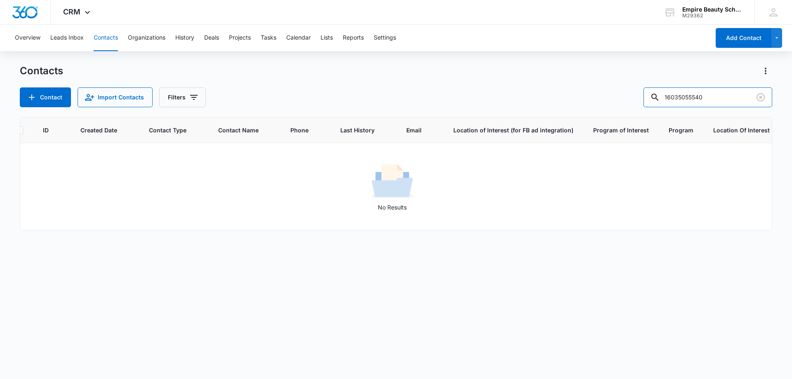
drag, startPoint x: 696, startPoint y: 97, endPoint x: 619, endPoint y: 102, distance: 77.3
click at [620, 102] on div "Contact Import Contacts Filters 16035055540" at bounding box center [396, 97] width 752 height 20
type input "5540"
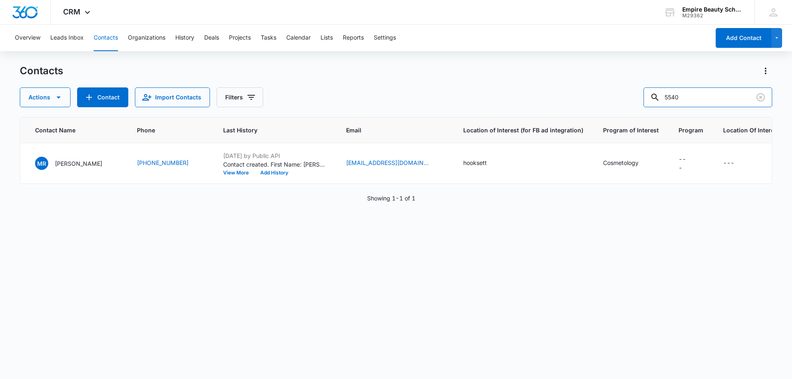
scroll to position [0, 208]
click at [677, 159] on div "---" at bounding box center [686, 163] width 25 height 17
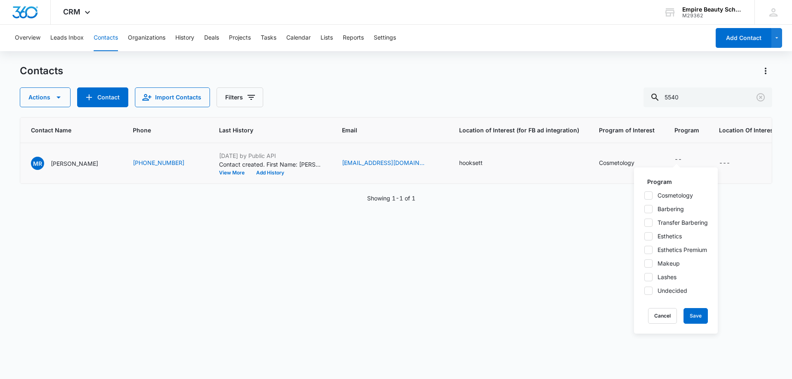
click at [650, 195] on icon at bounding box center [647, 195] width 7 height 7
click at [644, 195] on input "Cosmetology" at bounding box center [644, 195] width 0 height 0
checkbox input "true"
click at [698, 318] on button "Save" at bounding box center [695, 316] width 24 height 16
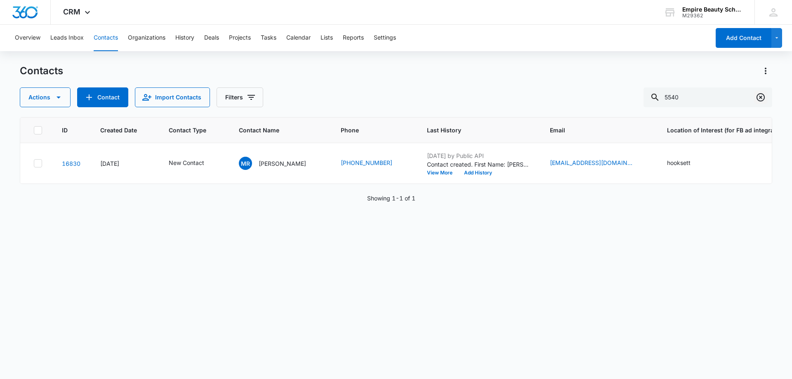
click at [762, 101] on icon "Clear" at bounding box center [760, 97] width 10 height 10
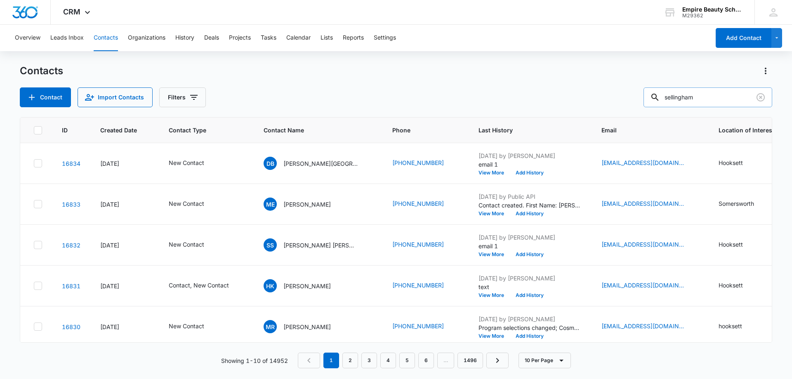
type input "sellingham"
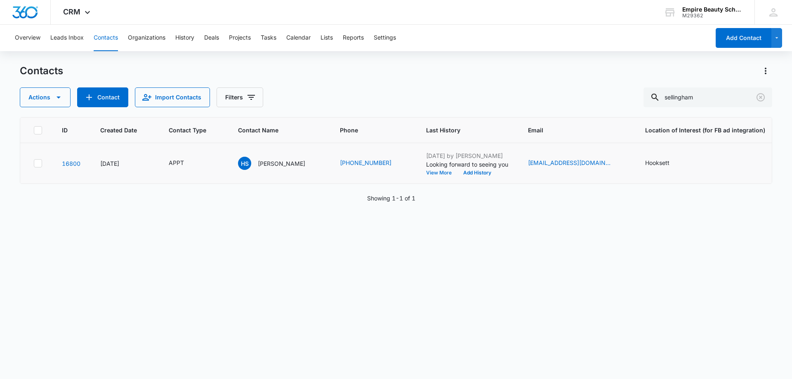
click at [432, 173] on button "View More" at bounding box center [441, 172] width 31 height 5
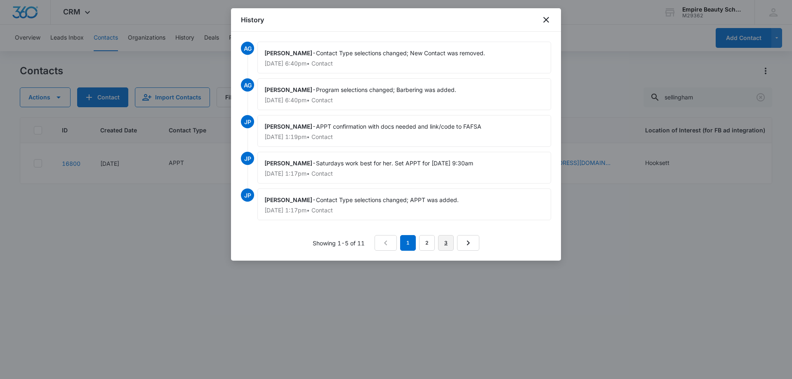
click at [441, 246] on link "3" at bounding box center [446, 243] width 16 height 16
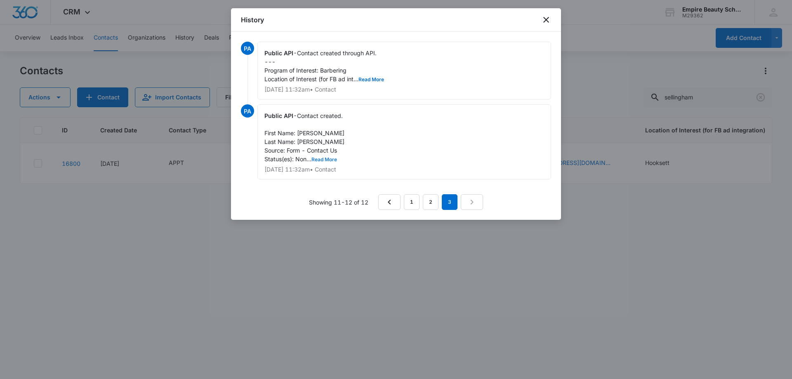
click at [328, 158] on button "Read More" at bounding box center [324, 159] width 26 height 5
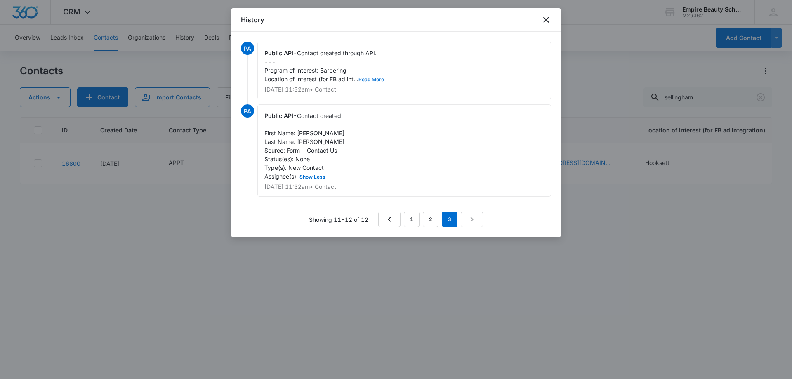
click at [374, 78] on button "Read More" at bounding box center [371, 79] width 26 height 5
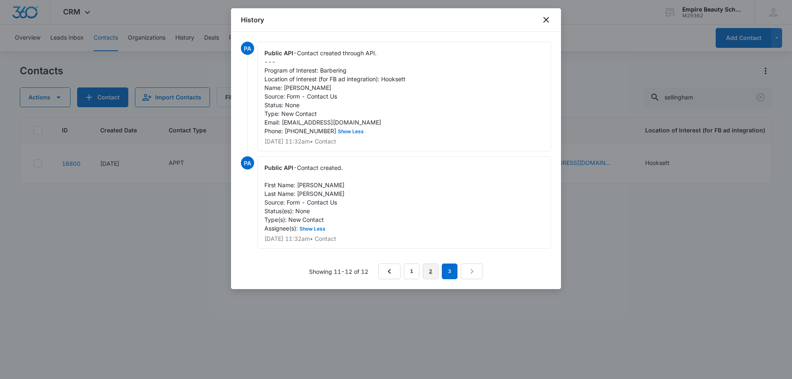
click at [429, 279] on link "2" at bounding box center [431, 271] width 16 height 16
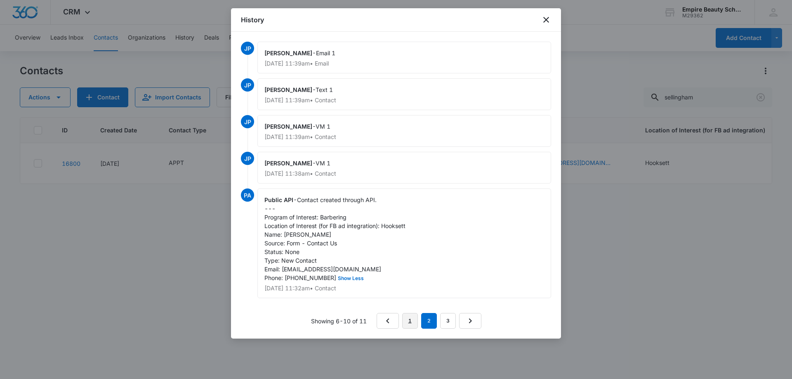
click at [410, 328] on link "1" at bounding box center [410, 321] width 16 height 16
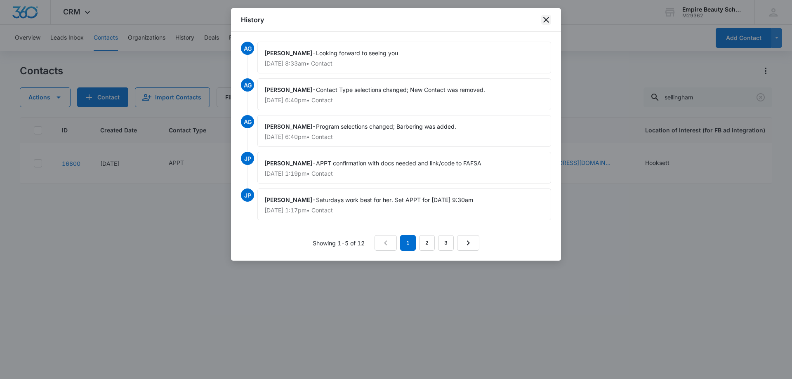
click at [548, 16] on icon "close" at bounding box center [546, 20] width 10 height 10
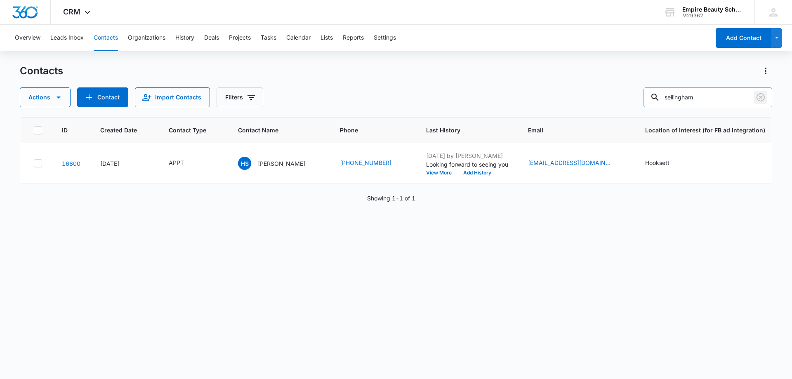
click at [762, 99] on icon "Clear" at bounding box center [760, 97] width 10 height 10
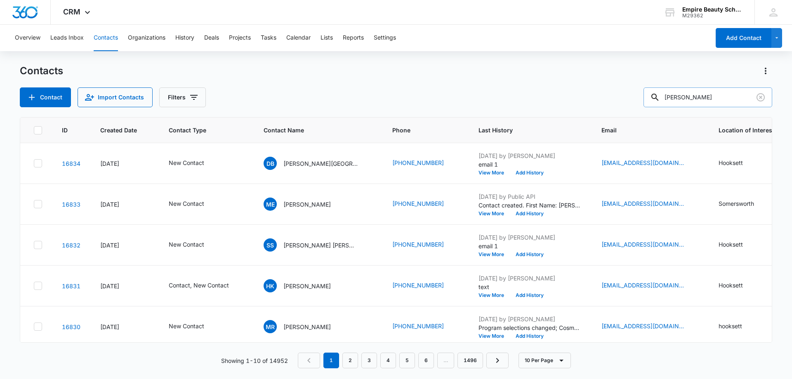
type input "parsons"
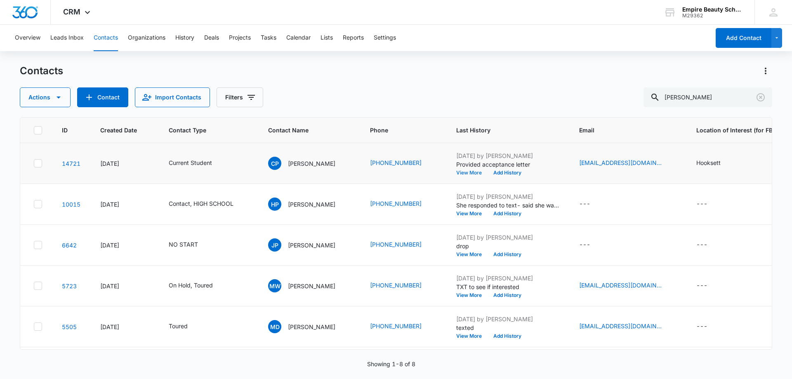
click at [476, 171] on button "View More" at bounding box center [471, 172] width 31 height 5
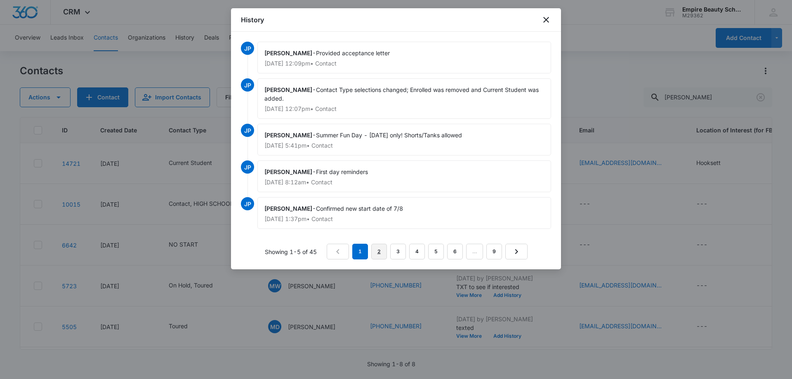
click at [382, 249] on link "2" at bounding box center [379, 252] width 16 height 16
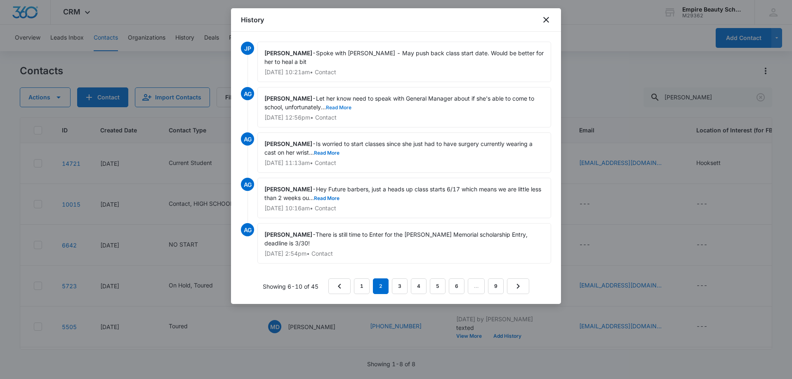
click at [346, 108] on button "Read More" at bounding box center [339, 107] width 26 height 5
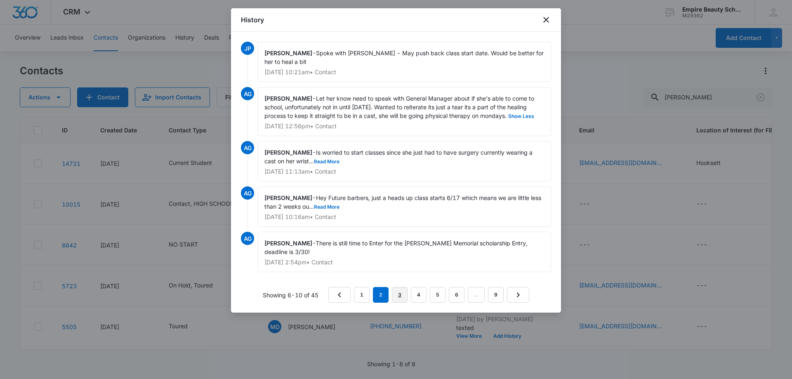
click at [401, 296] on link "3" at bounding box center [400, 295] width 16 height 16
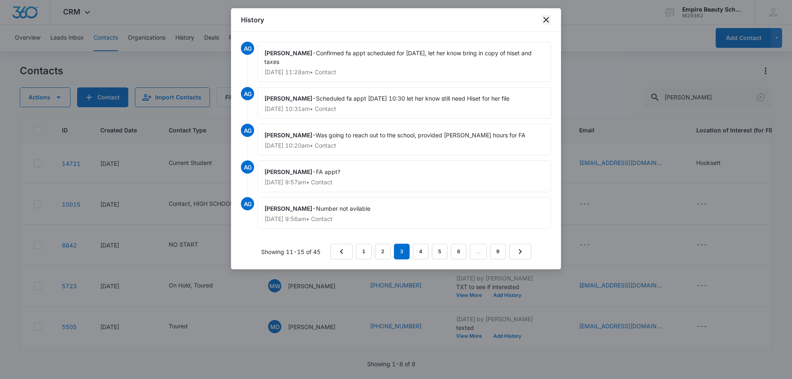
click at [548, 19] on icon "close" at bounding box center [546, 20] width 10 height 10
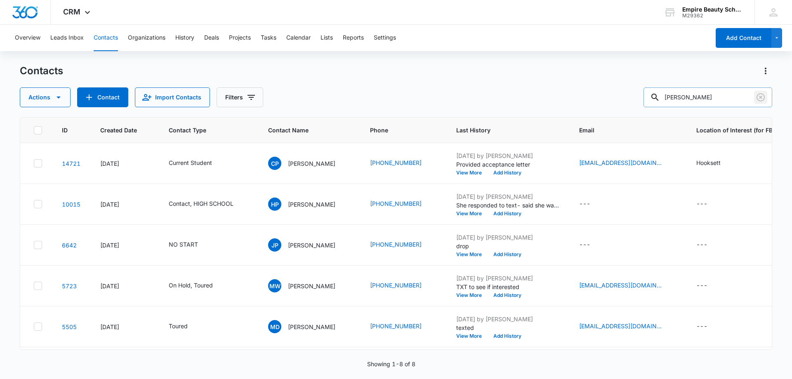
click at [757, 95] on icon "Clear" at bounding box center [760, 97] width 8 height 8
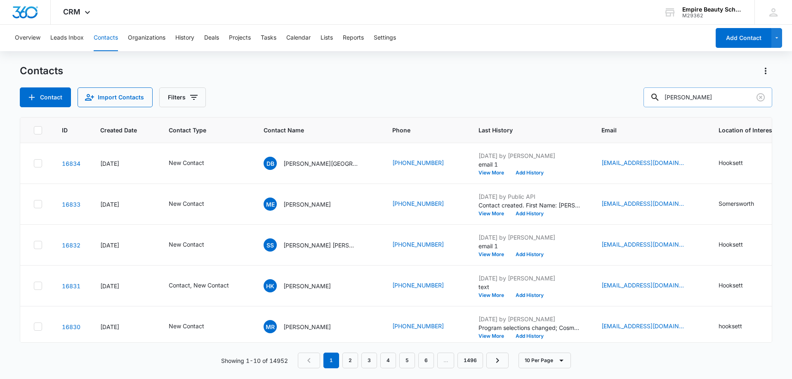
type input "hannah"
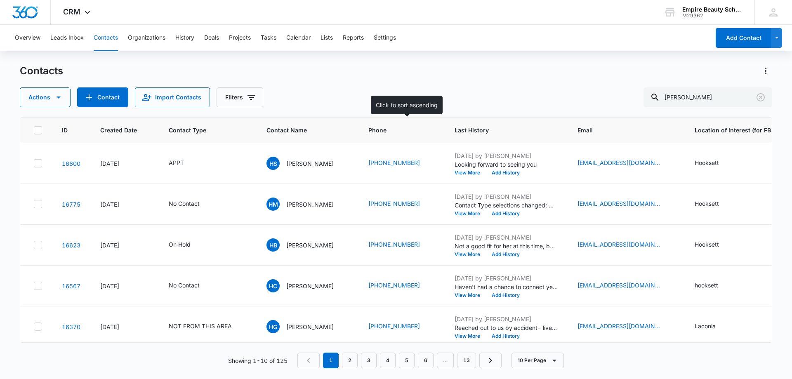
click at [368, 99] on div "Actions Contact Import Contacts Filters hannah" at bounding box center [396, 97] width 752 height 20
click at [327, 89] on div "Actions Contact Import Contacts Filters hannah" at bounding box center [396, 97] width 752 height 20
click at [473, 173] on button "View More" at bounding box center [469, 172] width 31 height 5
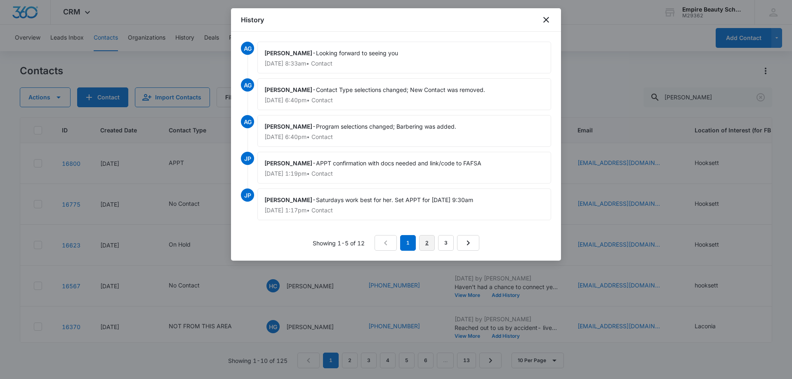
click at [424, 238] on link "2" at bounding box center [427, 243] width 16 height 16
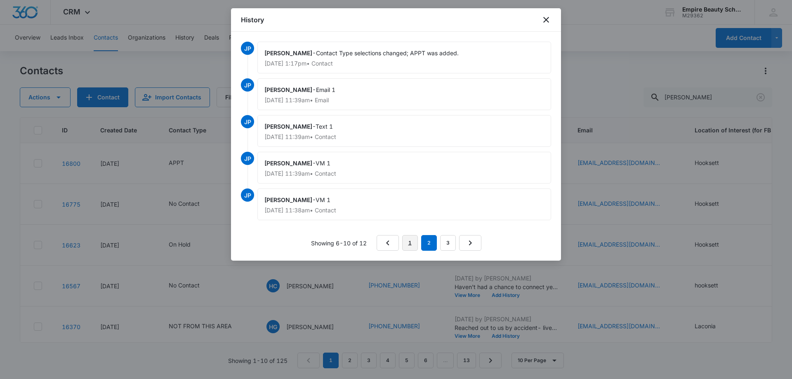
click at [411, 242] on link "1" at bounding box center [410, 243] width 16 height 16
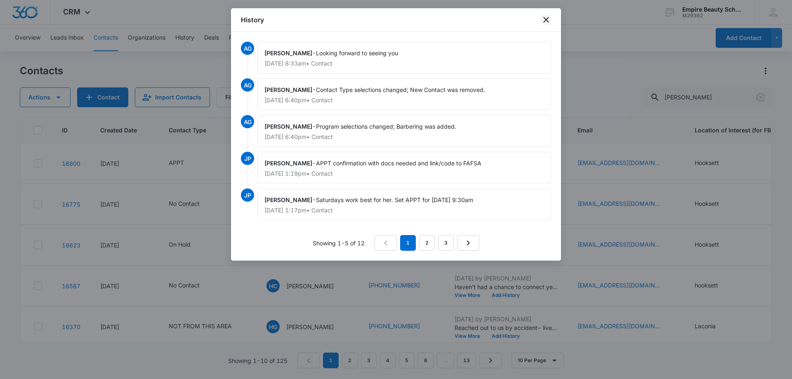
click at [543, 18] on icon "close" at bounding box center [546, 20] width 10 height 10
